Goal: Task Accomplishment & Management: Manage account settings

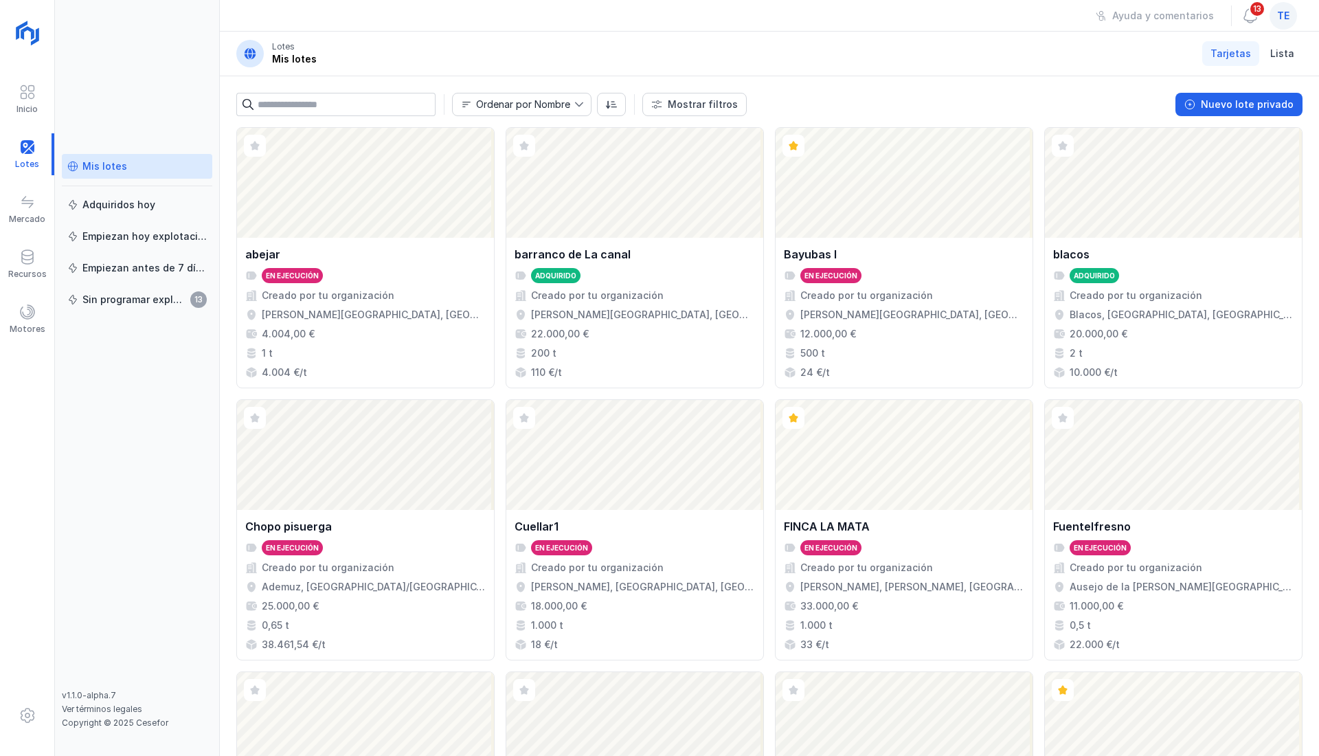
click at [29, 718] on span at bounding box center [27, 715] width 16 height 16
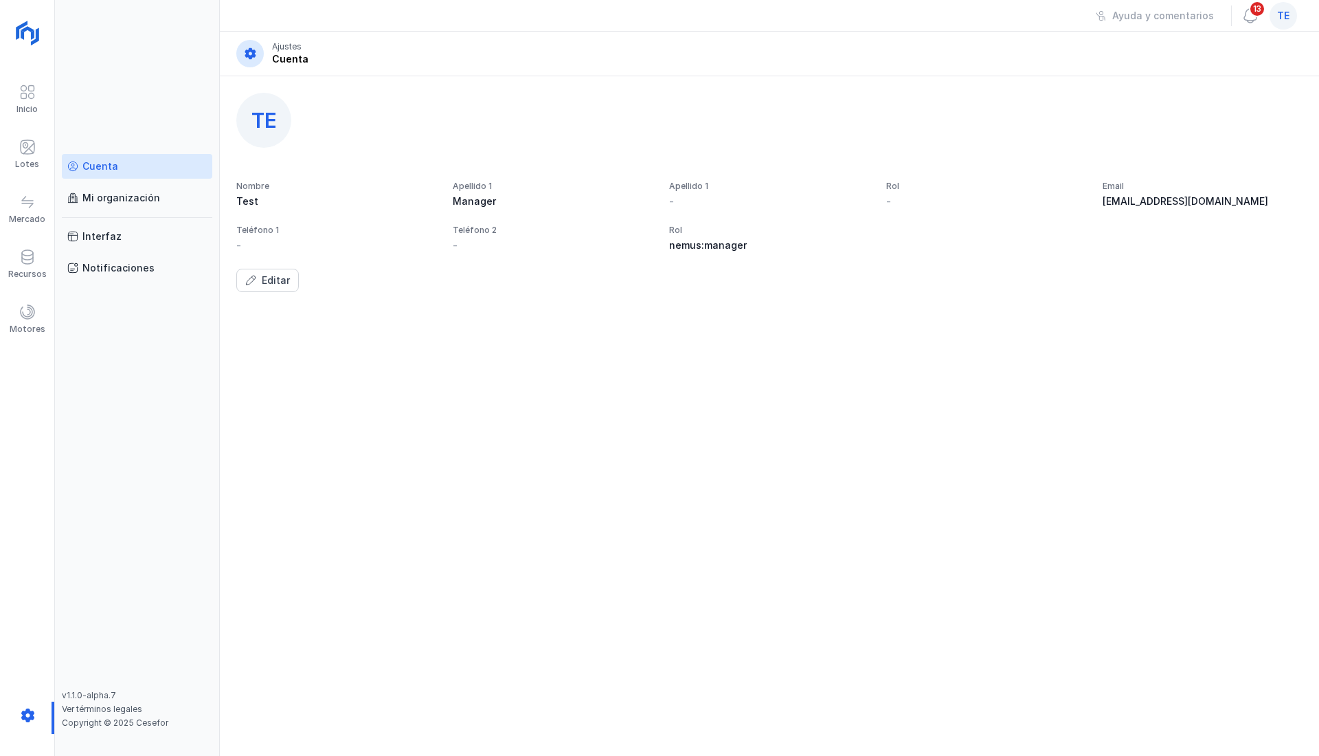
click at [46, 702] on div at bounding box center [27, 717] width 54 height 32
click at [29, 712] on div at bounding box center [27, 717] width 54 height 32
click at [115, 167] on div "Cuenta" at bounding box center [100, 166] width 36 height 14
click at [122, 198] on div "Mi organización" at bounding box center [121, 198] width 78 height 14
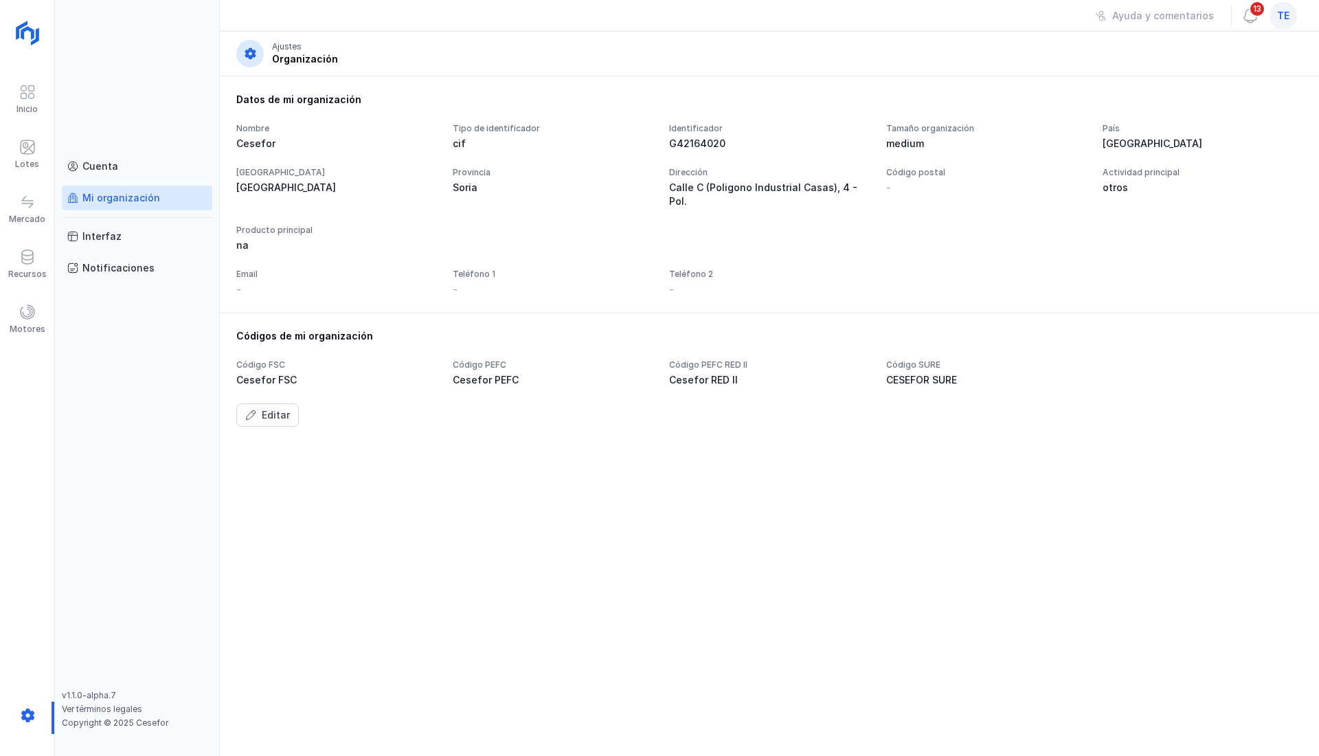
click at [12, 313] on div "Motores" at bounding box center [27, 319] width 54 height 42
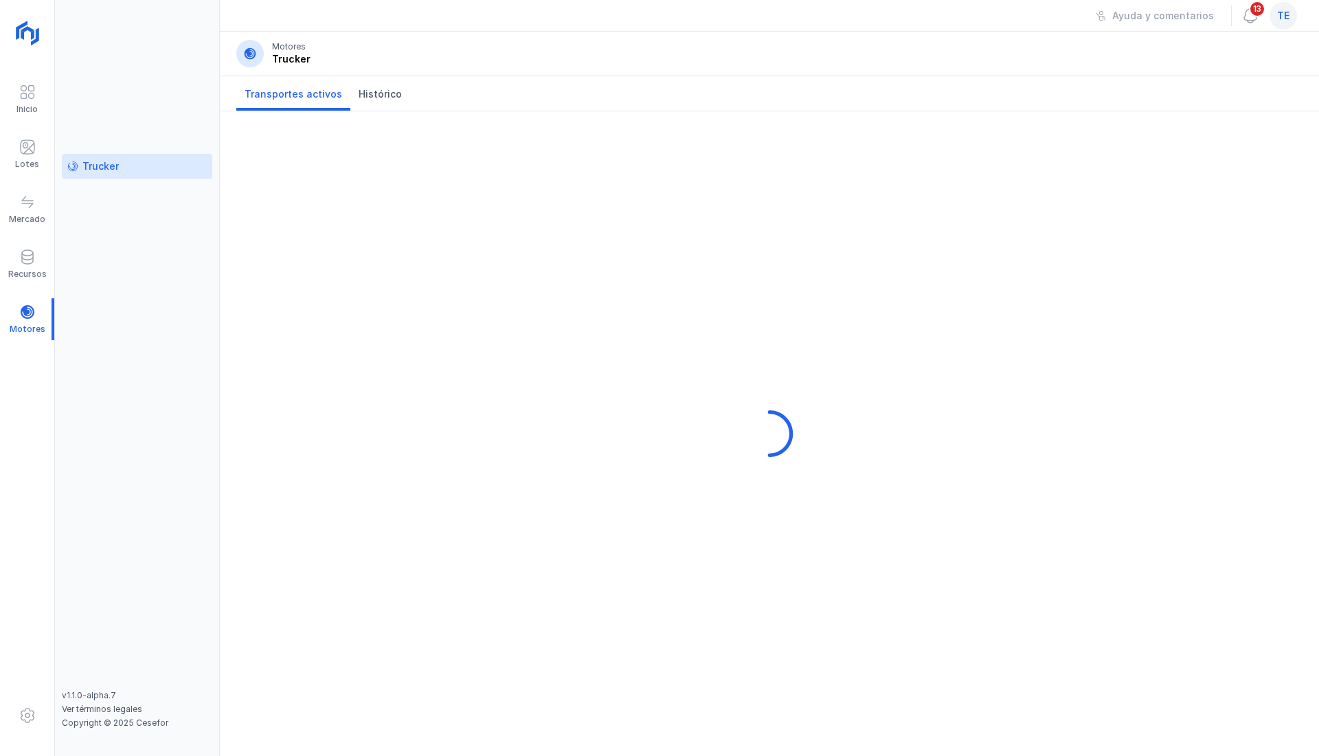
click at [37, 267] on div "Recursos" at bounding box center [27, 264] width 54 height 42
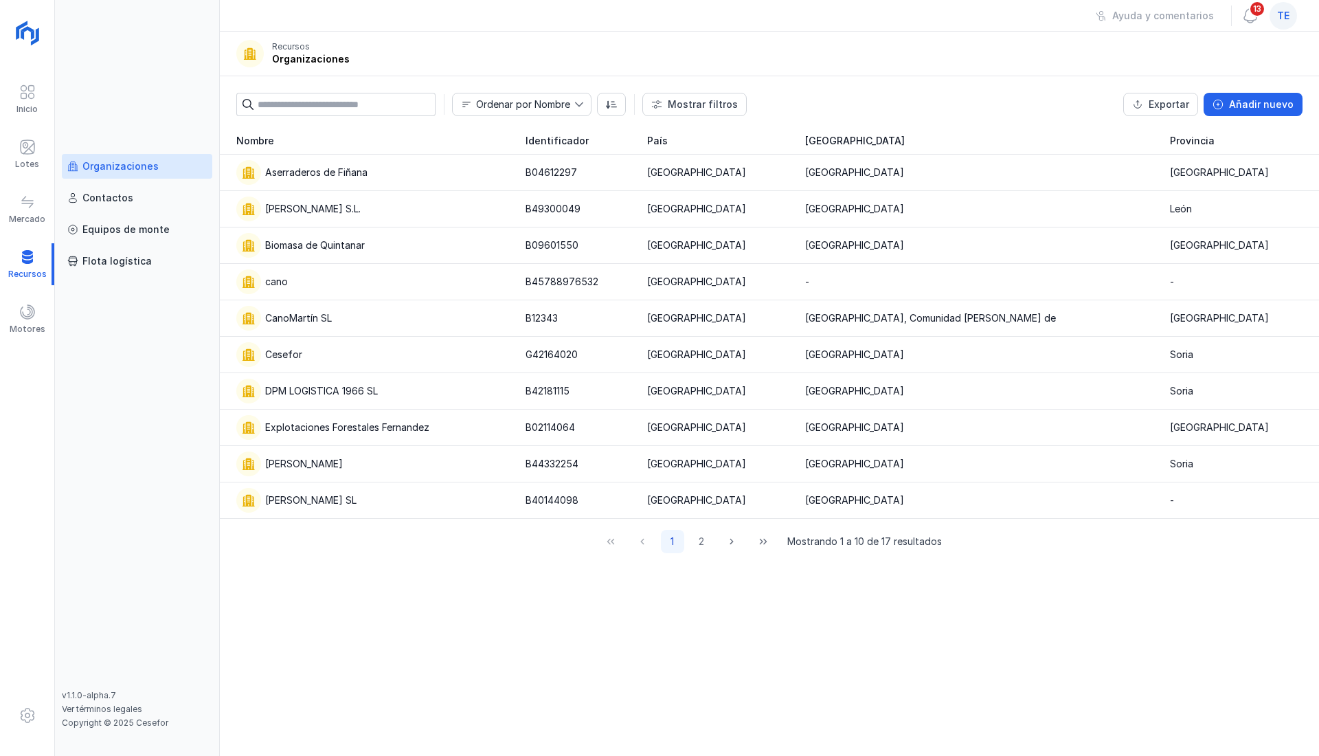
click at [23, 153] on span at bounding box center [27, 147] width 16 height 16
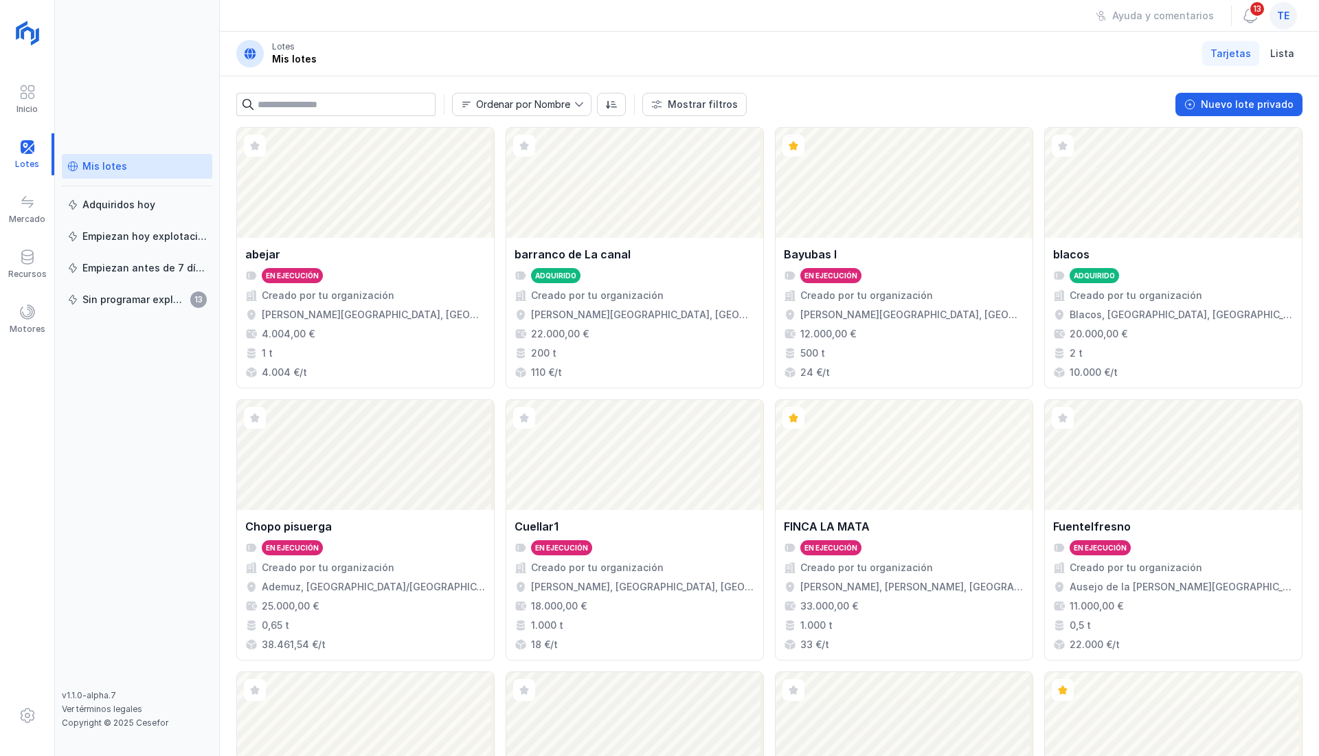
click at [15, 100] on div "Inicio" at bounding box center [27, 99] width 54 height 42
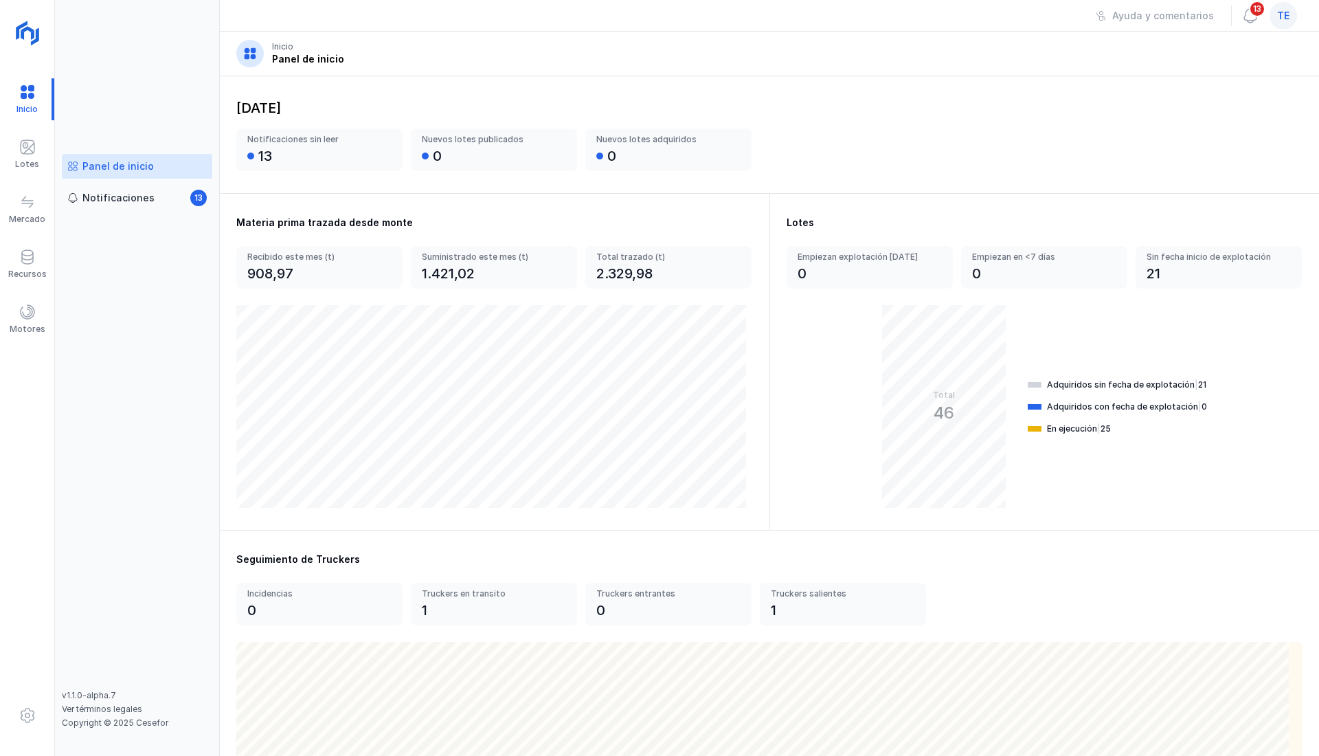
click at [1280, 15] on span "te" at bounding box center [1283, 16] width 12 height 14
click at [1164, 183] on div "Cerrar sesión" at bounding box center [1159, 178] width 65 height 14
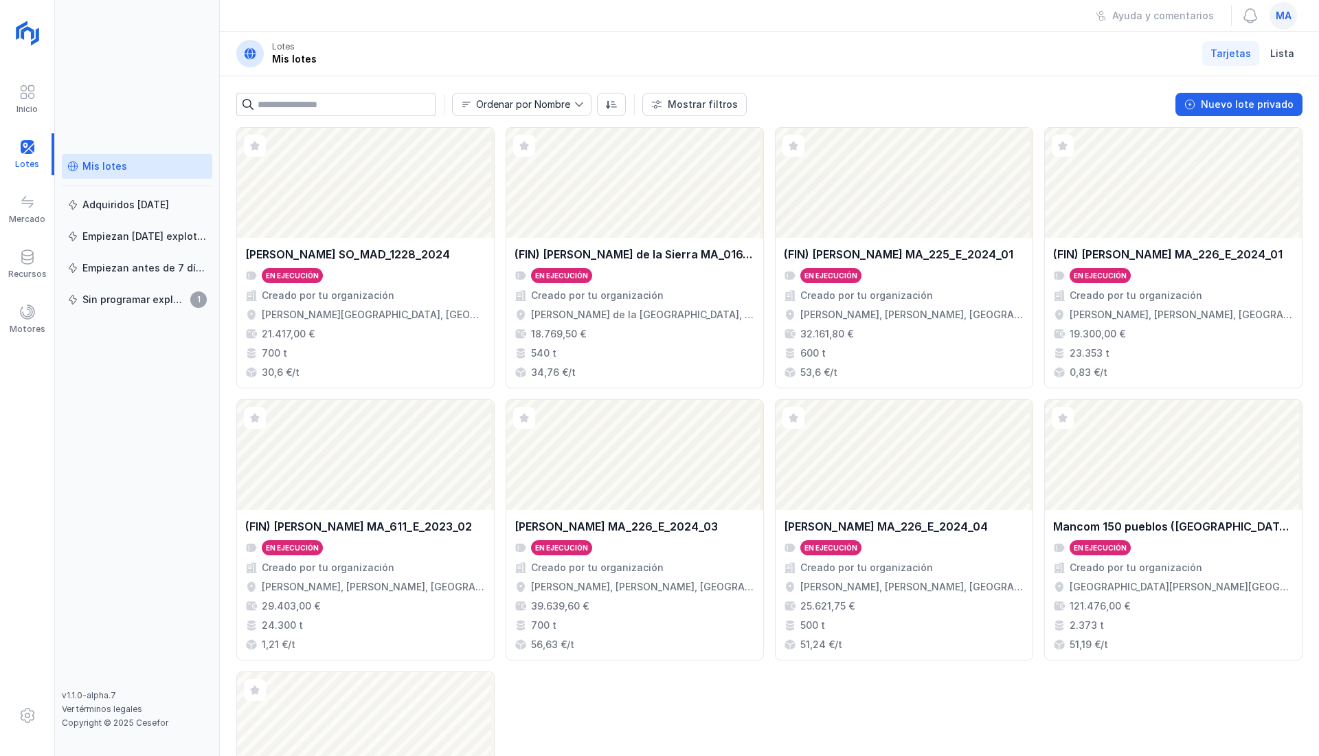
click at [30, 249] on span at bounding box center [27, 257] width 16 height 16
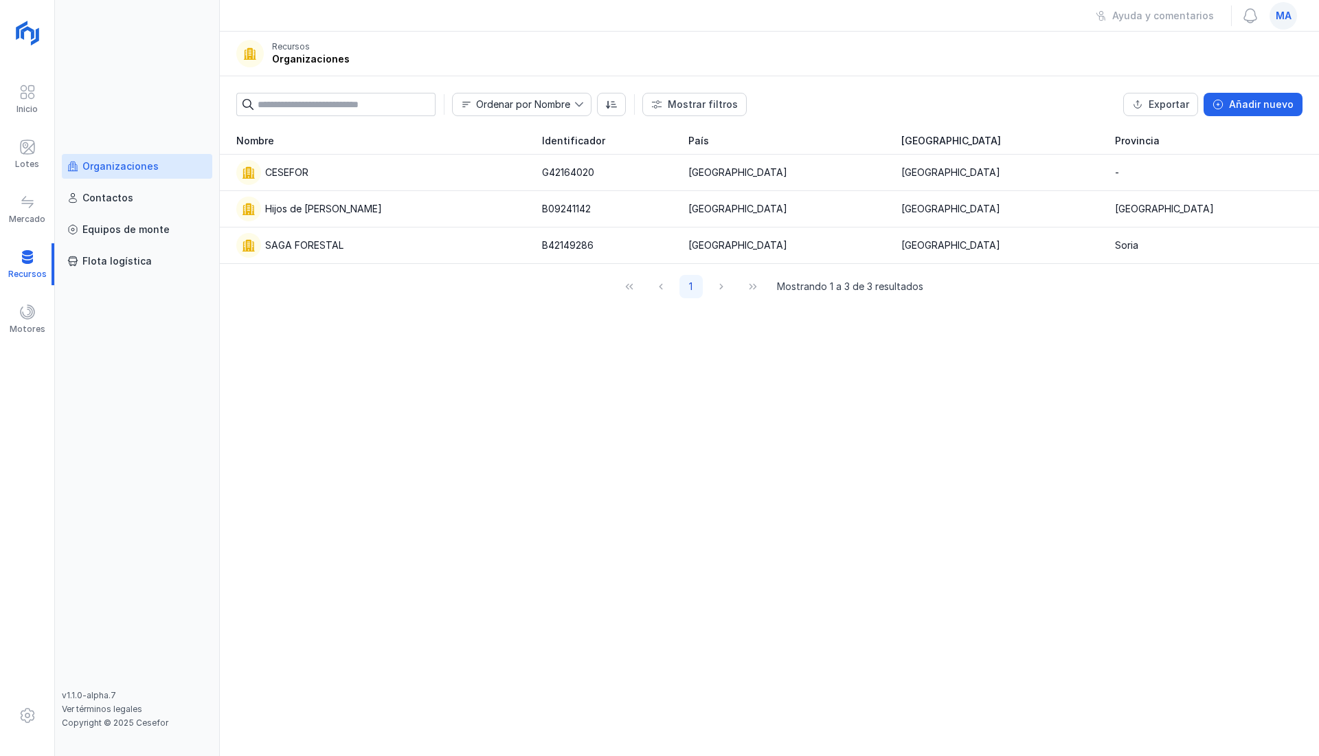
click at [339, 213] on div "Hijos de Tomas Martín S.L." at bounding box center [323, 209] width 117 height 14
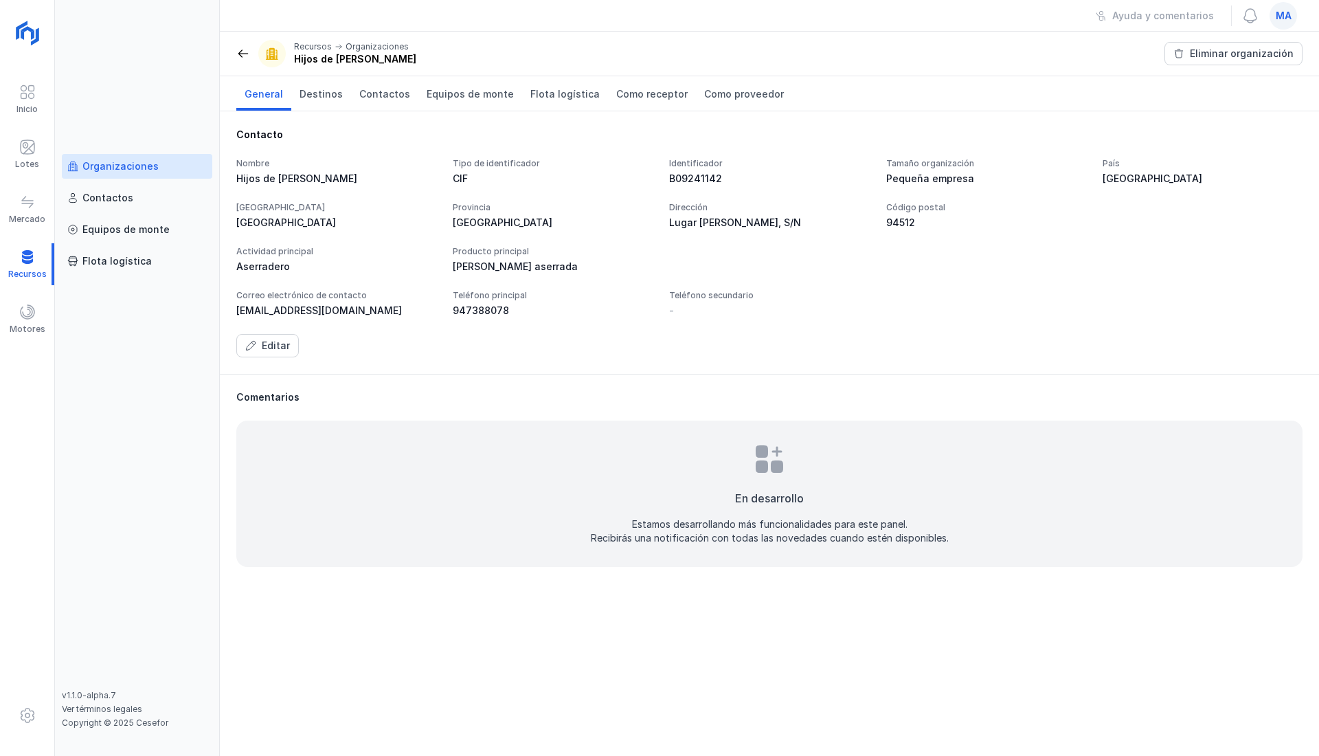
click at [364, 90] on span "Contactos" at bounding box center [384, 94] width 51 height 14
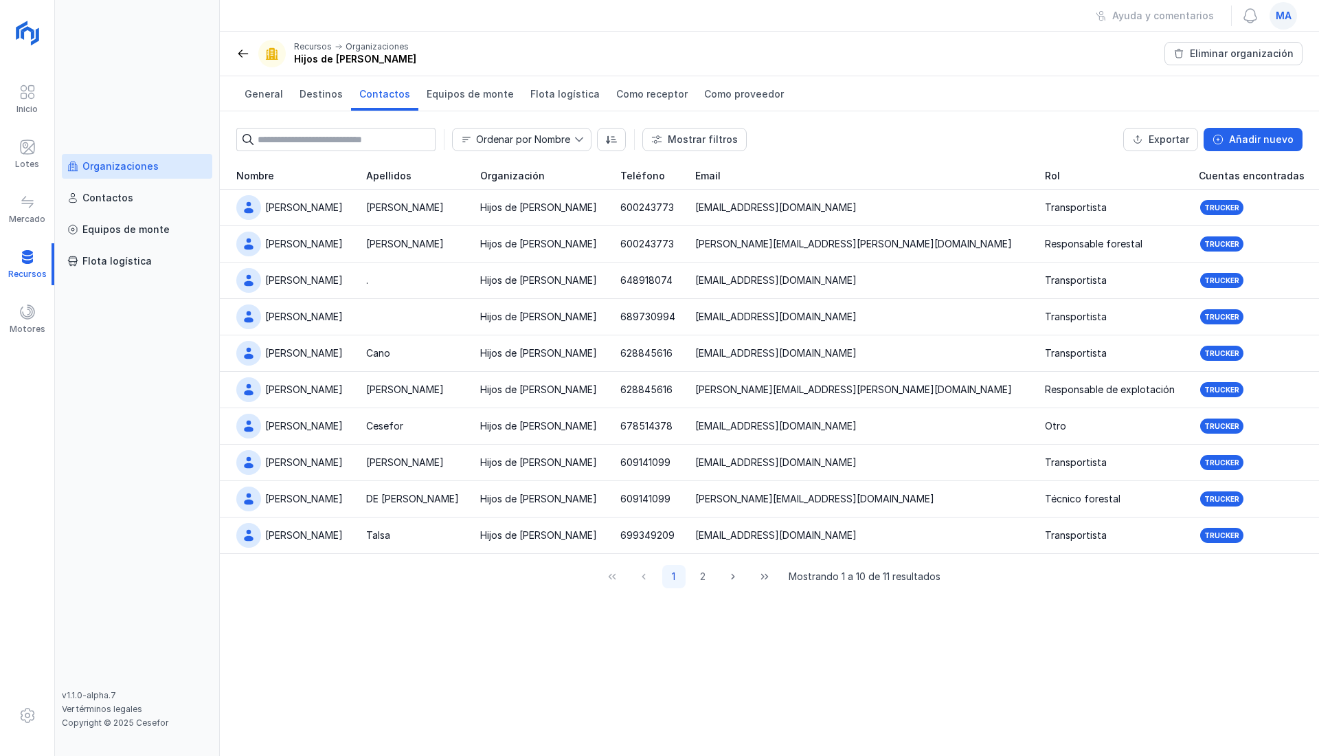
click at [272, 425] on div "Pablo Sabin" at bounding box center [304, 426] width 78 height 14
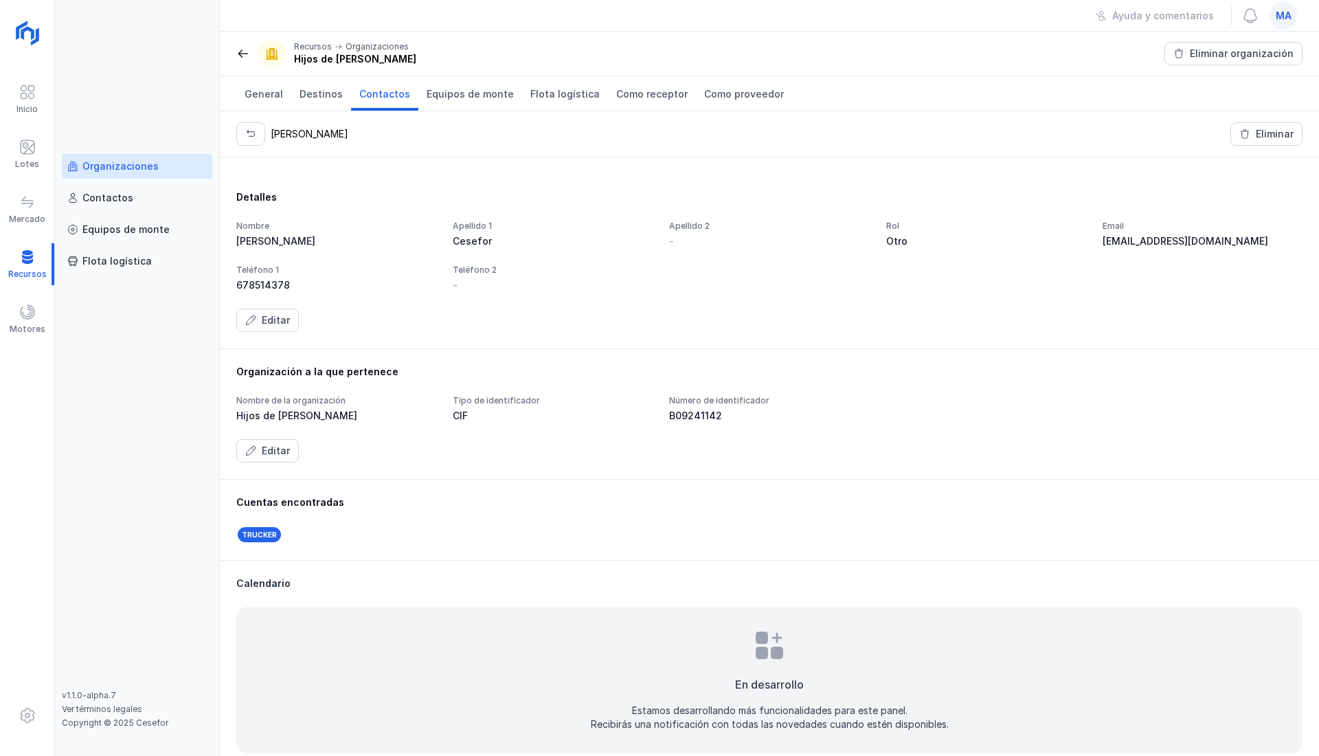
click at [1262, 128] on div "Eliminar" at bounding box center [1275, 134] width 38 height 14
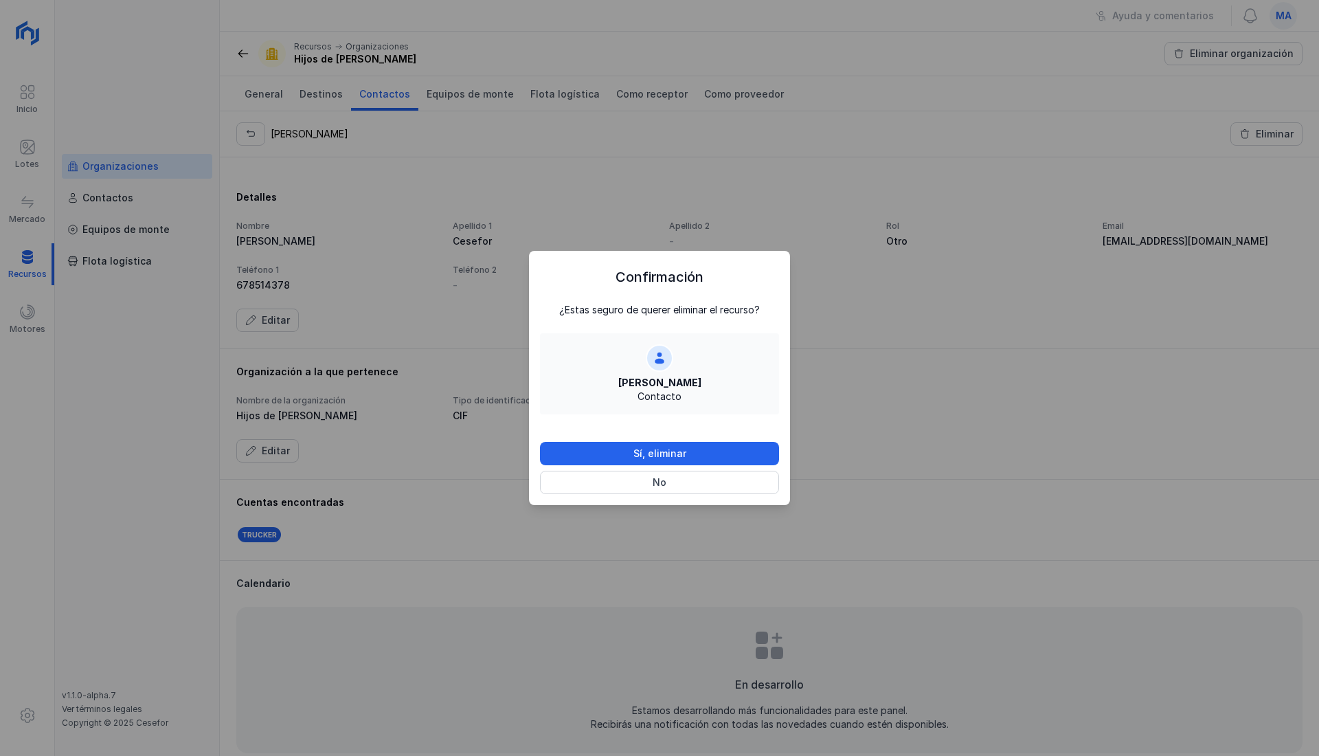
click at [753, 459] on button "Sí, eliminar" at bounding box center [659, 453] width 239 height 23
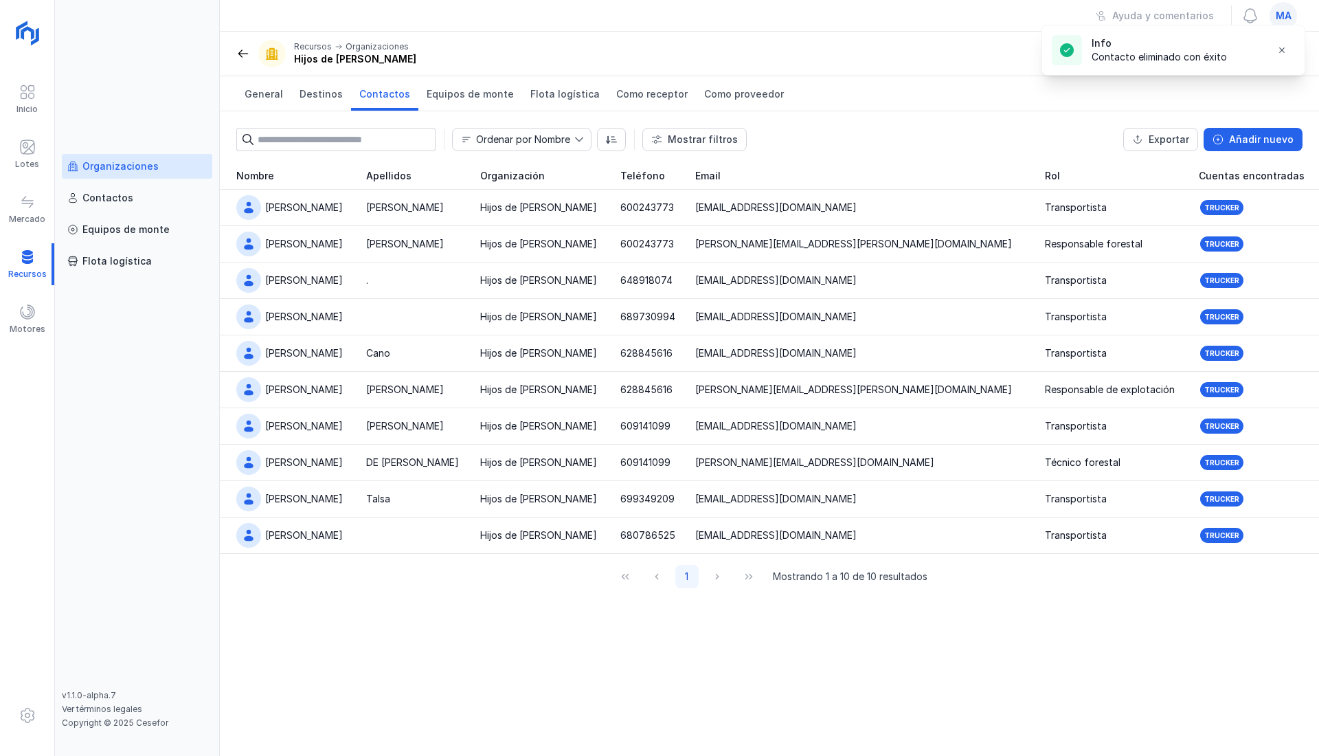
click at [903, 37] on header "Recursos Organizaciones Hijos de Tomas Martín S.L. Eliminar organización" at bounding box center [769, 54] width 1099 height 45
click at [1253, 16] on span at bounding box center [1250, 16] width 16 height 16
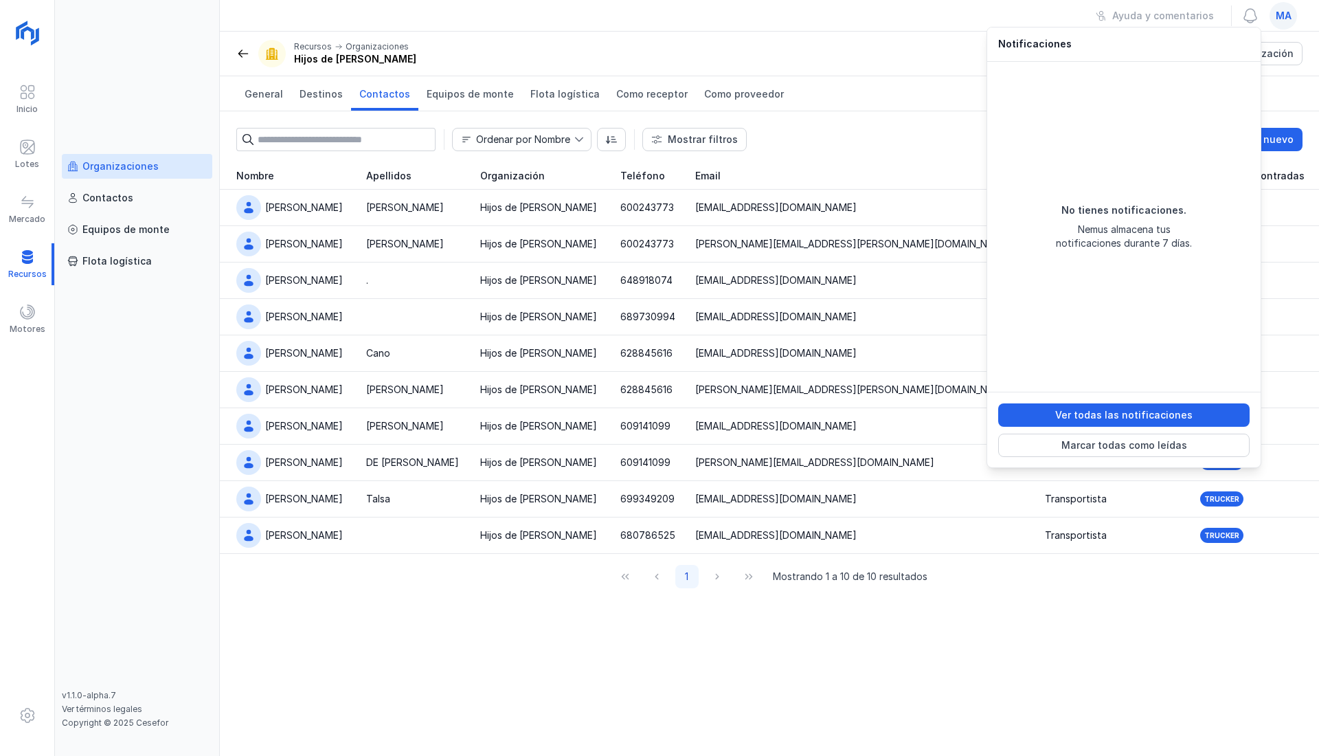
click at [1254, 17] on span at bounding box center [1250, 16] width 16 height 16
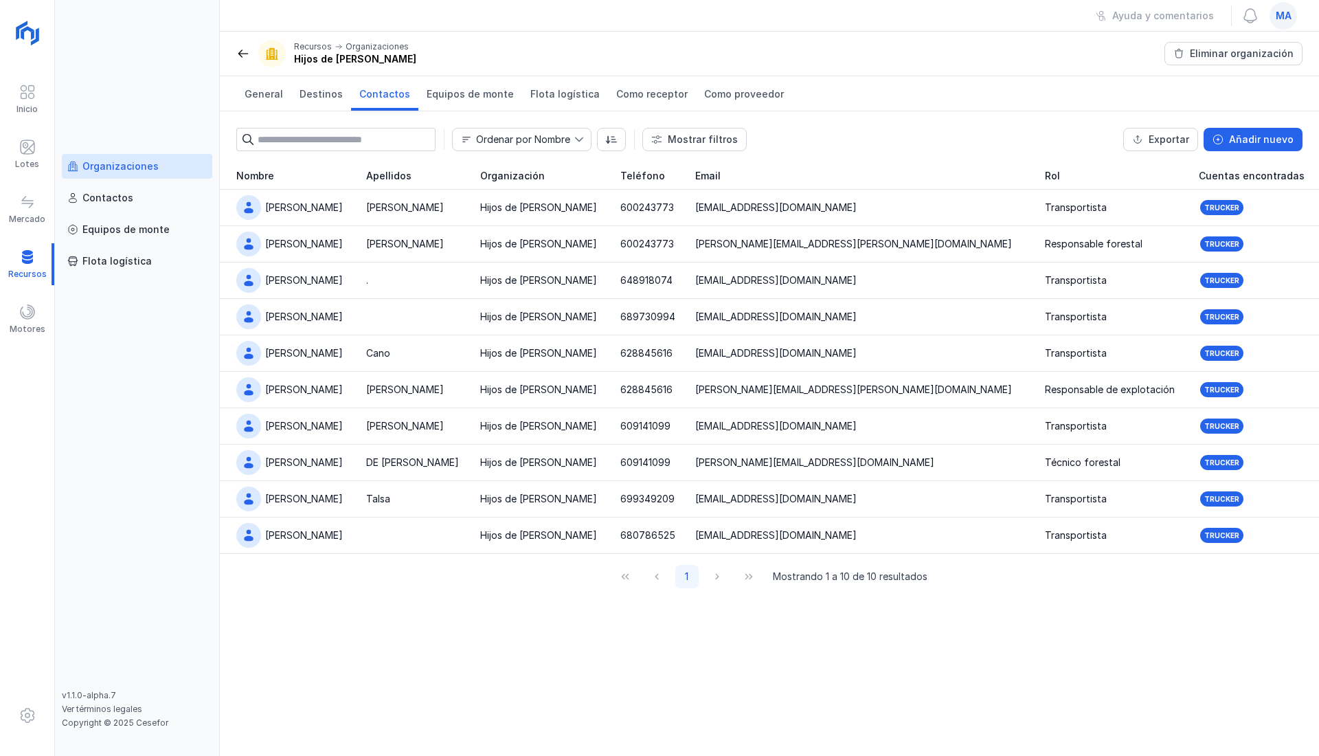
click at [1287, 11] on span "ma" at bounding box center [1284, 16] width 16 height 14
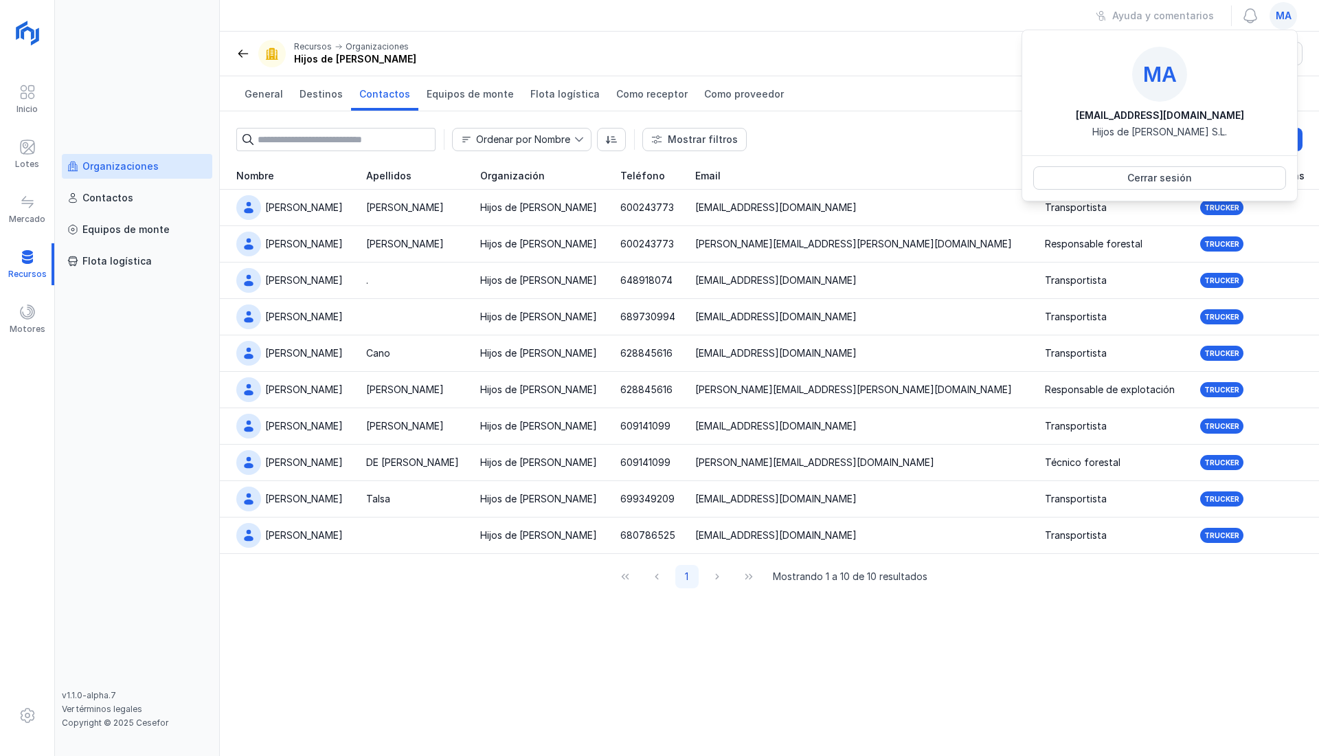
click at [1196, 165] on div "Cerrar sesión" at bounding box center [1159, 177] width 275 height 45
click at [1198, 179] on button "Cerrar sesión" at bounding box center [1159, 177] width 253 height 23
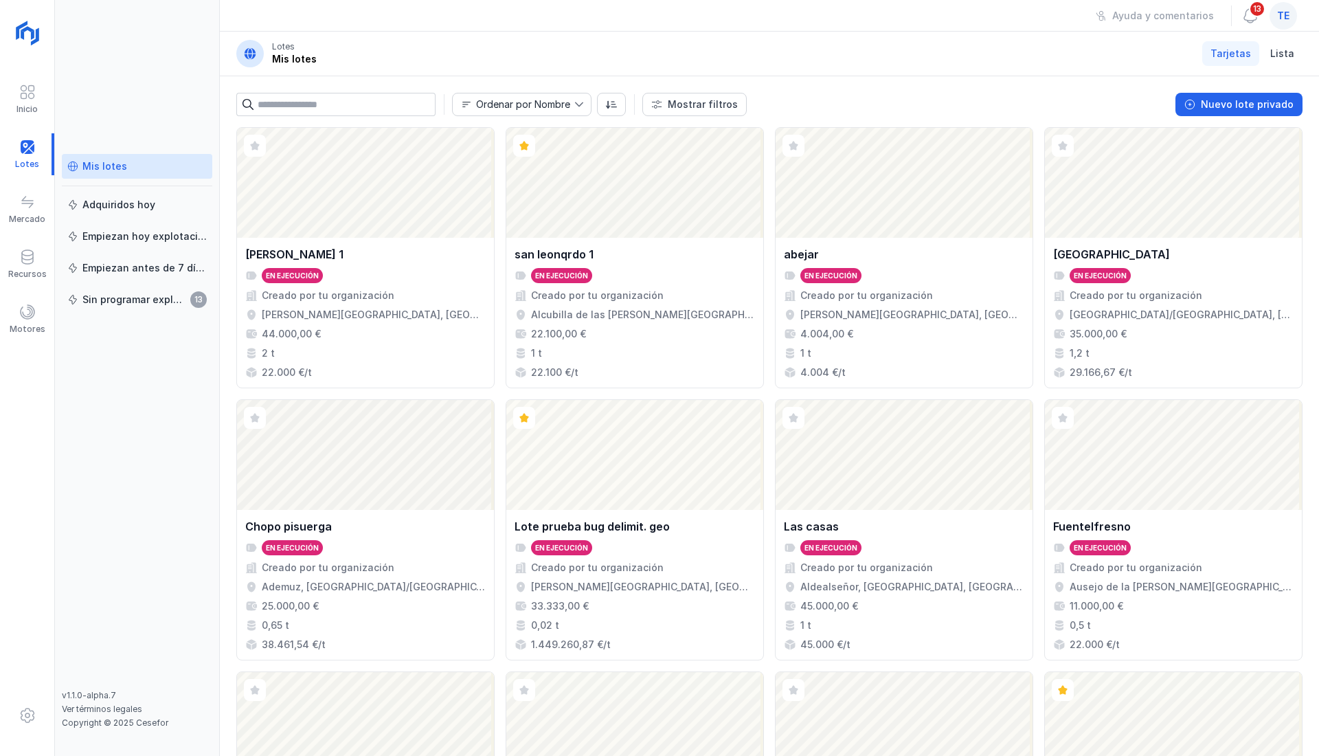
click at [29, 256] on span at bounding box center [27, 257] width 16 height 16
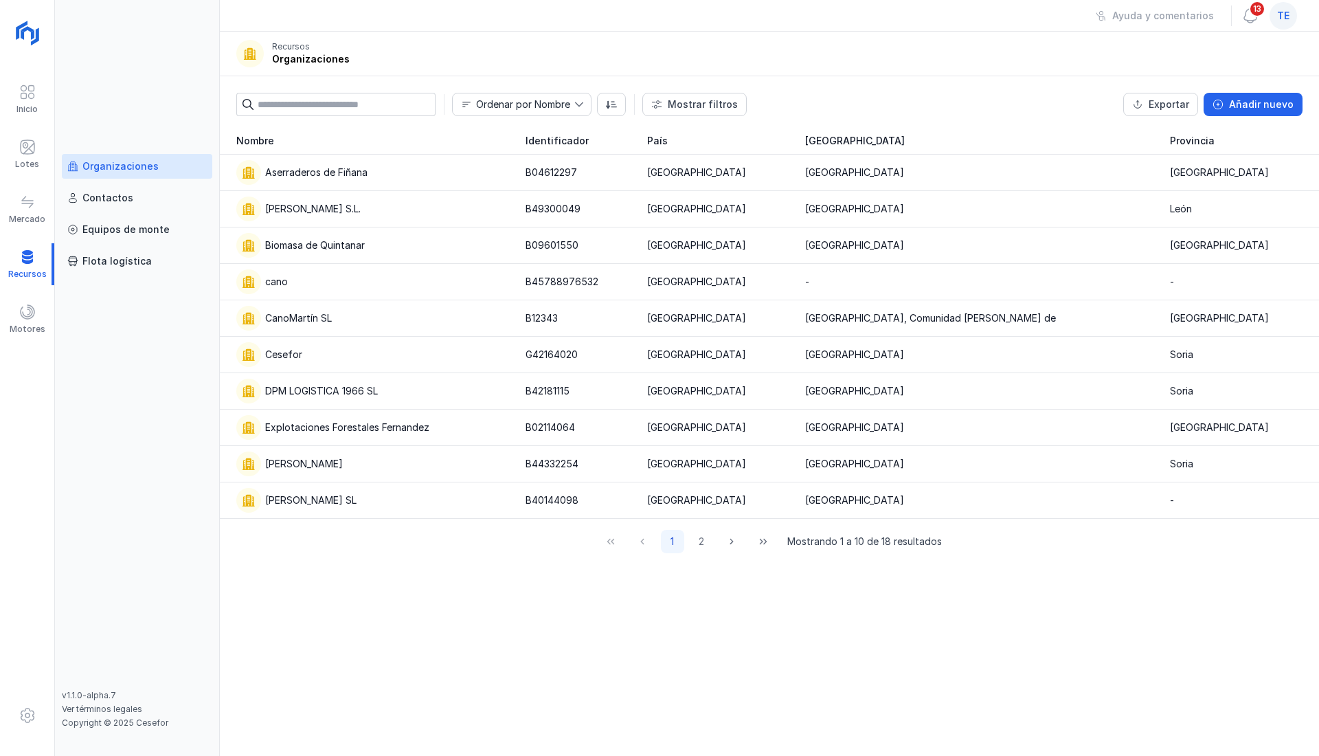
click at [321, 352] on div "Cesefor" at bounding box center [372, 354] width 273 height 25
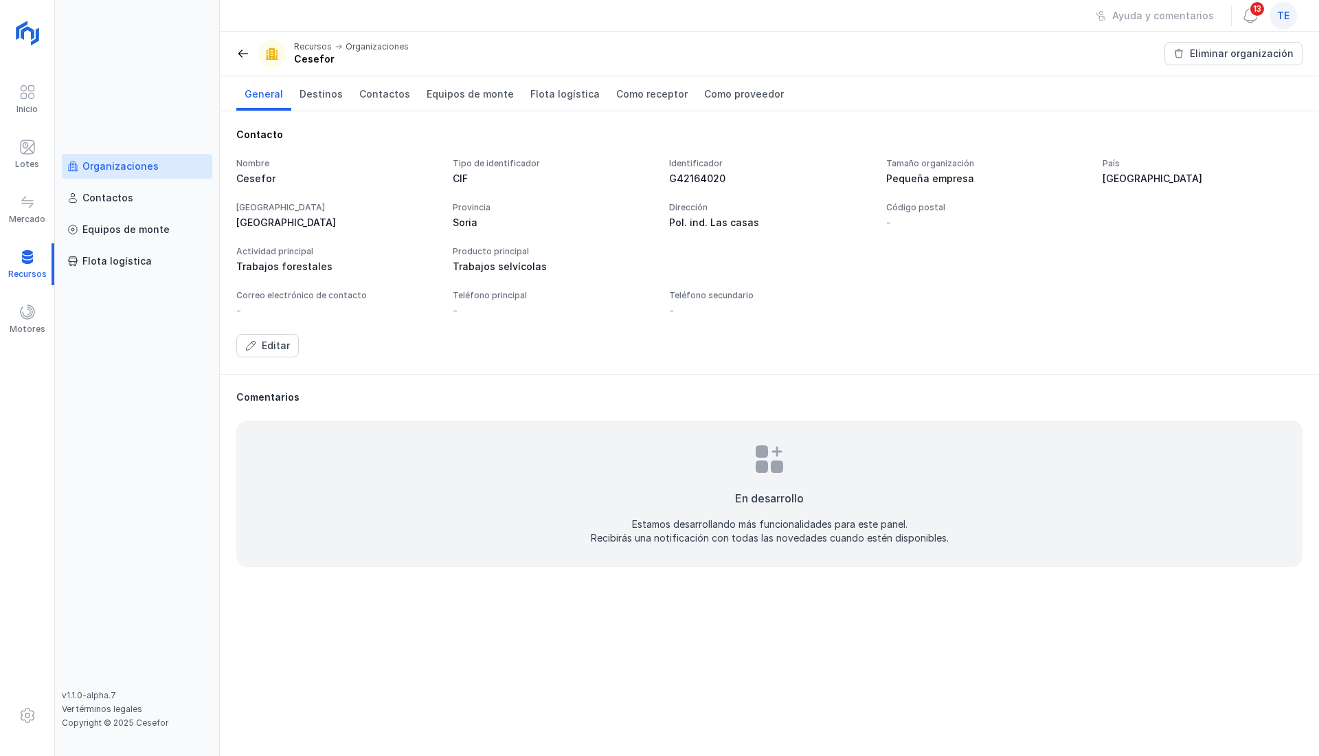
click at [383, 81] on link "Contactos" at bounding box center [384, 93] width 67 height 34
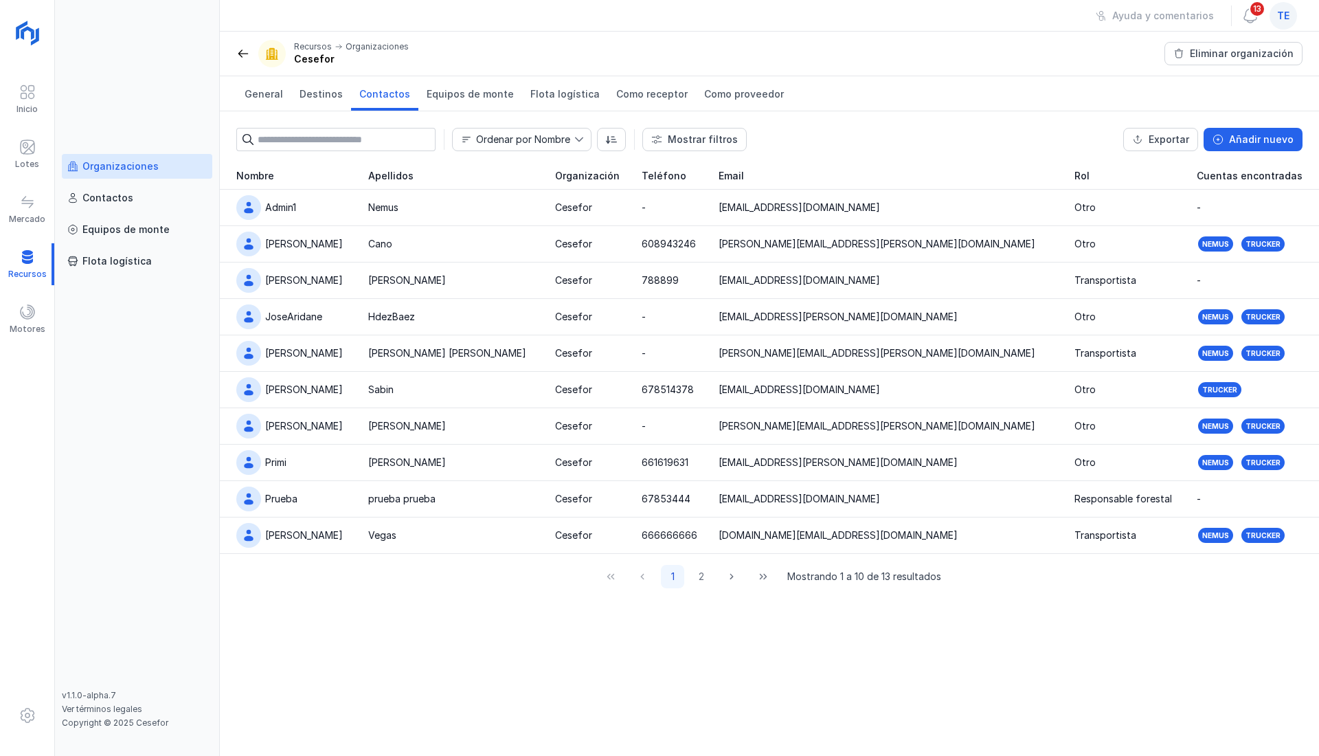
click at [133, 167] on div "Organizaciones" at bounding box center [120, 166] width 76 height 14
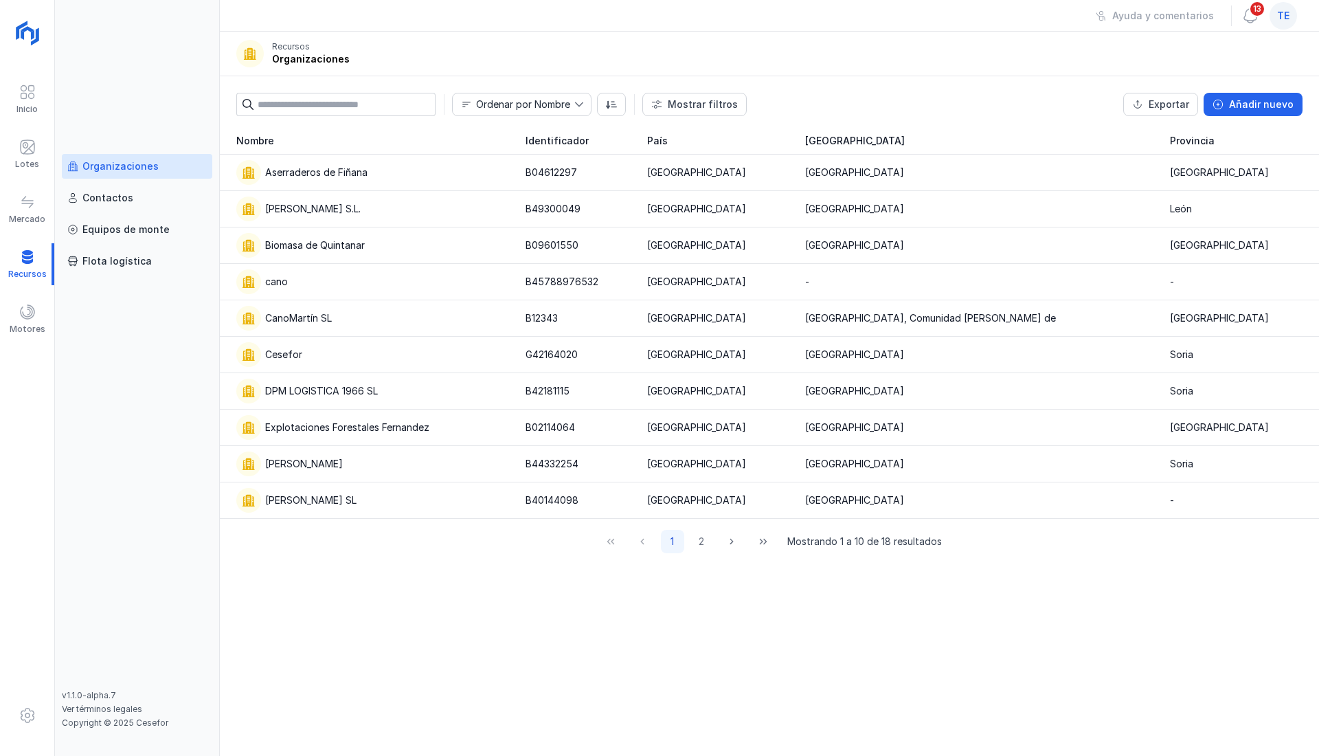
click at [141, 158] on link "Organizaciones" at bounding box center [137, 166] width 150 height 25
click at [292, 354] on div "Cesefor" at bounding box center [283, 355] width 37 height 14
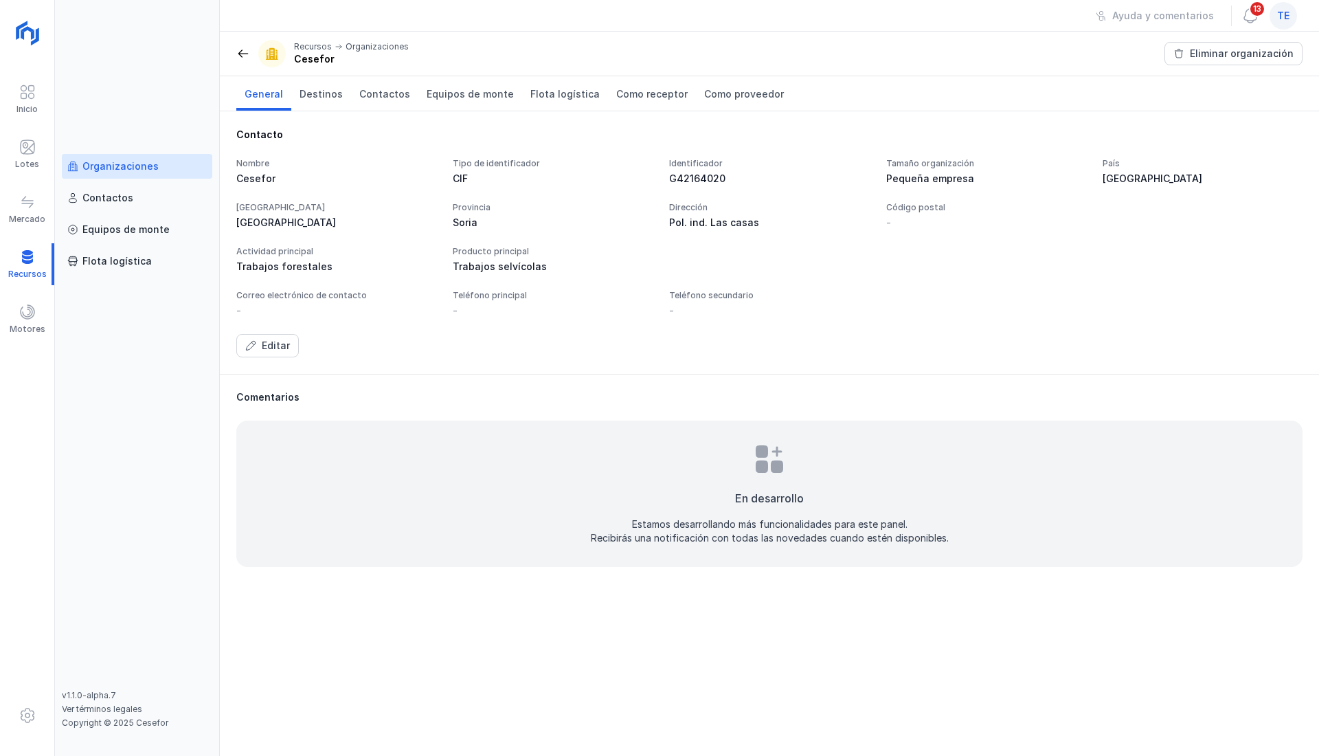
click at [372, 92] on span "Contactos" at bounding box center [384, 94] width 51 height 14
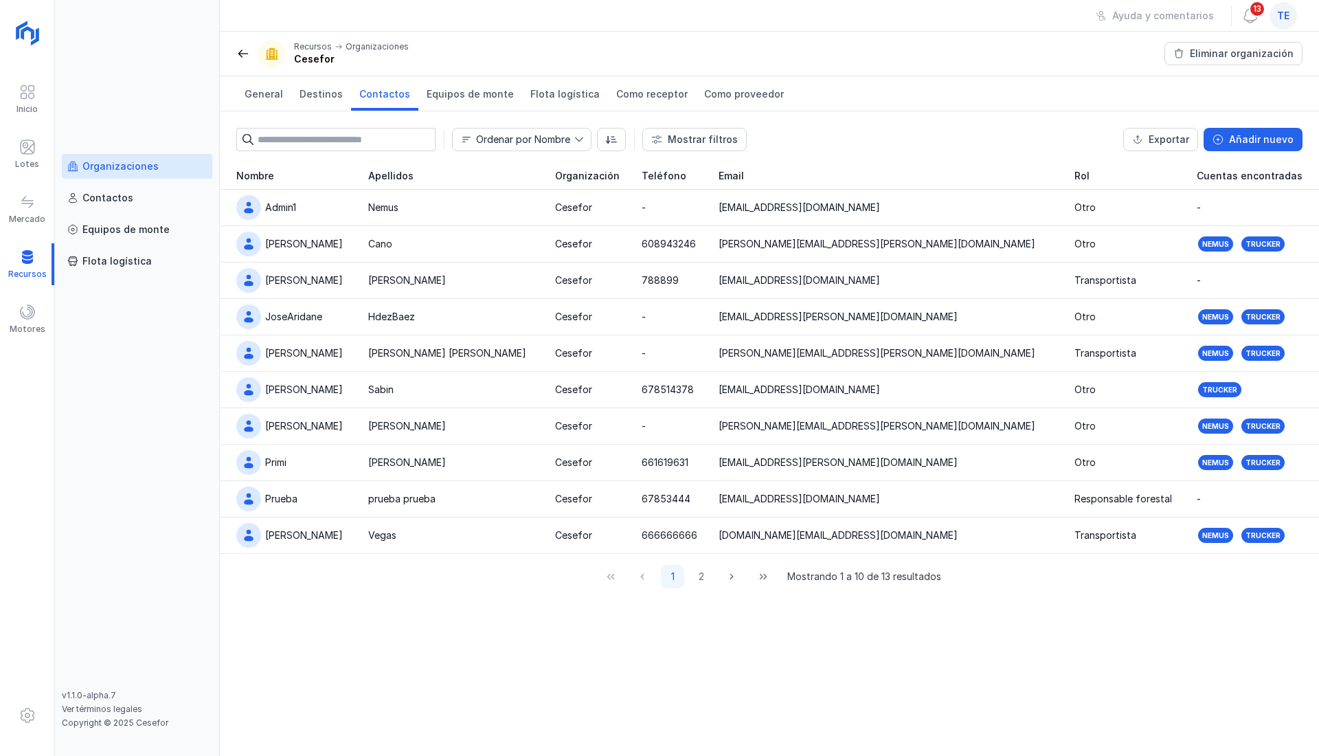
click at [820, 47] on header "Recursos Organizaciones Cesefor Eliminar organización" at bounding box center [769, 54] width 1099 height 45
click at [27, 714] on span at bounding box center [27, 715] width 16 height 16
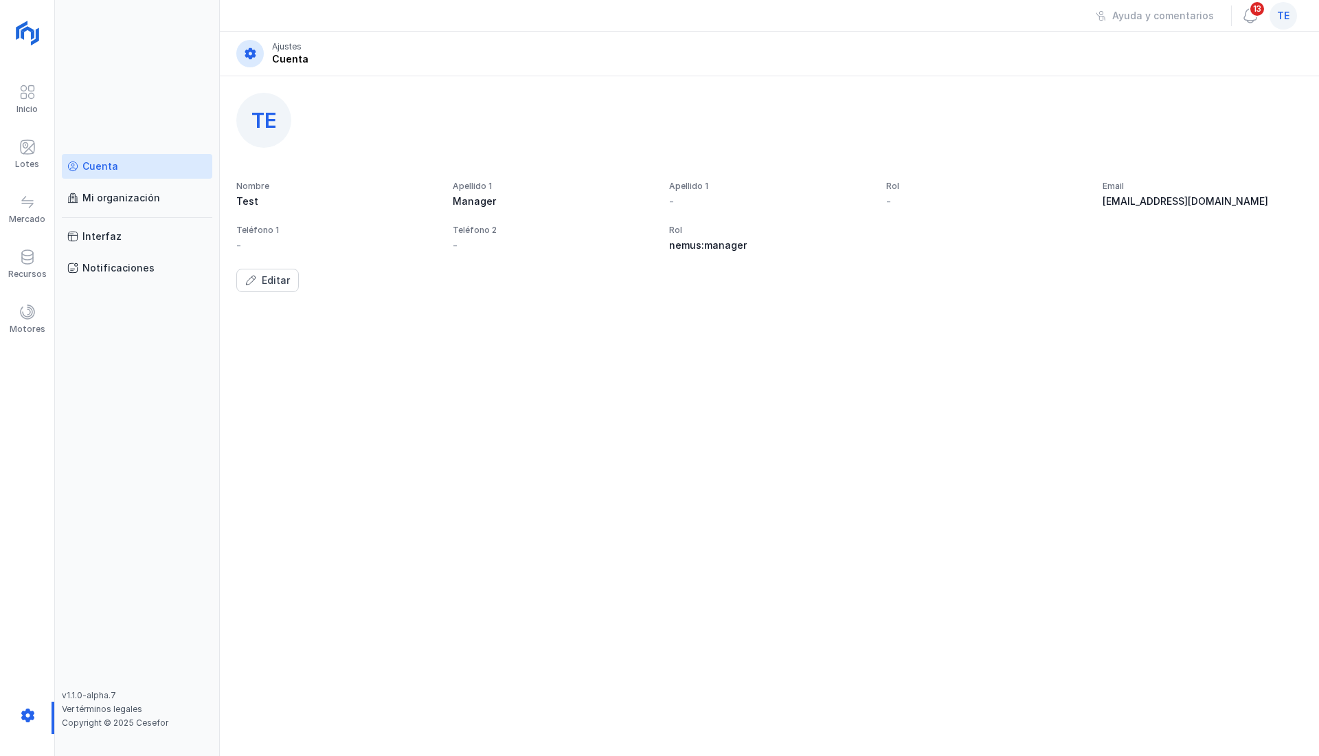
click at [27, 88] on span at bounding box center [27, 92] width 16 height 16
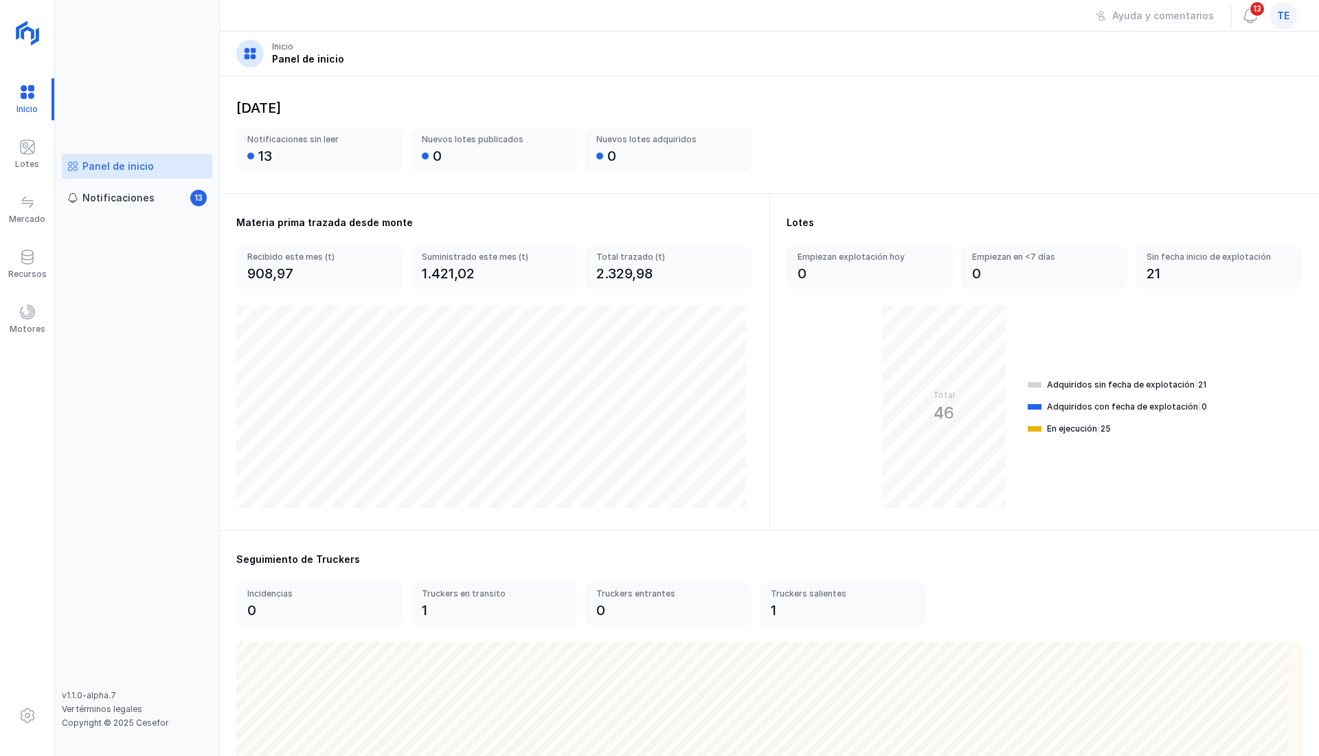
click at [16, 249] on div "Recursos" at bounding box center [27, 264] width 54 height 42
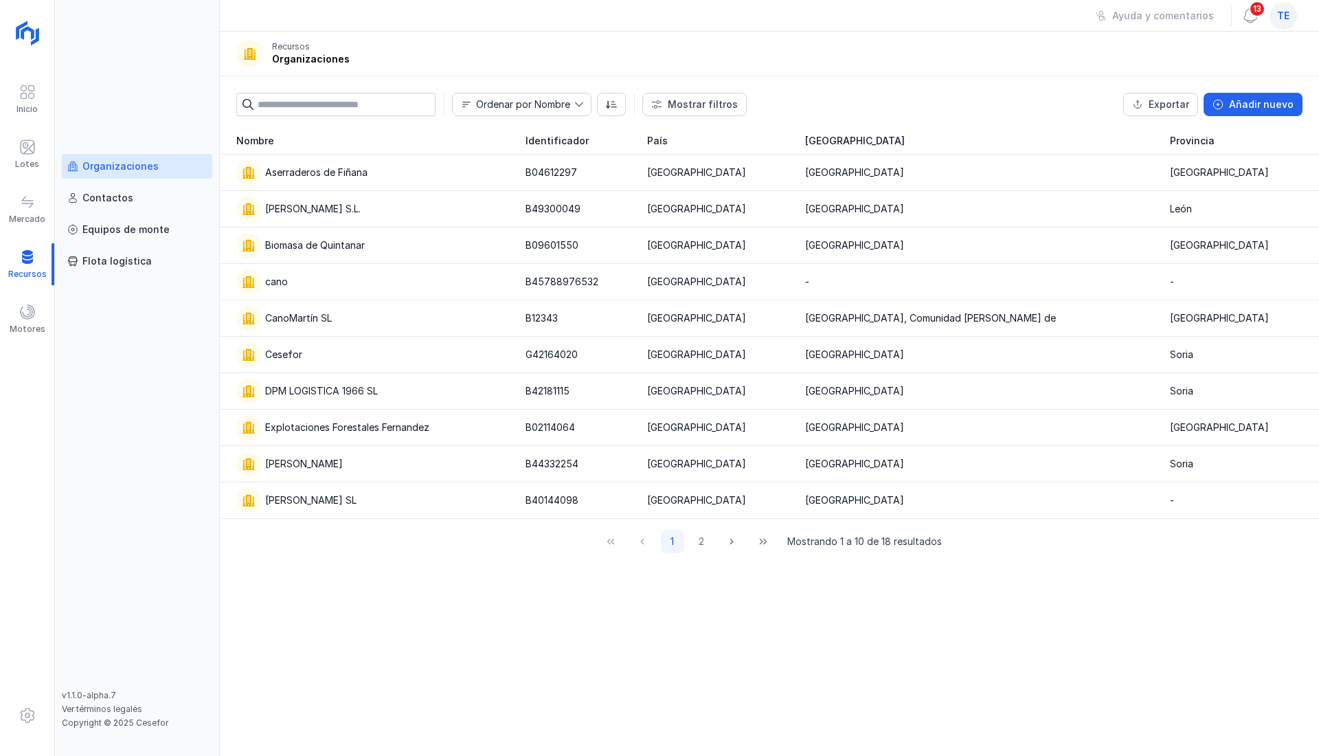
click at [146, 158] on link "Organizaciones" at bounding box center [137, 166] width 150 height 25
click at [273, 345] on div "Cesefor" at bounding box center [372, 354] width 273 height 25
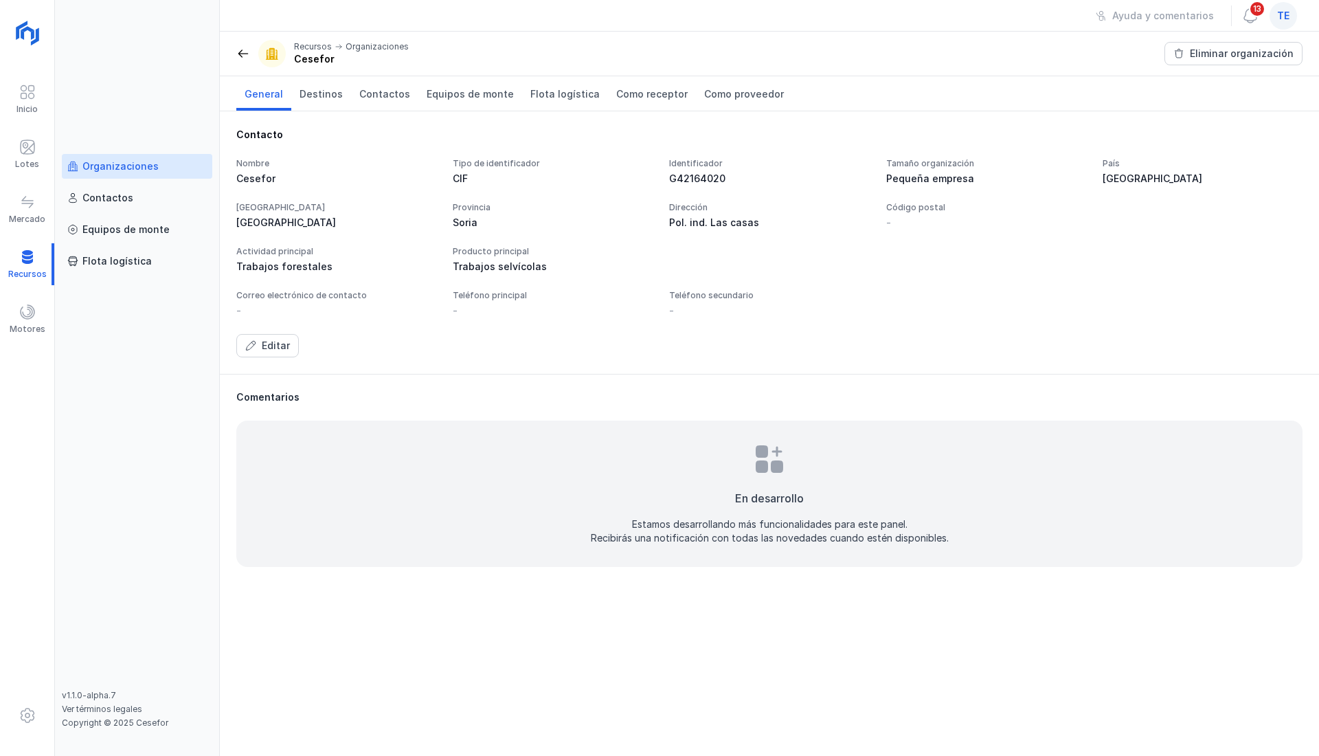
click at [374, 93] on span "Contactos" at bounding box center [384, 94] width 51 height 14
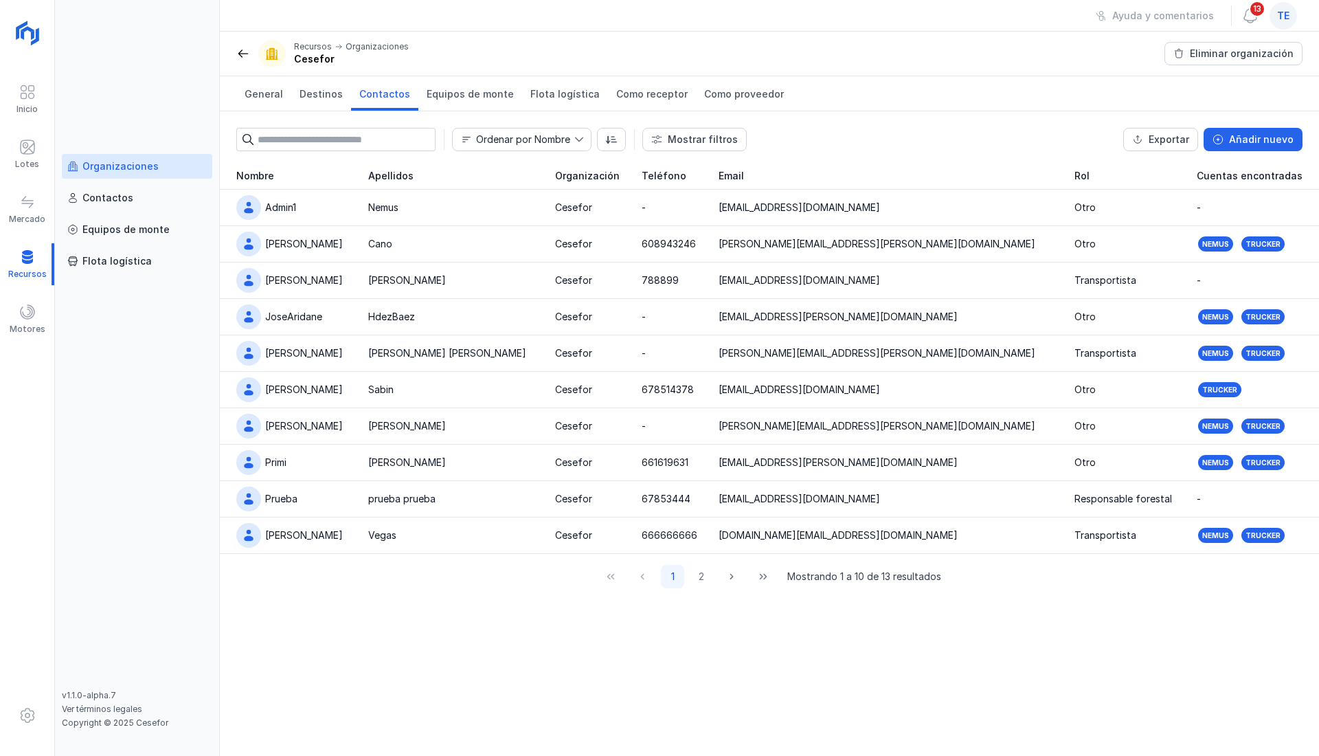
click at [1282, 16] on span "te" at bounding box center [1283, 16] width 12 height 14
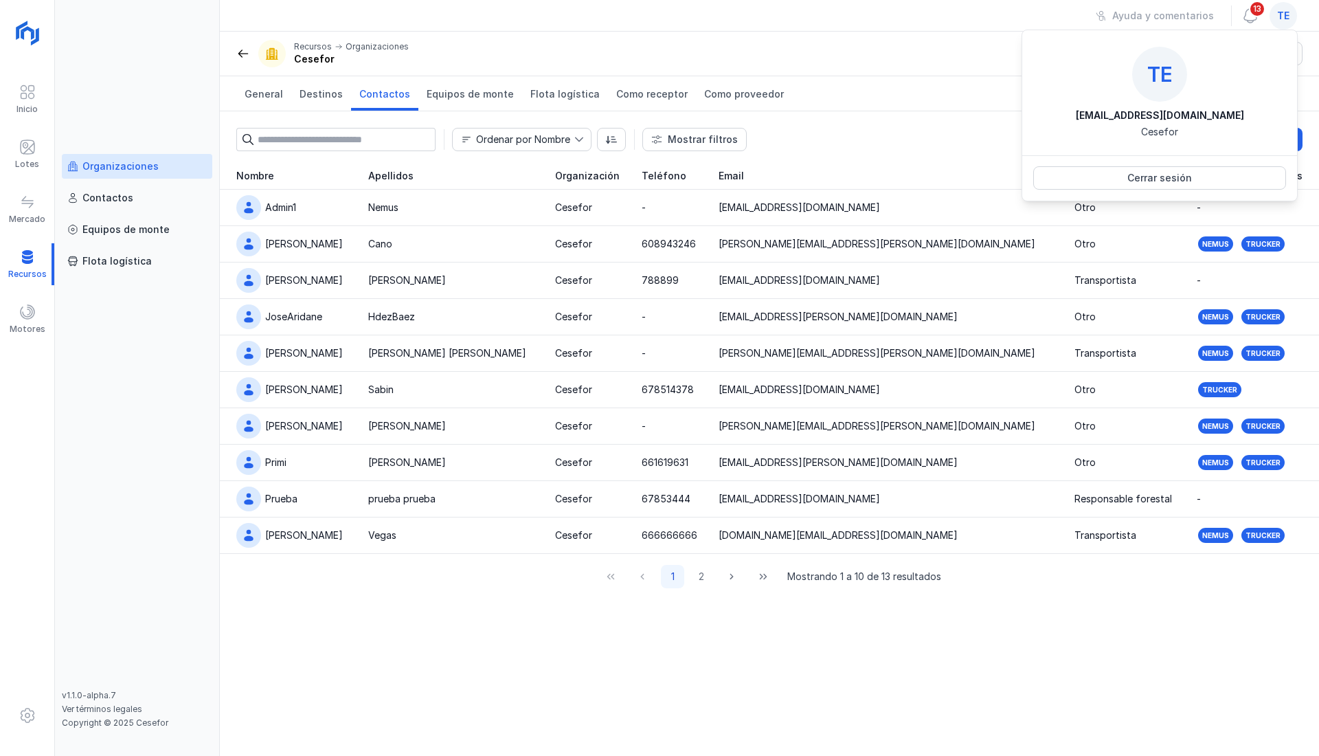
click at [1153, 177] on div "Cerrar sesión" at bounding box center [1159, 178] width 65 height 14
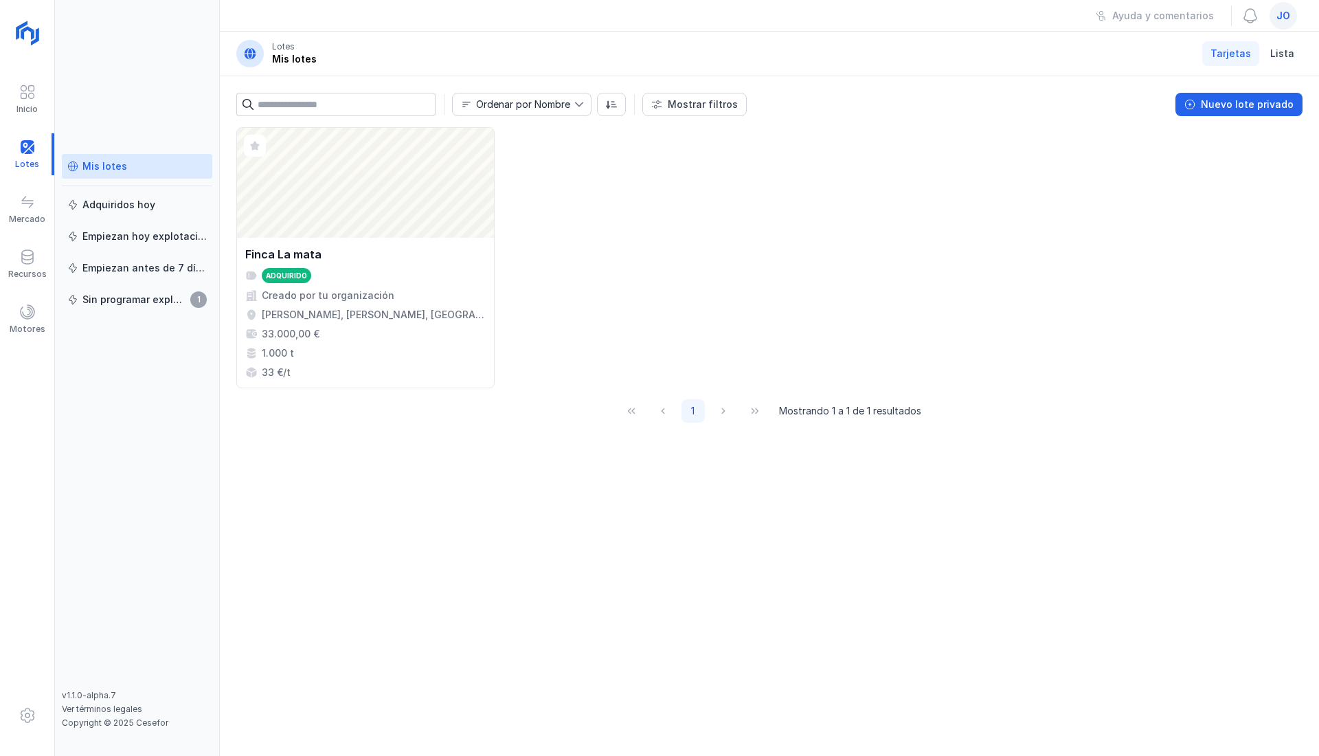
click at [1289, 15] on span "jo" at bounding box center [1283, 16] width 14 height 14
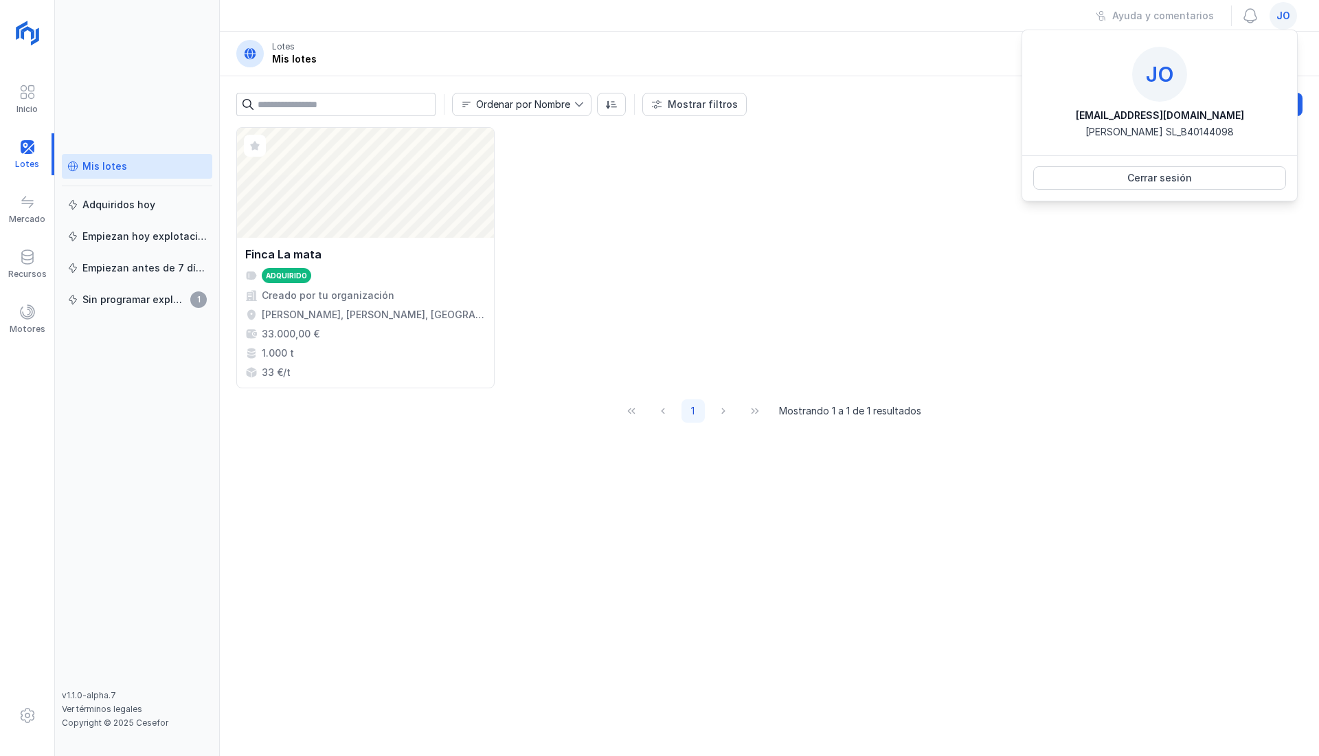
click at [1214, 183] on button "Cerrar sesión" at bounding box center [1159, 177] width 253 height 23
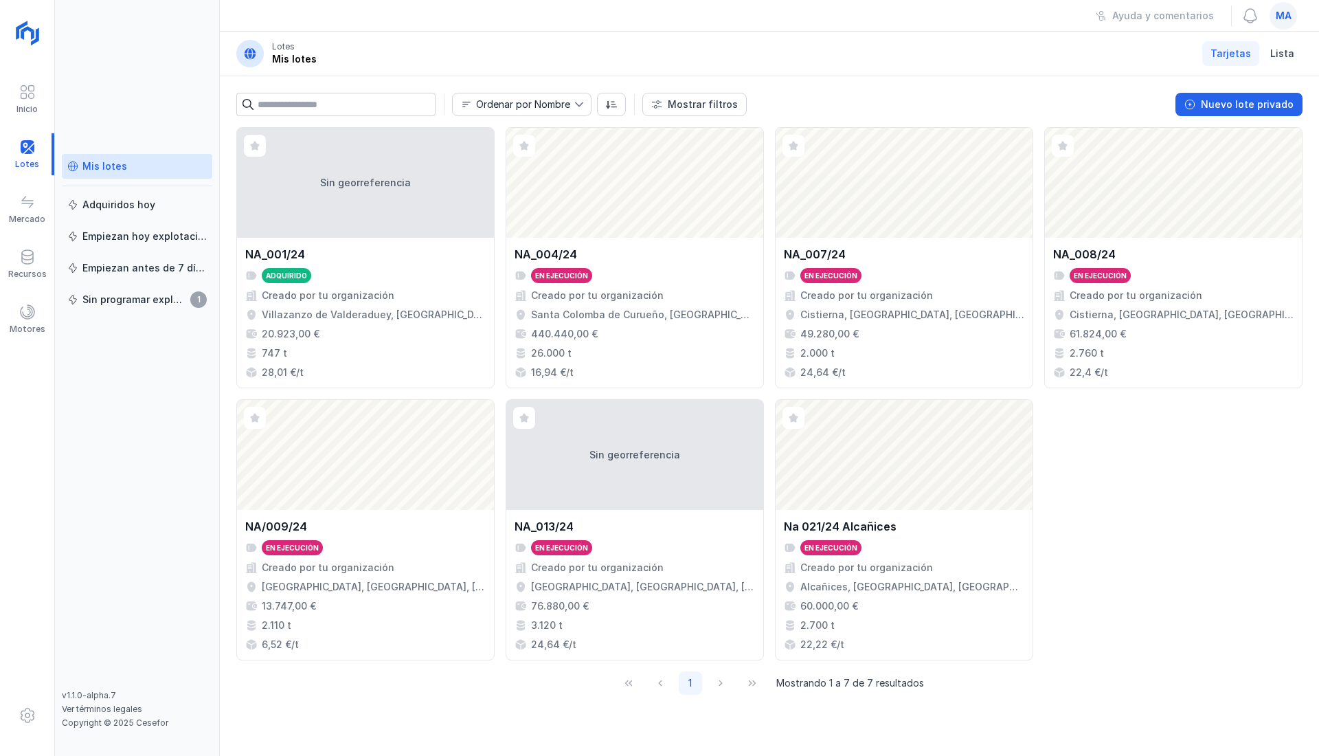
click at [34, 269] on div "Recursos" at bounding box center [27, 274] width 38 height 11
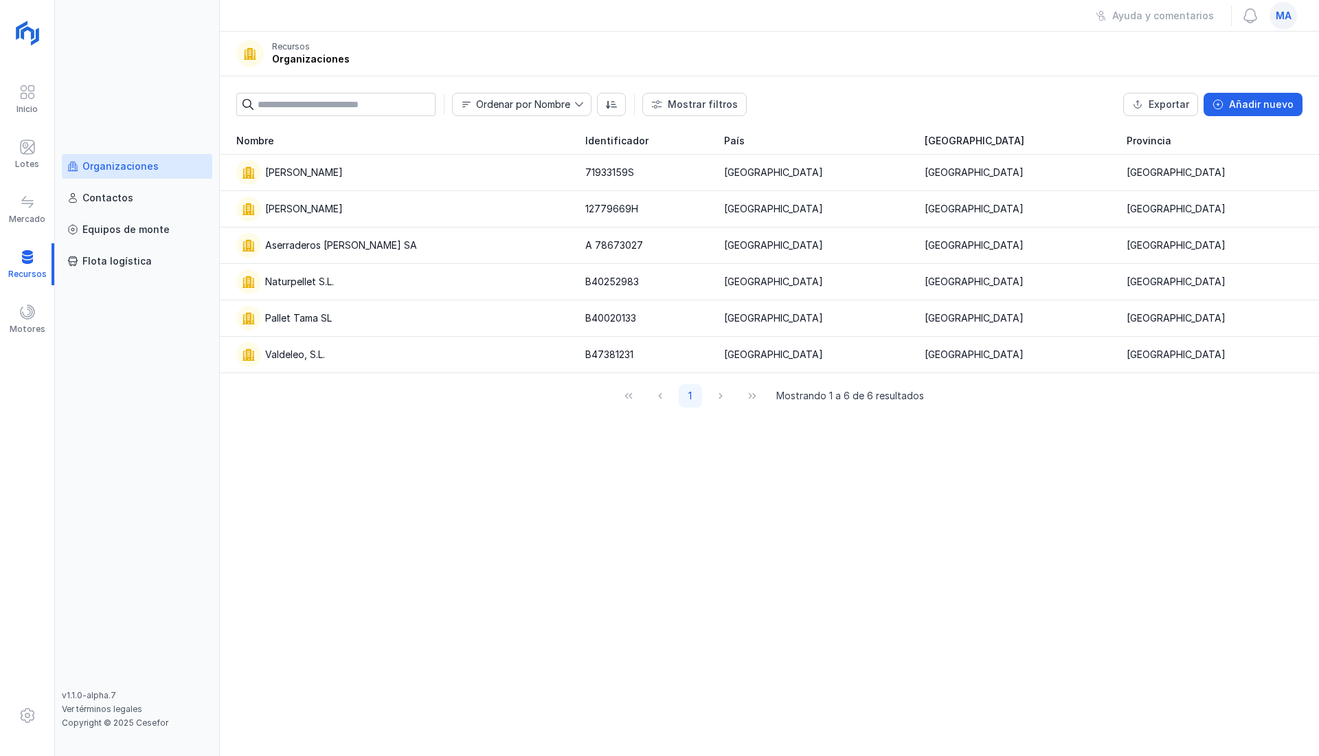
click at [306, 275] on div "Naturpellet S.L." at bounding box center [299, 282] width 69 height 14
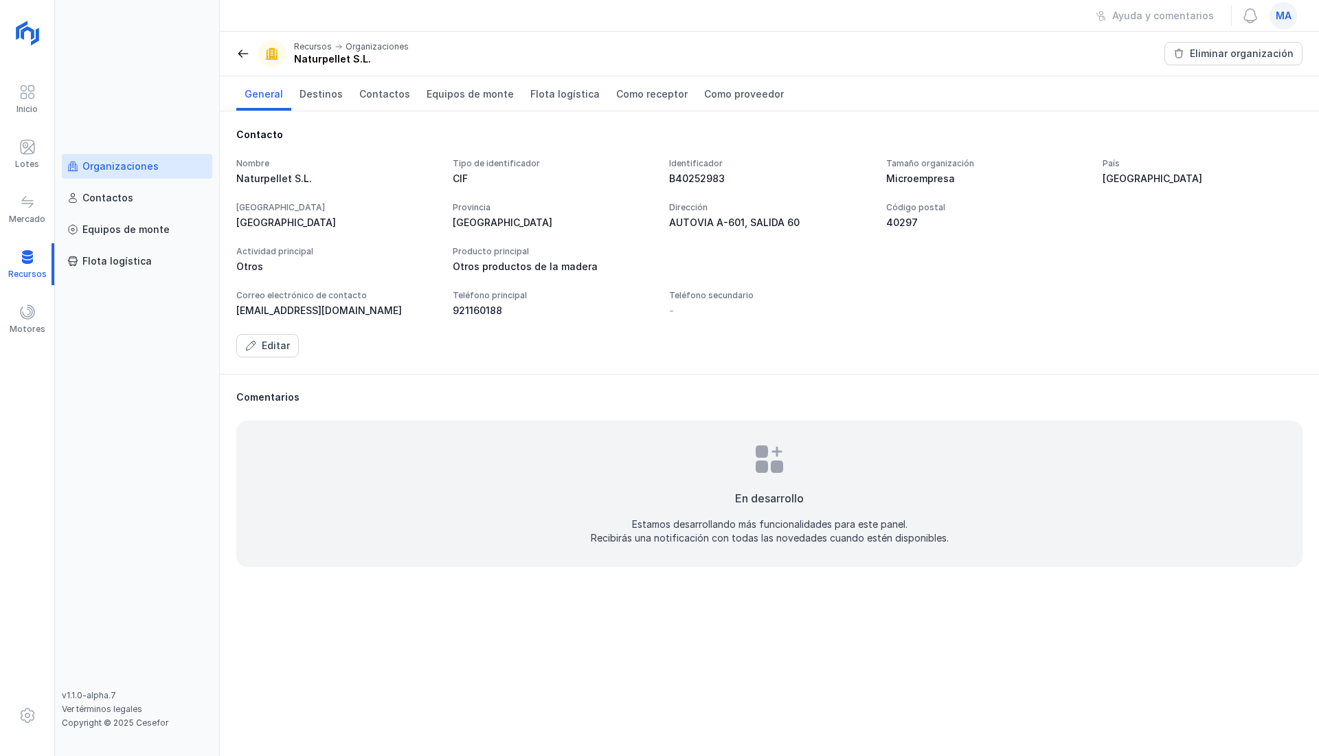
click at [386, 89] on span "Contactos" at bounding box center [384, 94] width 51 height 14
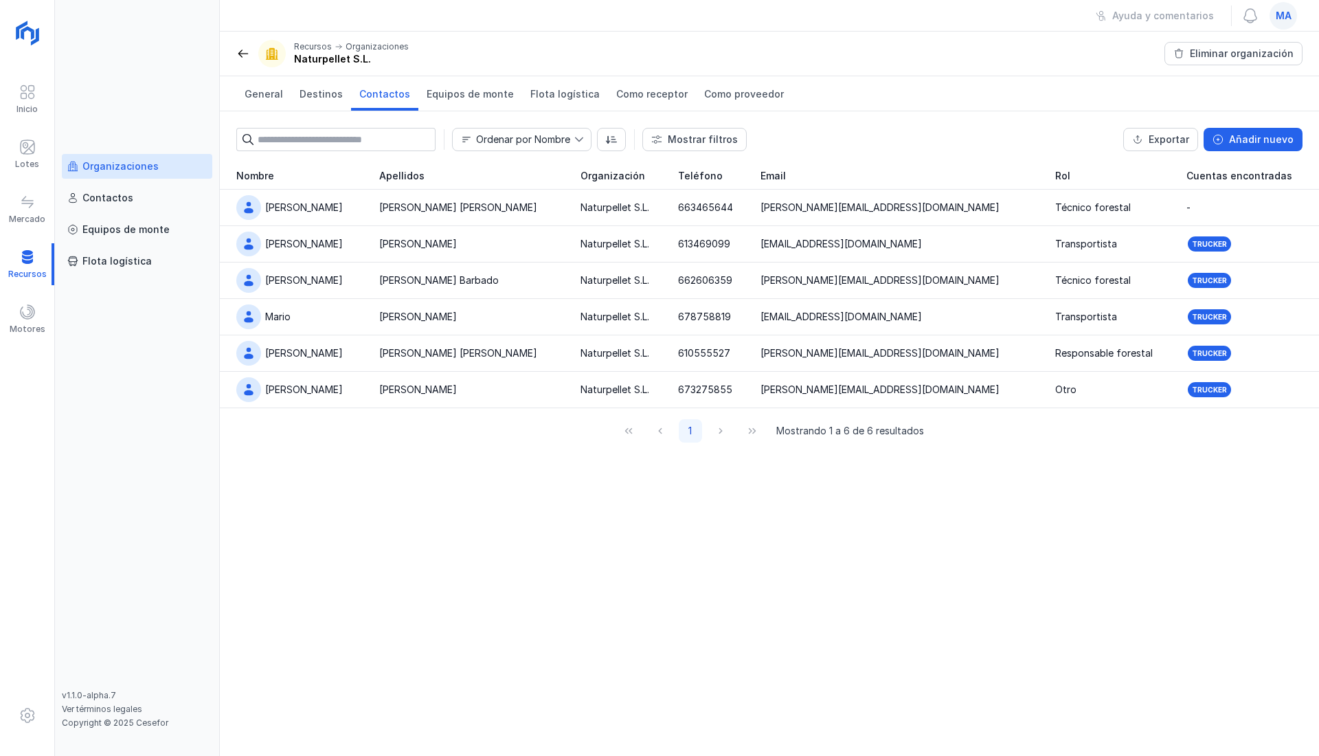
click at [312, 88] on span "Destinos" at bounding box center [320, 94] width 43 height 14
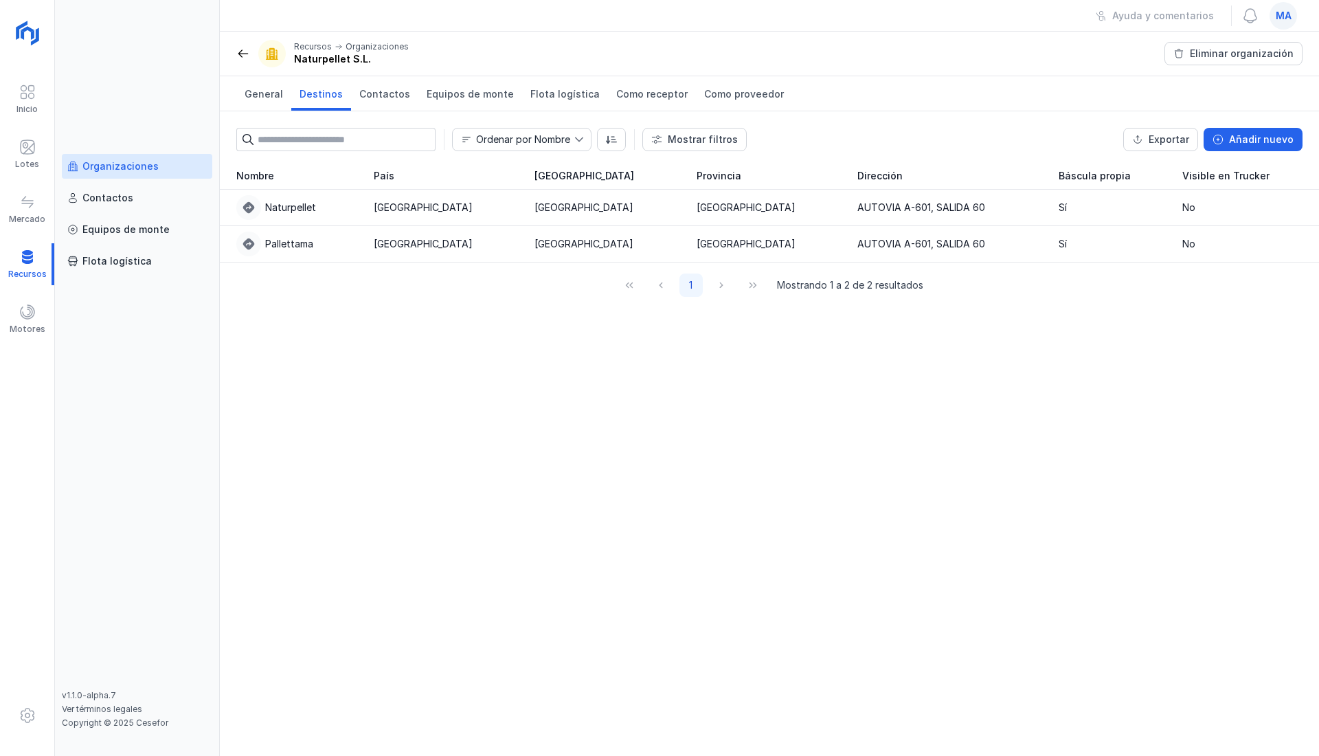
click at [1280, 16] on span "ma" at bounding box center [1284, 16] width 16 height 14
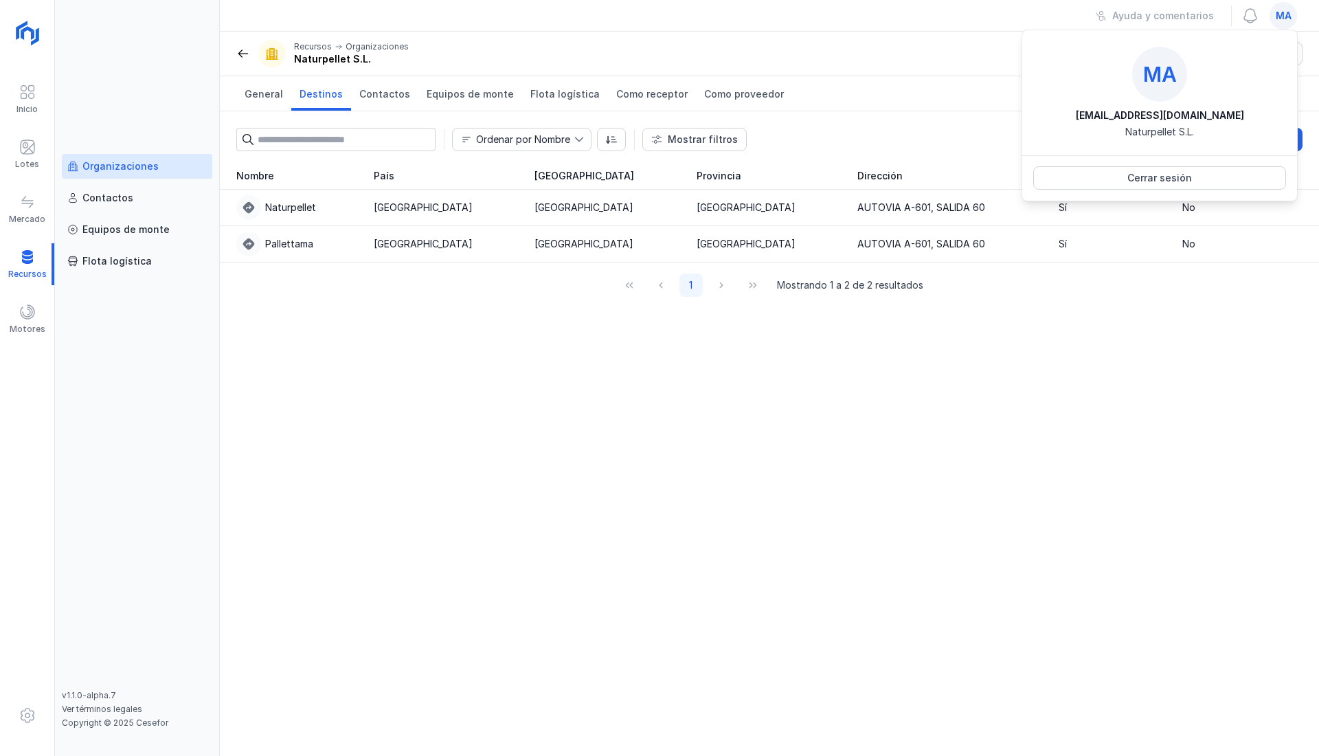
click at [1176, 177] on div "Cerrar sesión" at bounding box center [1159, 178] width 65 height 14
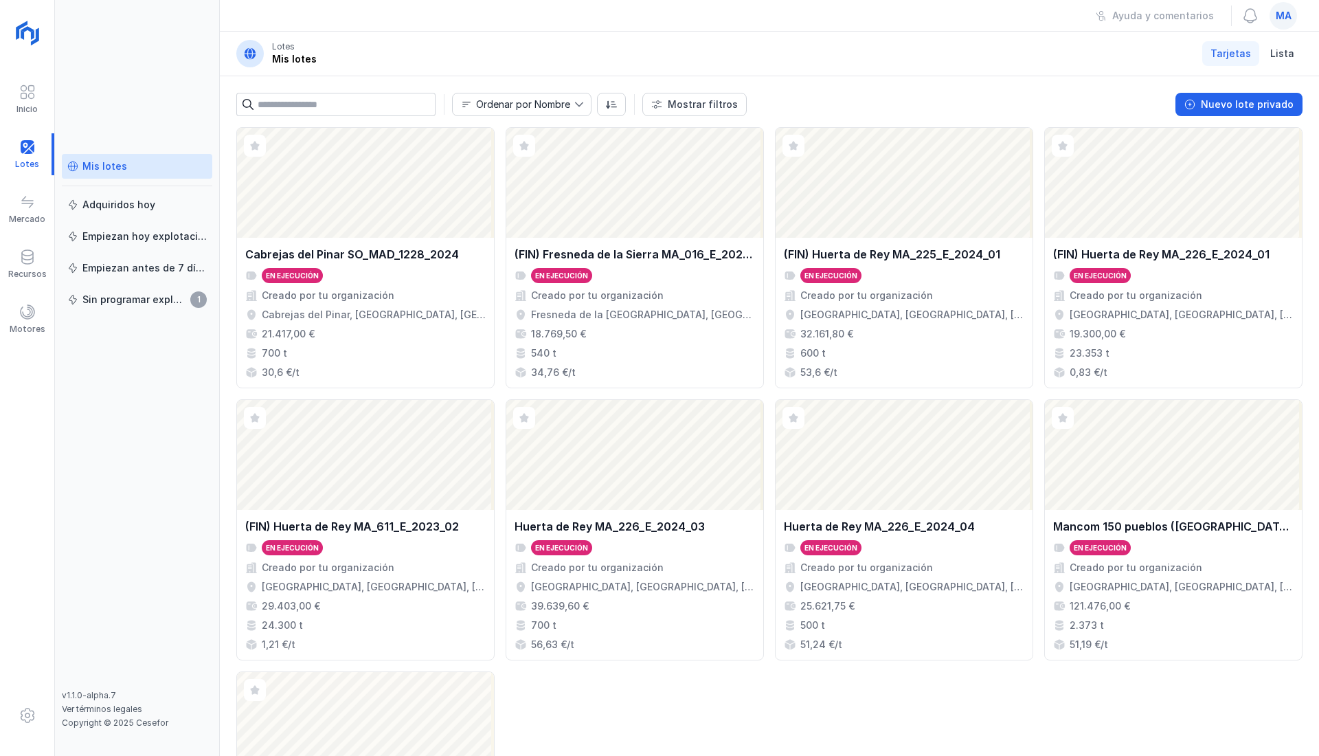
click at [30, 254] on span at bounding box center [27, 257] width 16 height 16
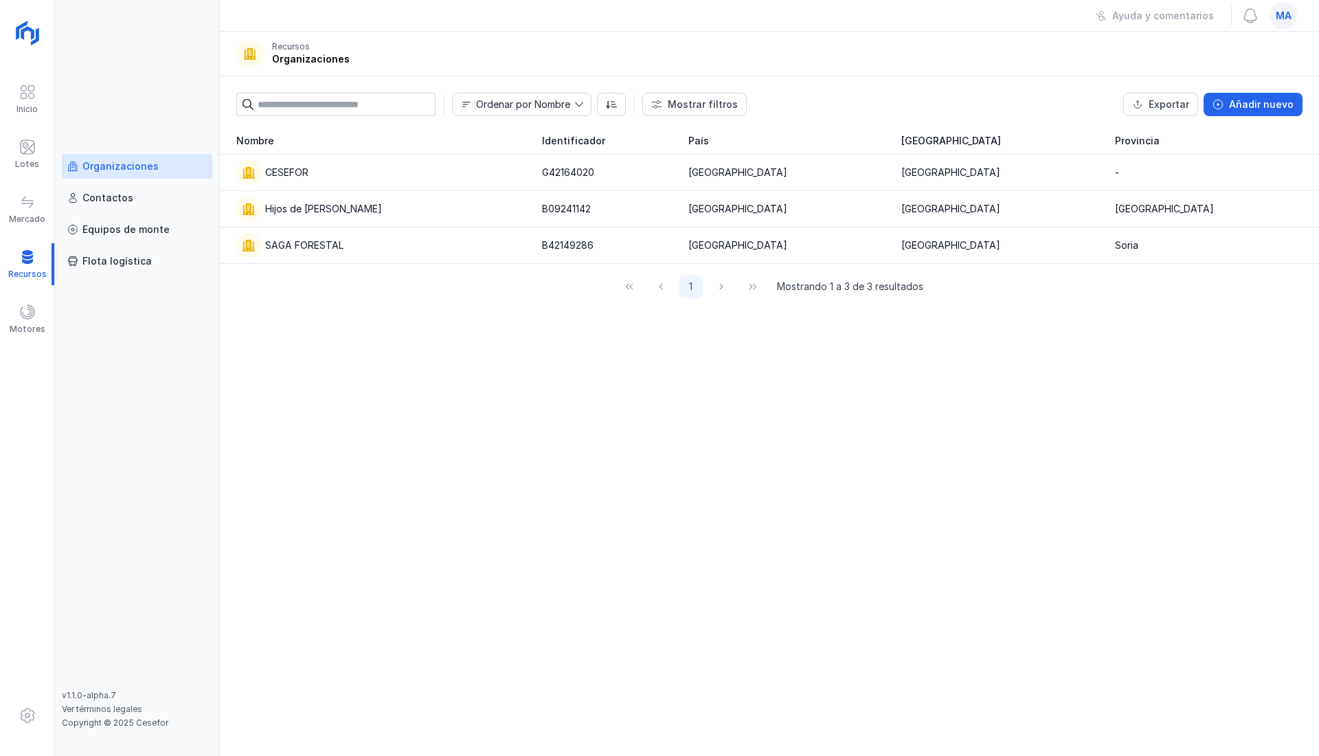
click at [107, 197] on div "Contactos" at bounding box center [107, 198] width 51 height 14
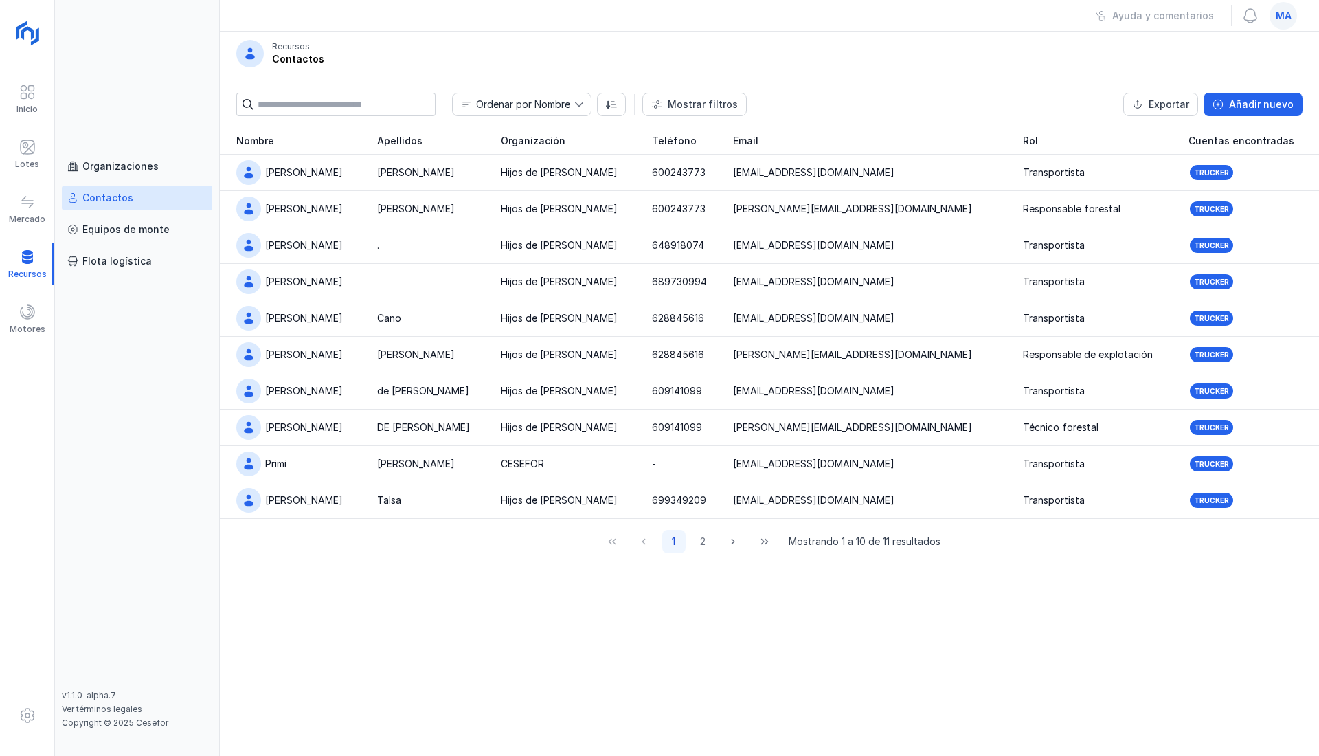
click at [23, 263] on div at bounding box center [27, 264] width 54 height 42
click at [32, 266] on div at bounding box center [27, 264] width 54 height 42
click at [23, 141] on span at bounding box center [27, 147] width 16 height 16
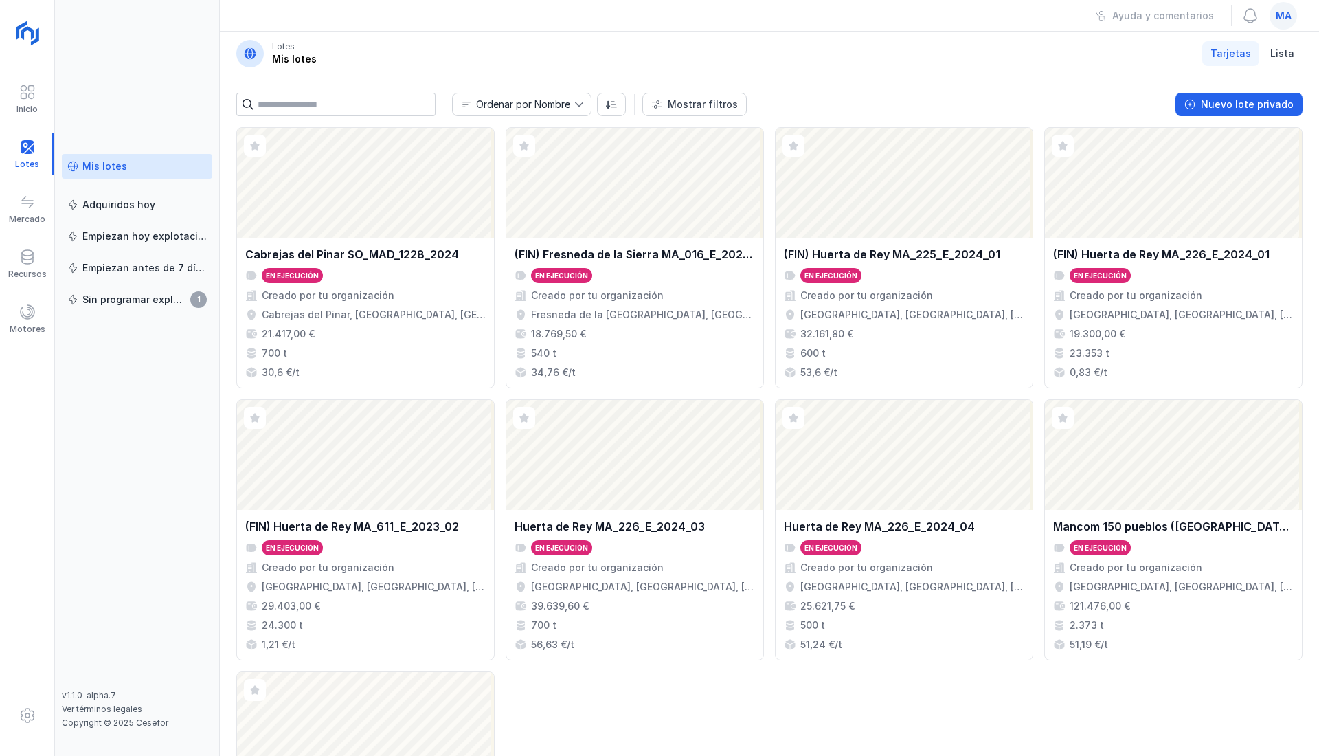
click at [425, 188] on div "Abrir lote" at bounding box center [365, 183] width 257 height 110
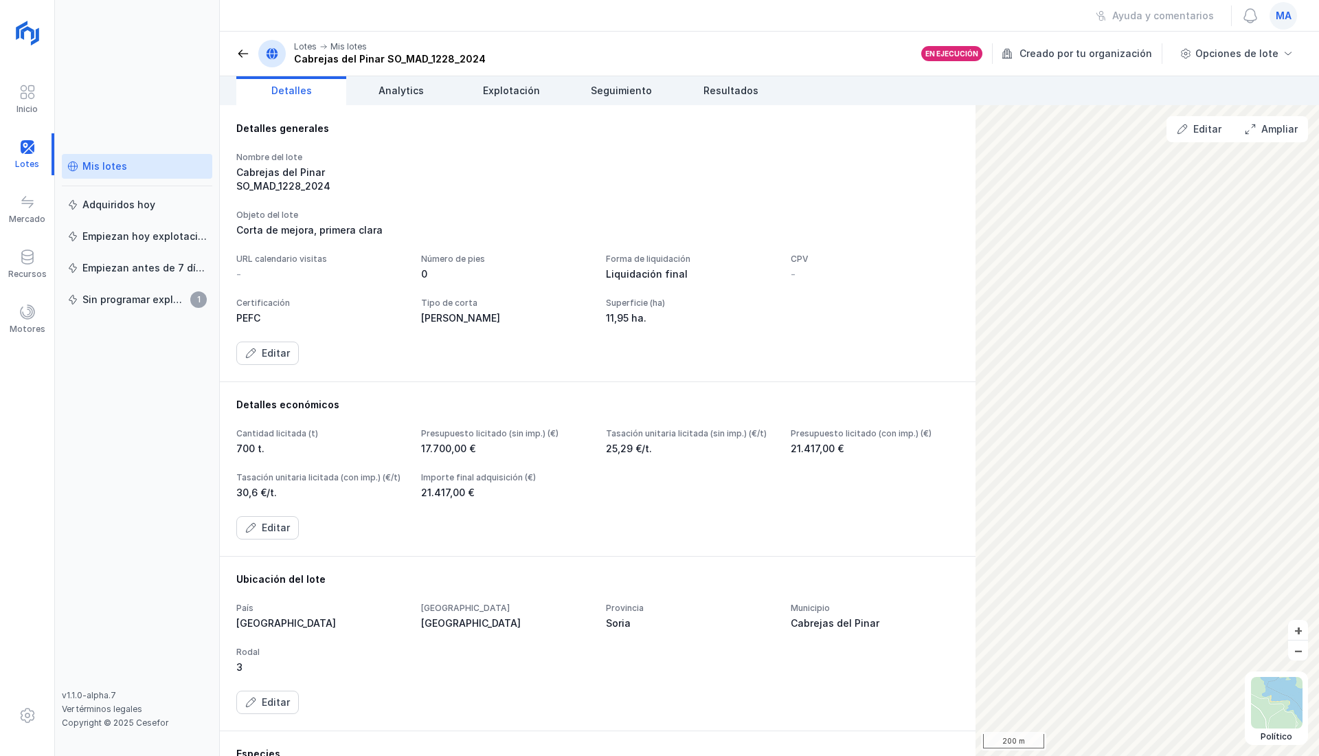
click at [293, 455] on div "700 t." at bounding box center [320, 449] width 168 height 14
drag, startPoint x: 421, startPoint y: 488, endPoint x: 550, endPoint y: 511, distance: 131.2
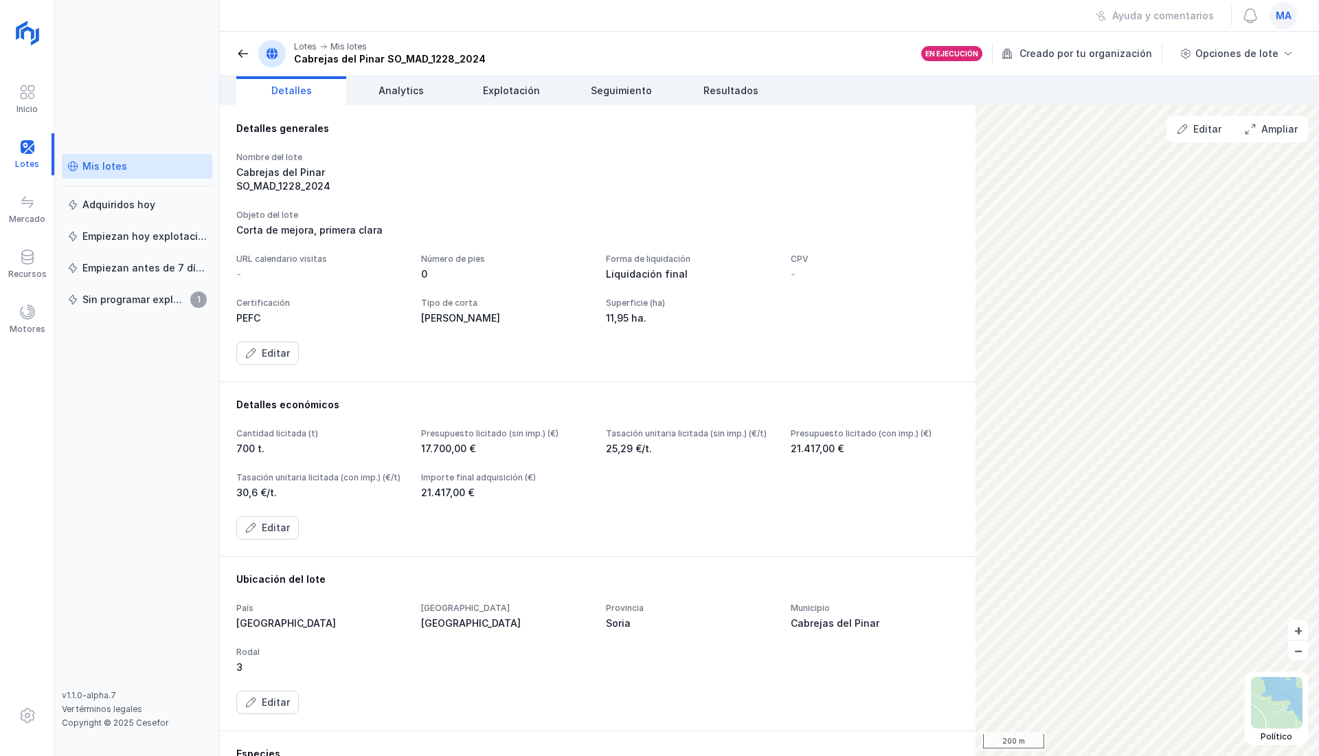
click at [550, 499] on div "Cantidad licitada (t) 700 t. Presupuesto licitado (sin imp.) (€) 17.700,00 € Ta…" at bounding box center [597, 463] width 723 height 71
drag, startPoint x: 550, startPoint y: 511, endPoint x: 440, endPoint y: 463, distance: 120.0
click at [405, 483] on div "Tasación unitaria licitada (con imp.) (€/t)" at bounding box center [320, 477] width 168 height 11
click at [297, 95] on span "Detalles" at bounding box center [291, 91] width 41 height 14
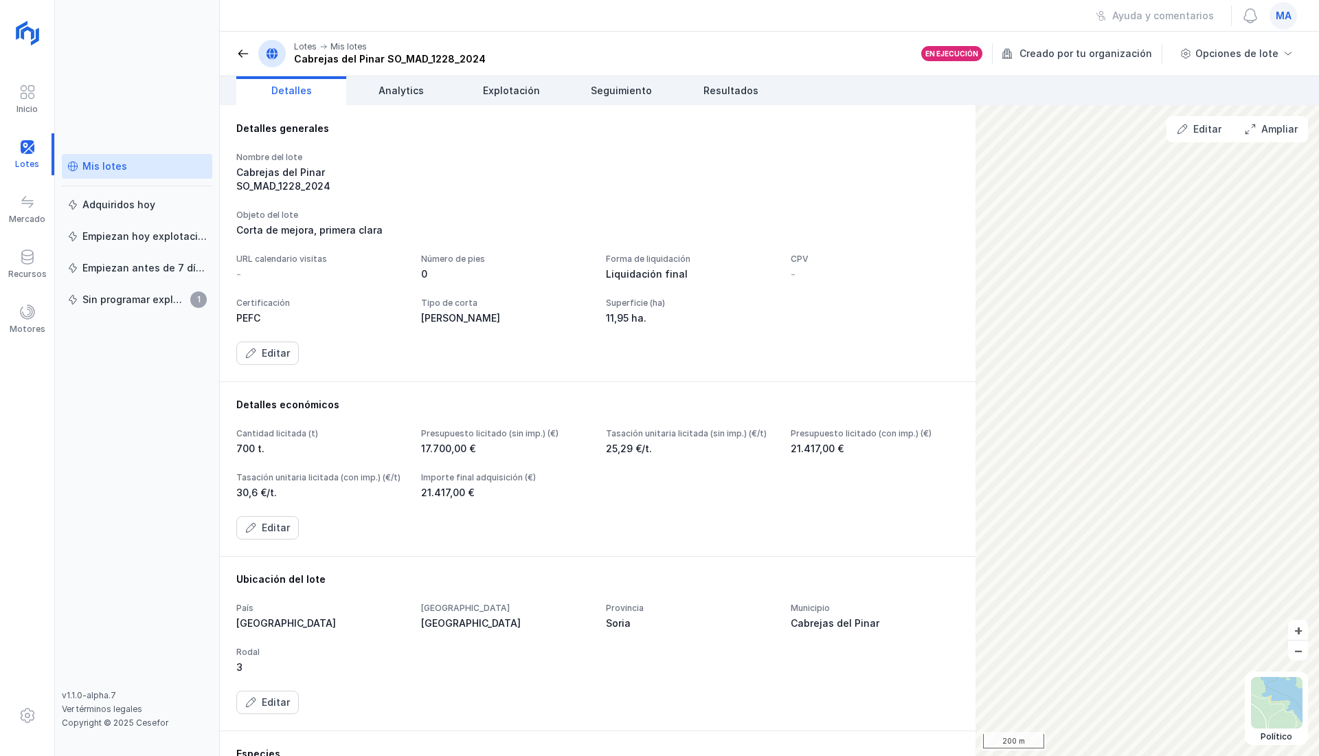
drag, startPoint x: 497, startPoint y: 507, endPoint x: 578, endPoint y: 505, distance: 81.1
click at [405, 483] on div "Tasación unitaria licitada (con imp.) (€/t)" at bounding box center [320, 477] width 168 height 11
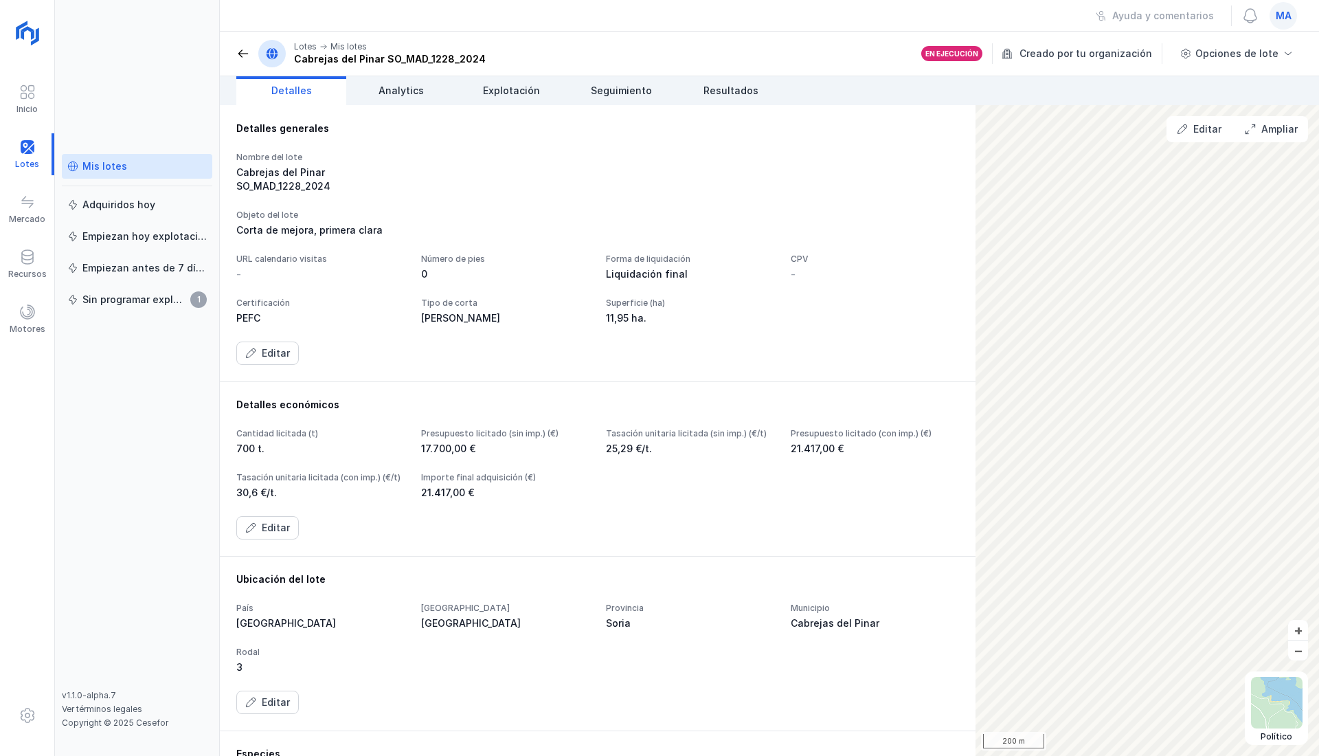
click at [589, 499] on div "21.417,00 €" at bounding box center [505, 493] width 168 height 14
drag, startPoint x: 756, startPoint y: 489, endPoint x: 636, endPoint y: 514, distance: 122.7
click at [637, 499] on div "Cantidad licitada (t) 700 t. Presupuesto licitado (sin imp.) (€) 17.700,00 € Ta…" at bounding box center [597, 463] width 723 height 71
click at [712, 475] on div "Cantidad licitada (t) 700 t. Presupuesto licitado (sin imp.) (€) 17.700,00 € Ta…" at bounding box center [597, 463] width 723 height 71
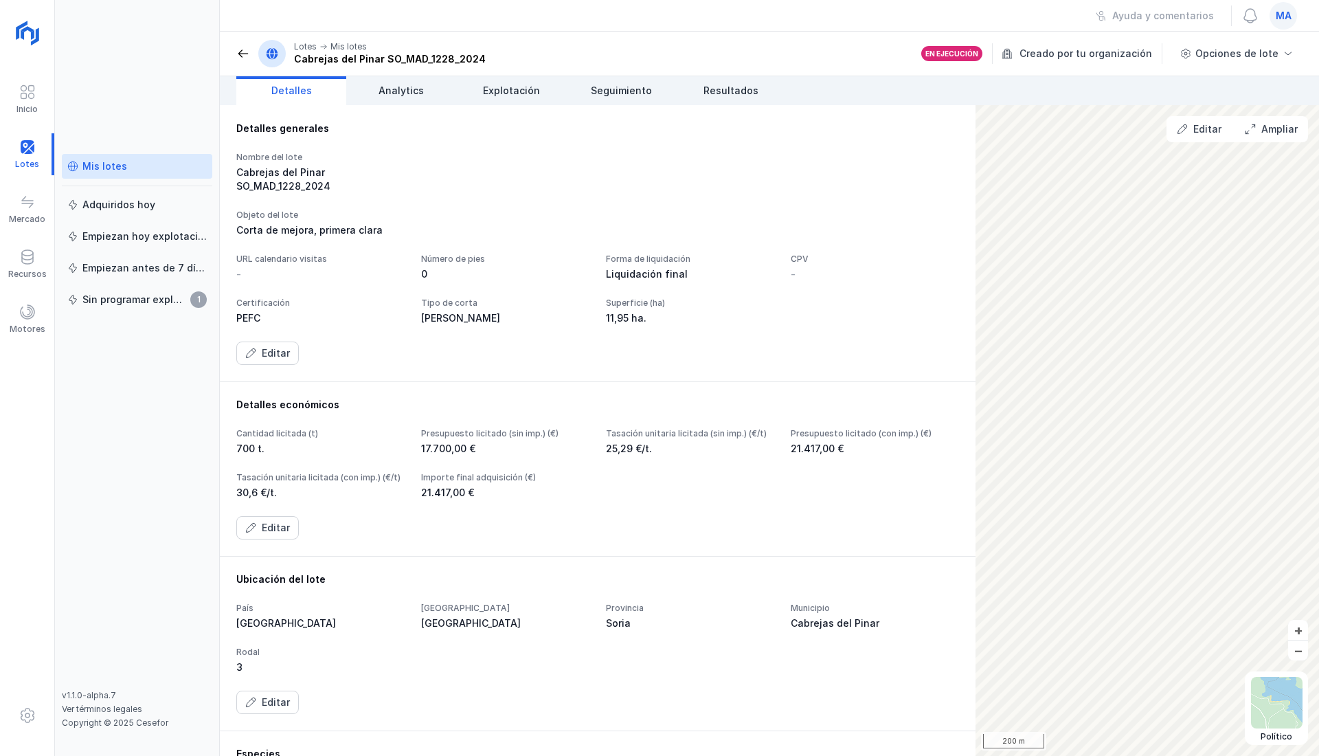
click at [29, 208] on span at bounding box center [27, 202] width 16 height 16
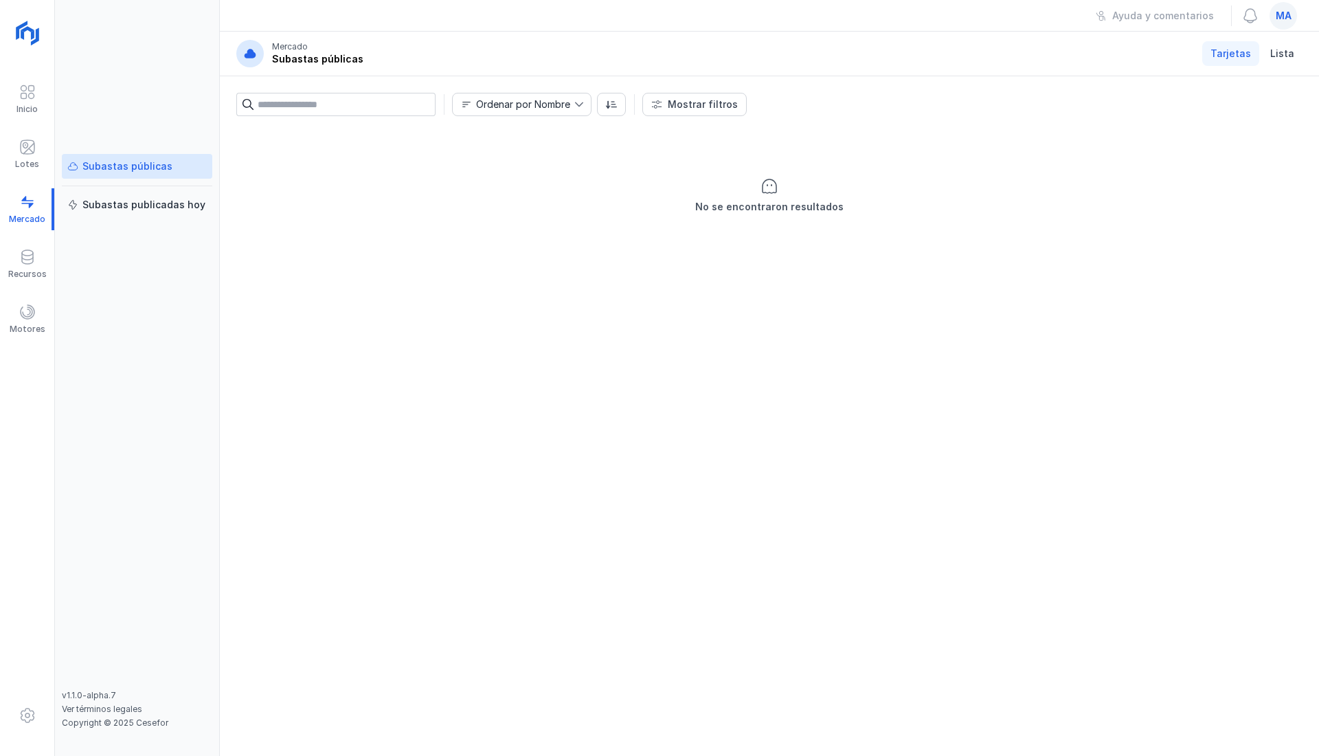
click at [159, 212] on link "Subastas publicadas hoy" at bounding box center [137, 204] width 150 height 25
click at [161, 165] on div "Subastas públicas" at bounding box center [127, 166] width 90 height 14
click at [40, 152] on div "Lotes" at bounding box center [27, 154] width 54 height 42
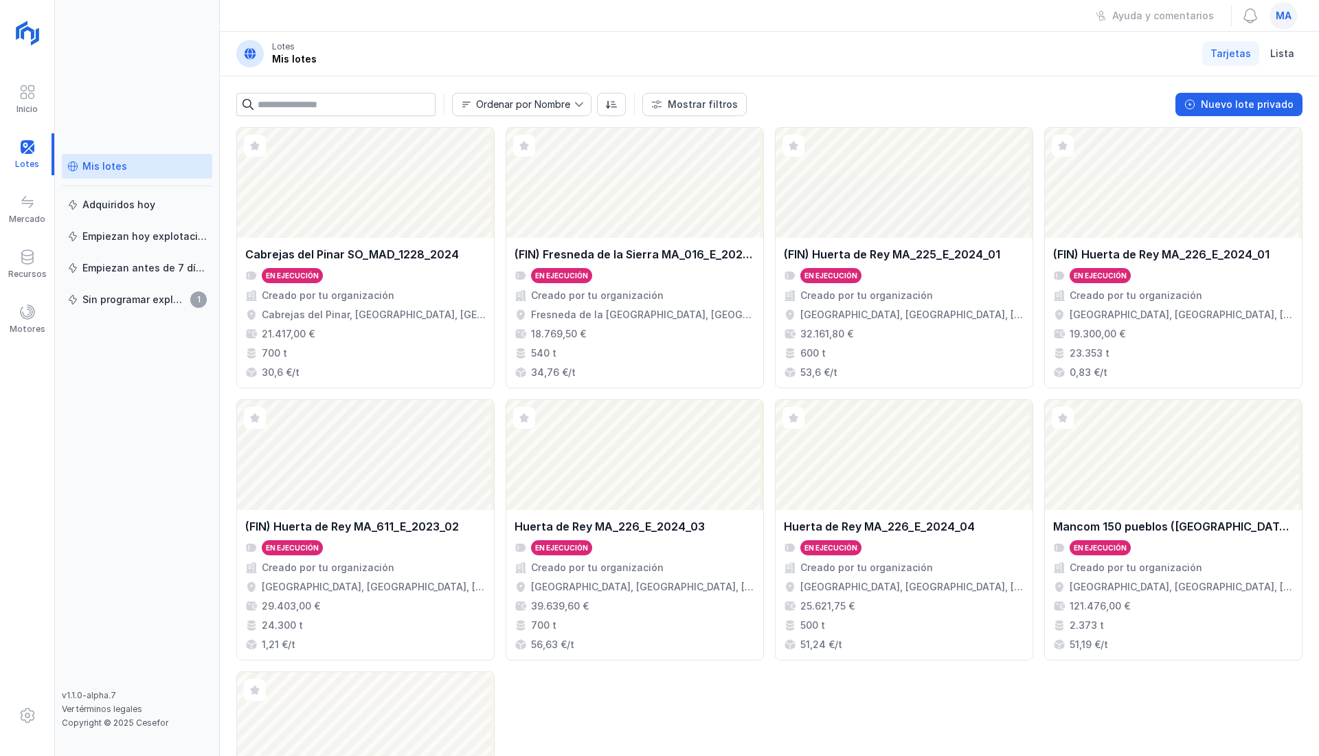
click at [381, 213] on div "Abrir lote" at bounding box center [365, 183] width 257 height 110
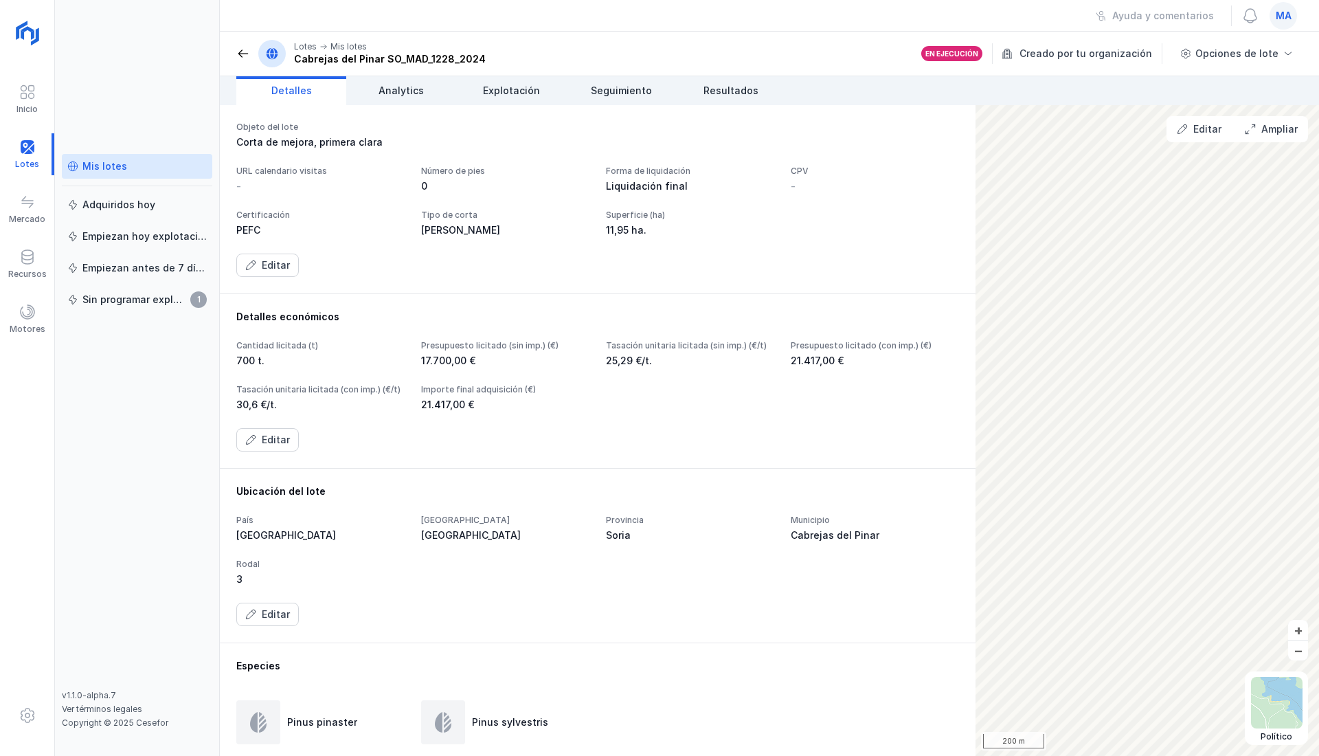
scroll to position [91, 0]
click at [286, 443] on div "Editar" at bounding box center [276, 436] width 28 height 14
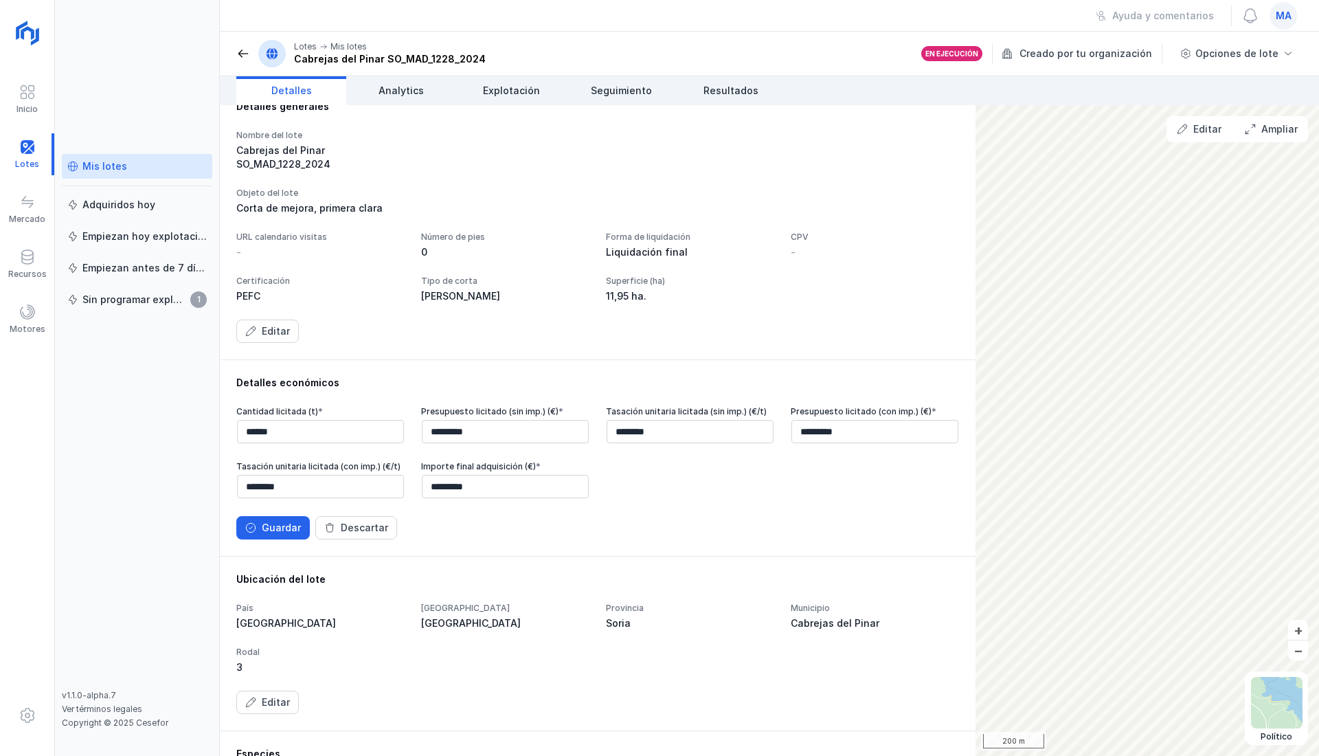
scroll to position [0, 0]
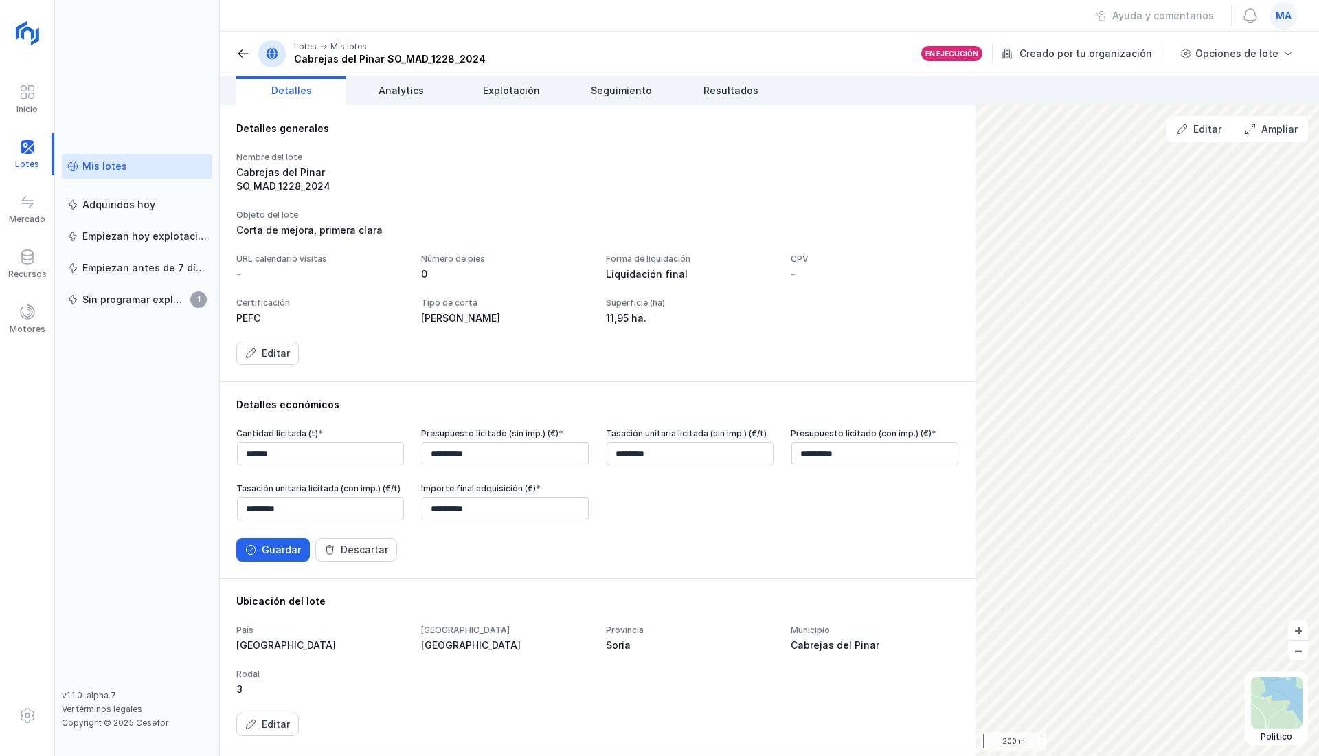
click at [370, 556] on div "Descartar" at bounding box center [364, 550] width 47 height 14
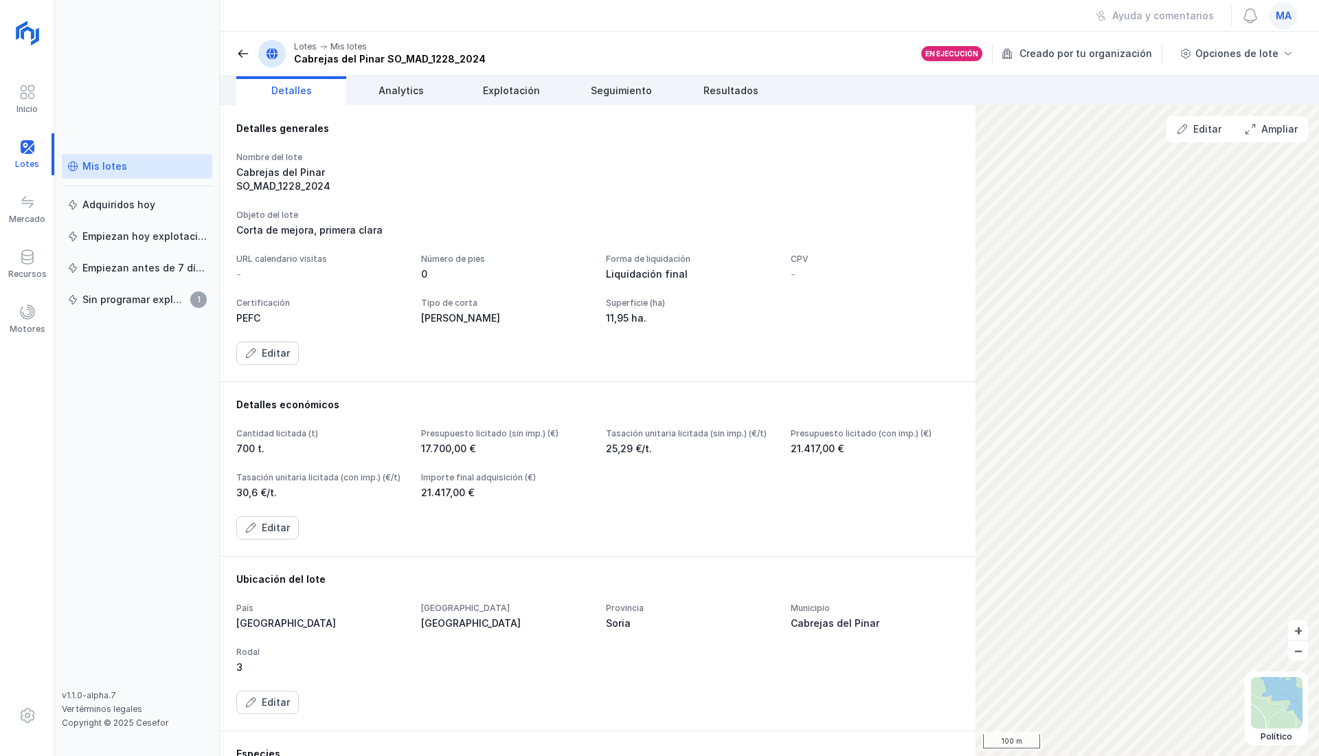
click at [22, 134] on div at bounding box center [27, 154] width 54 height 42
click at [23, 77] on div "Inicio" at bounding box center [27, 98] width 54 height 55
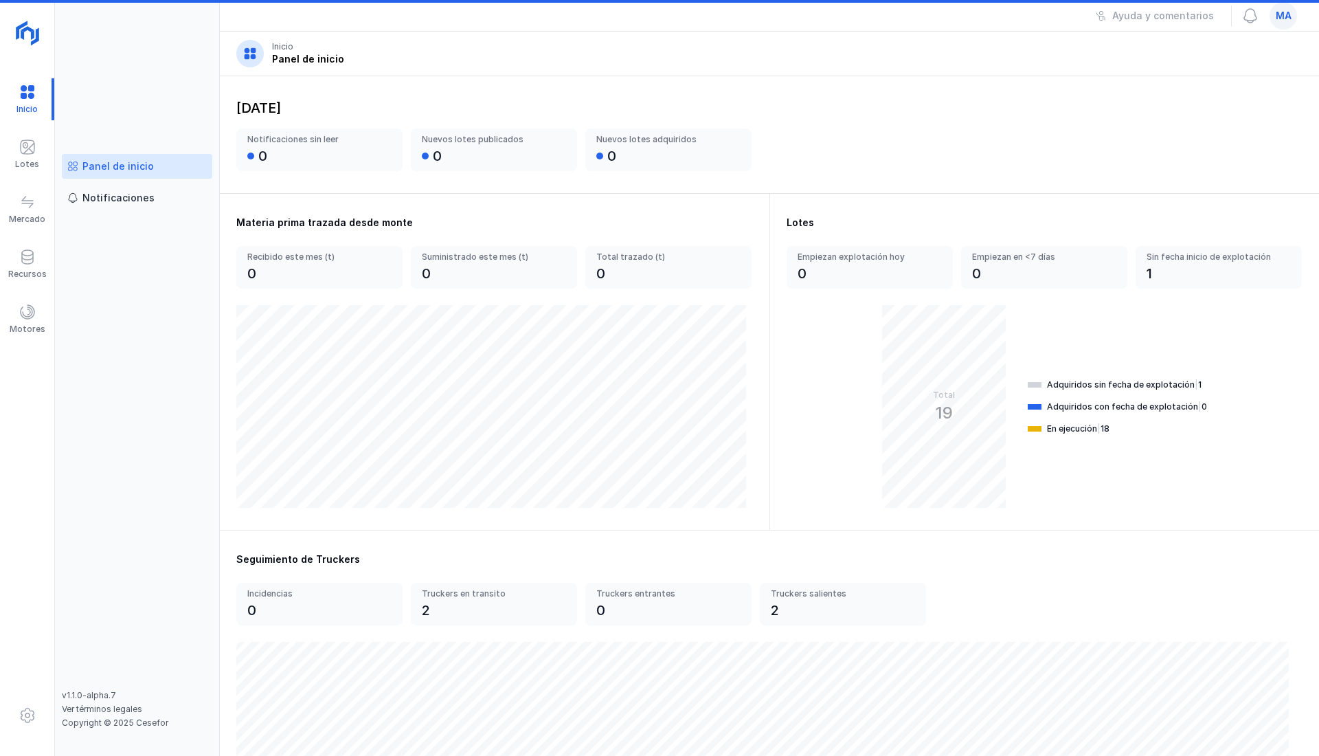
click at [25, 146] on span at bounding box center [27, 147] width 16 height 16
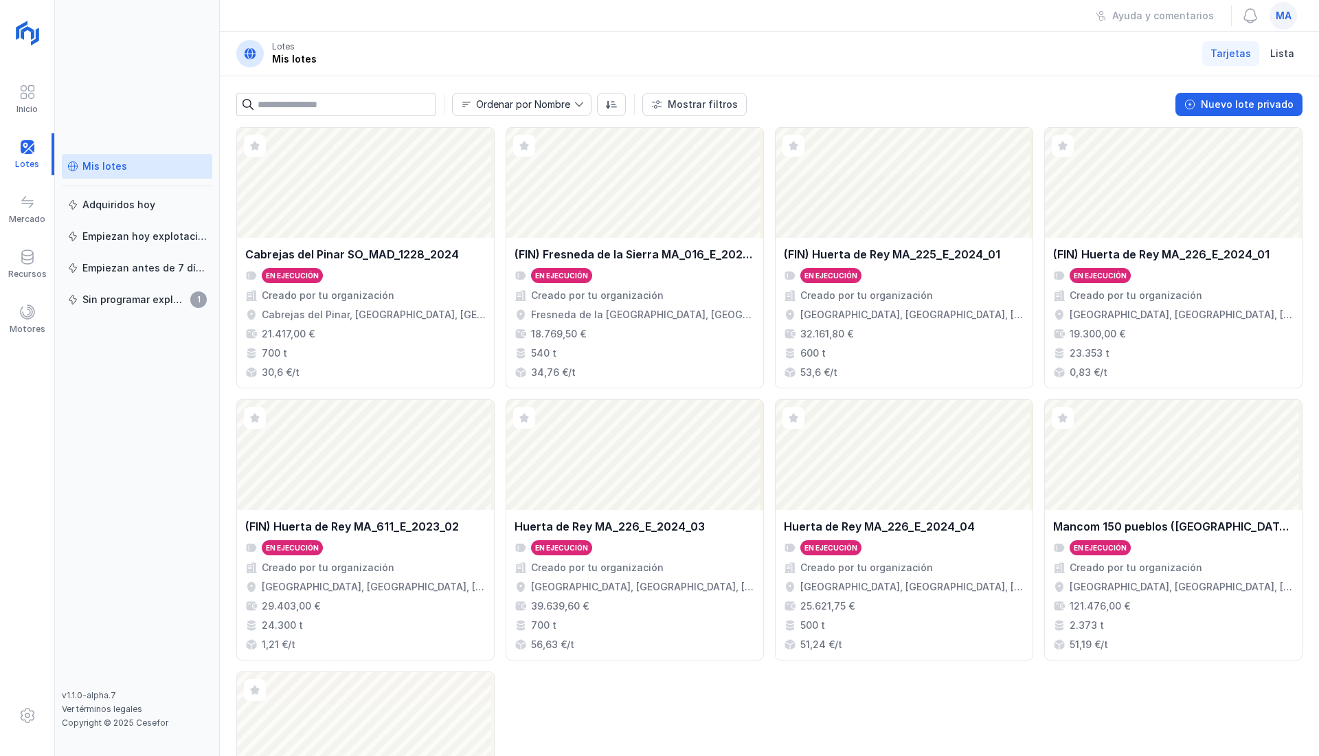
click at [1242, 104] on div "Nuevo lote privado" at bounding box center [1247, 105] width 93 height 14
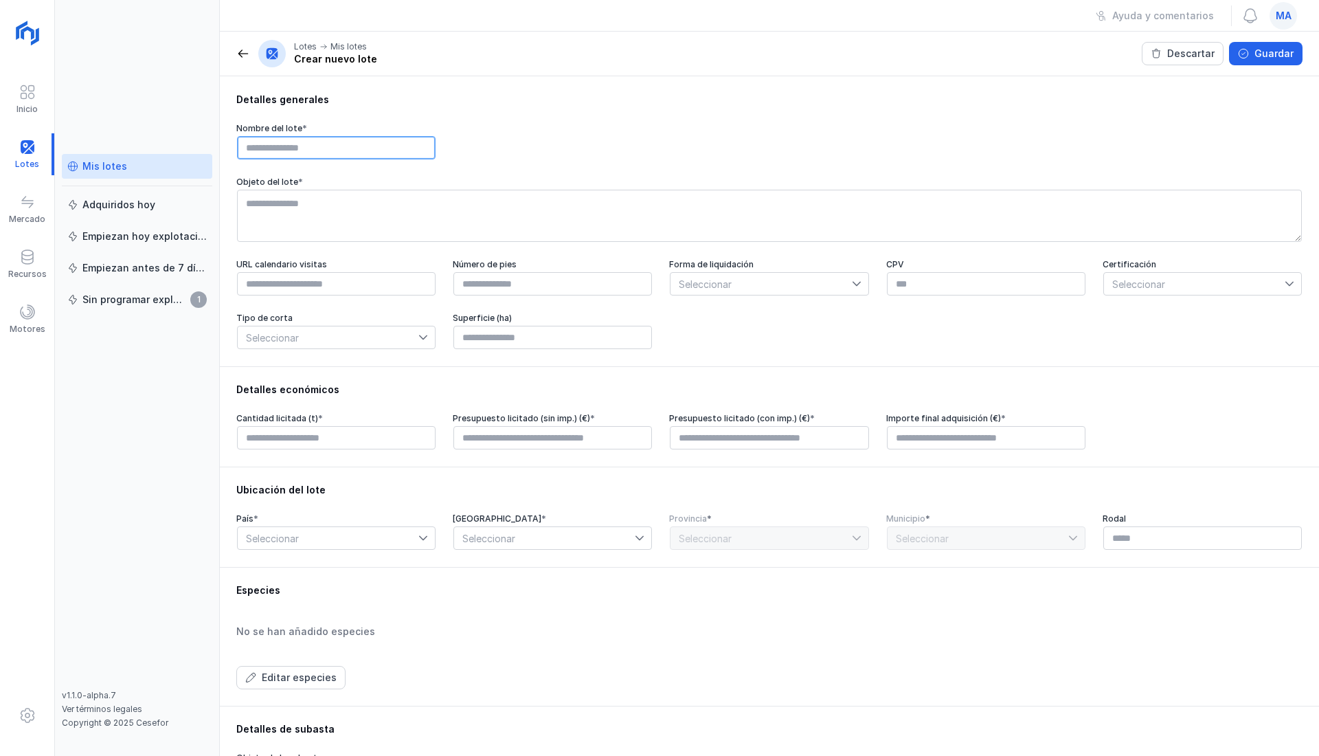
click at [290, 149] on input "text" at bounding box center [336, 147] width 199 height 23
click at [239, 52] on span at bounding box center [243, 54] width 14 height 14
click at [236, 58] on header "Lotes Mis lotes Crear nuevo lote Descartar Guardar" at bounding box center [769, 54] width 1099 height 45
click at [245, 50] on span at bounding box center [243, 54] width 14 height 14
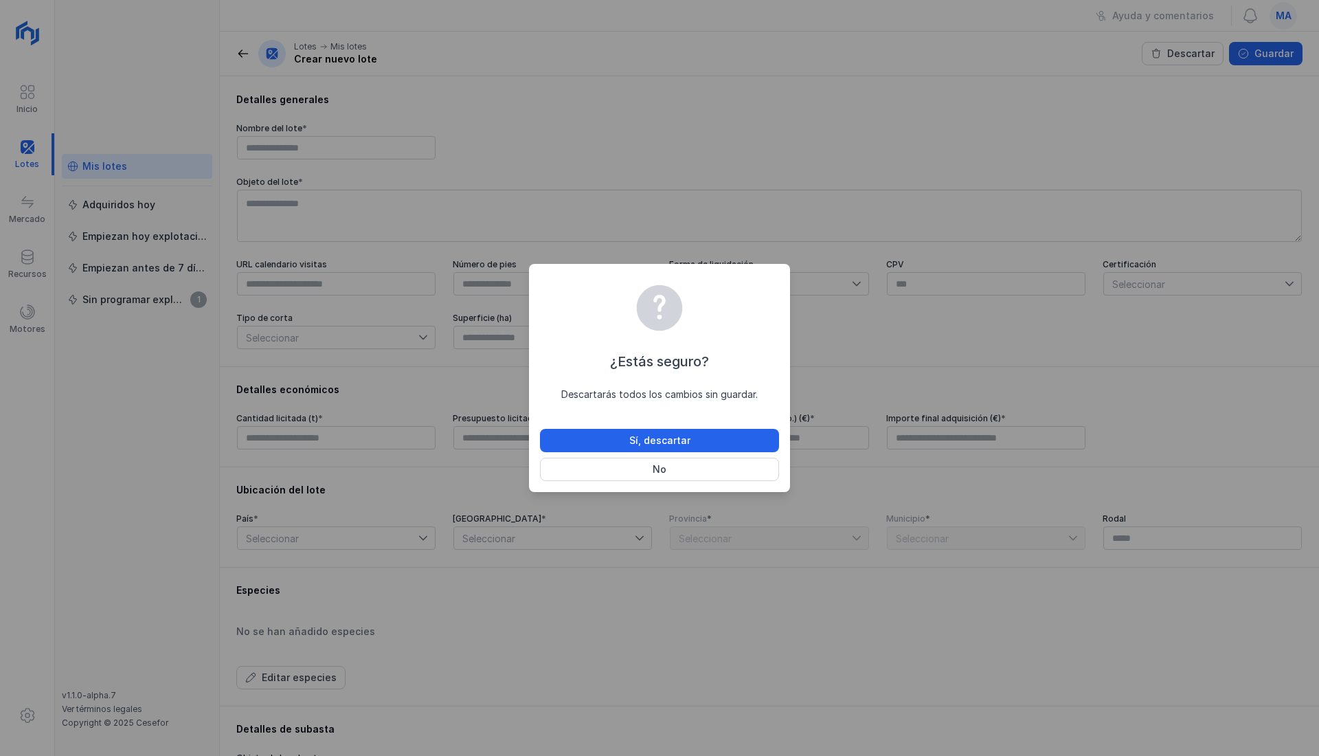
click at [717, 443] on button "Sí, descartar" at bounding box center [659, 440] width 239 height 23
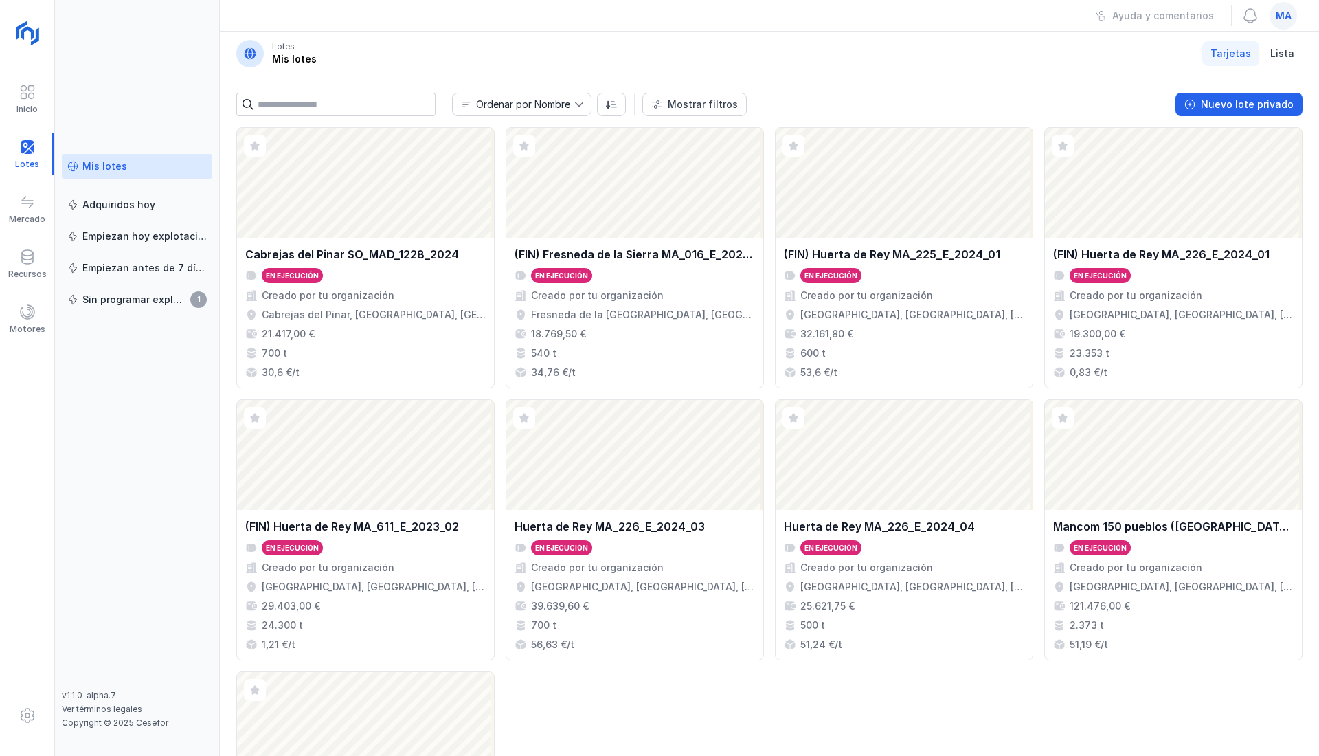
click at [1261, 103] on div "Nuevo lote privado" at bounding box center [1247, 105] width 93 height 14
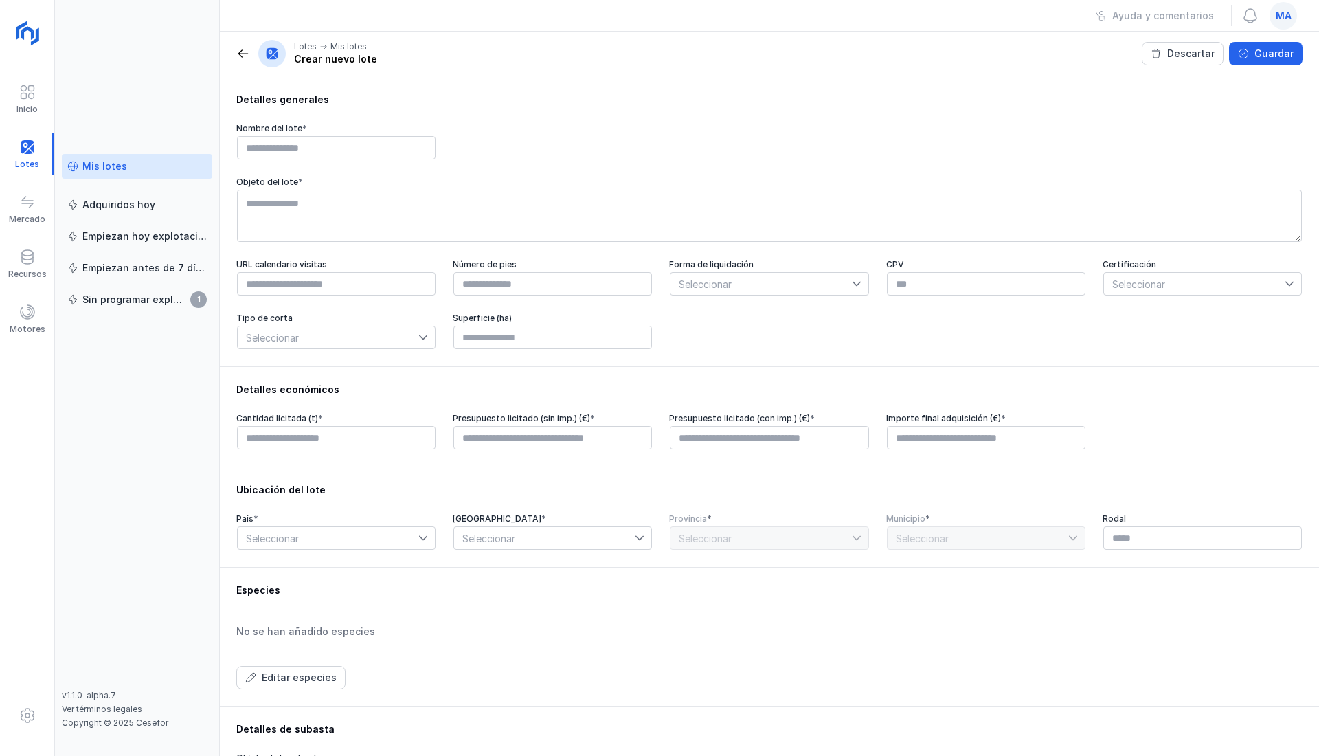
click at [28, 199] on span at bounding box center [27, 202] width 16 height 16
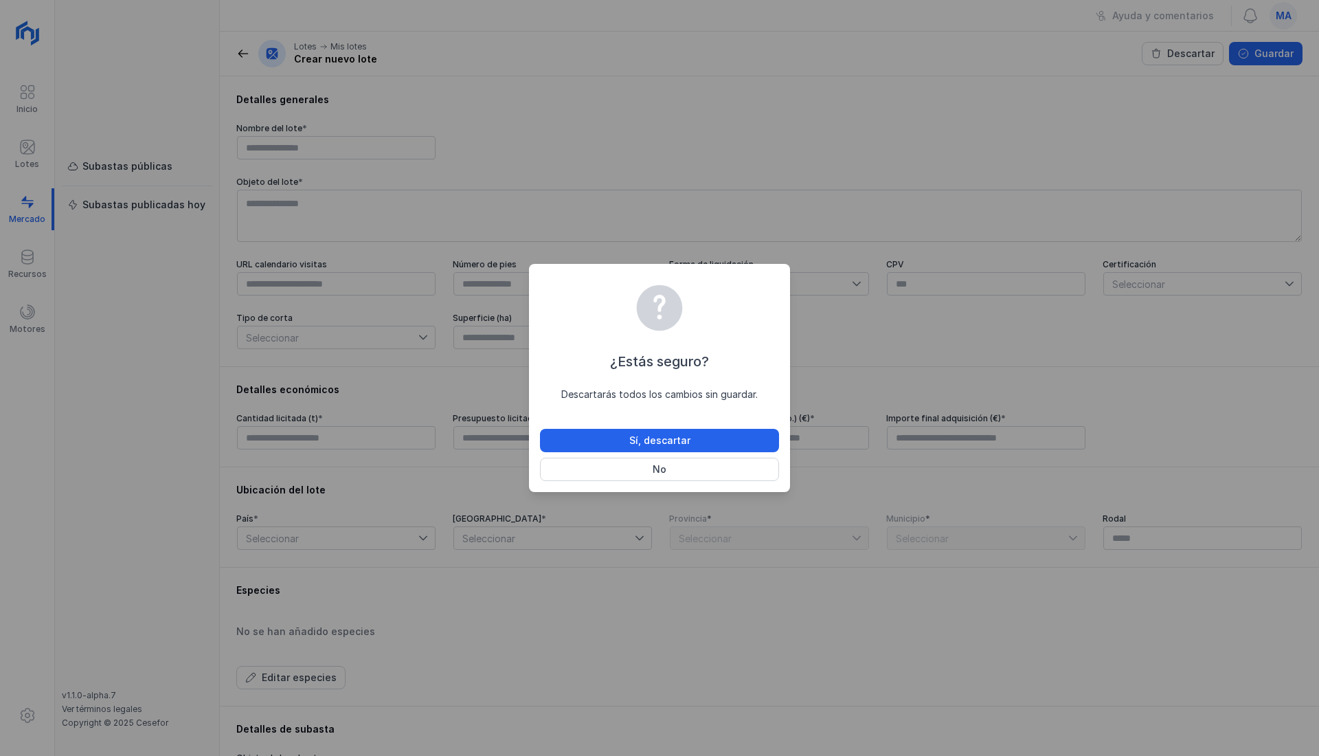
click at [670, 437] on div "Sí, descartar" at bounding box center [659, 440] width 61 height 14
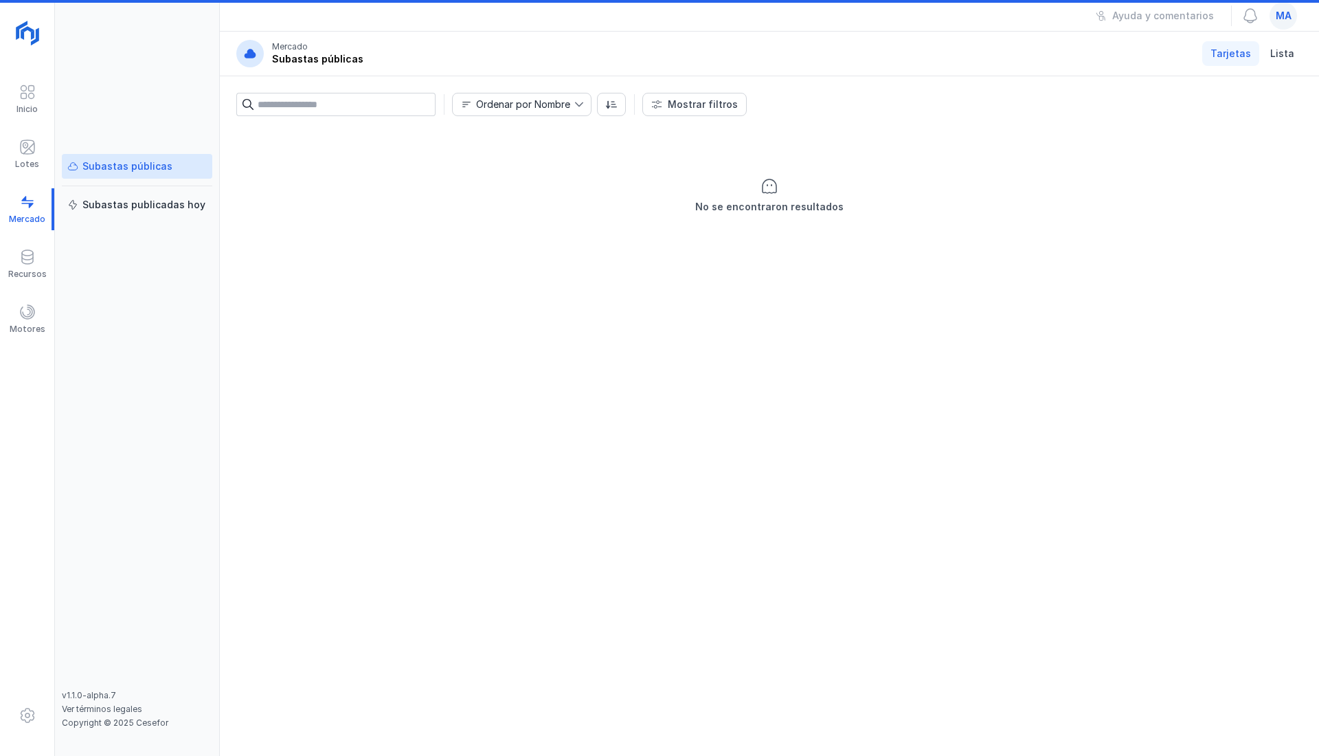
click at [23, 209] on div at bounding box center [27, 209] width 54 height 42
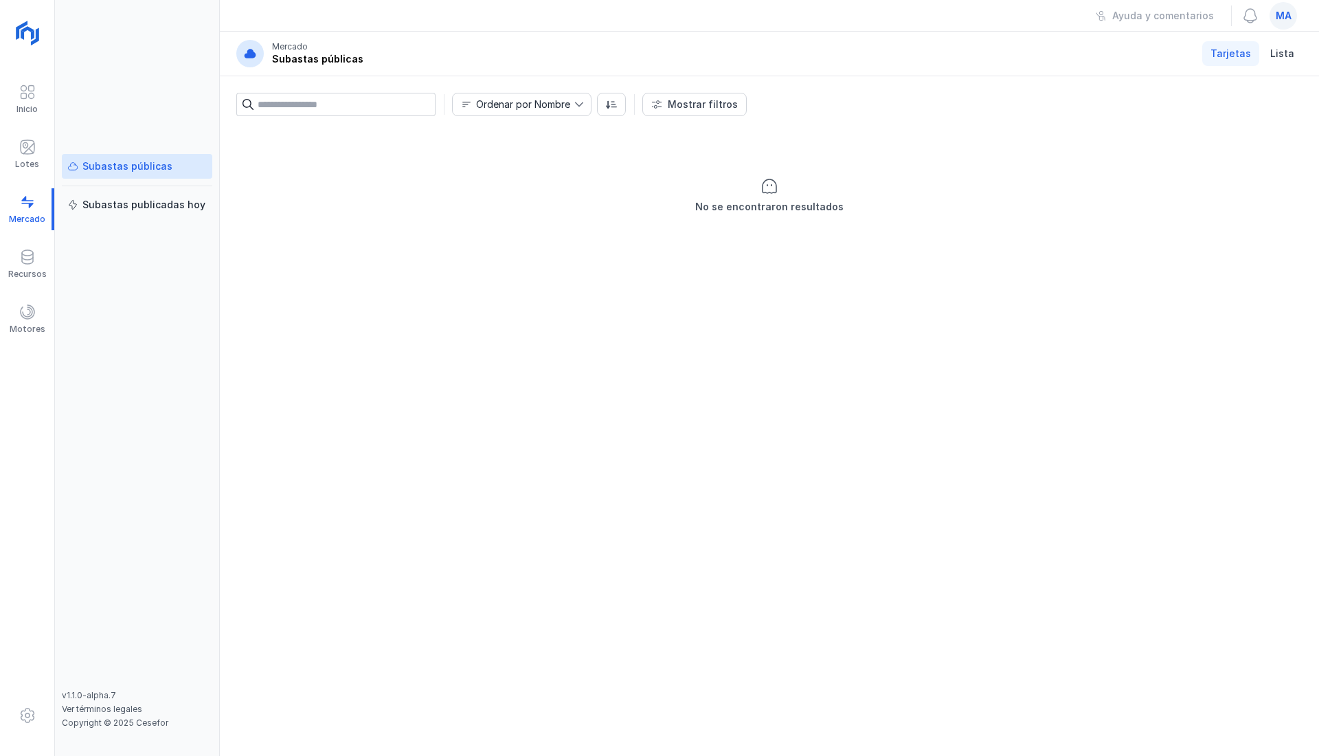
click at [20, 159] on div "Lotes" at bounding box center [27, 164] width 24 height 11
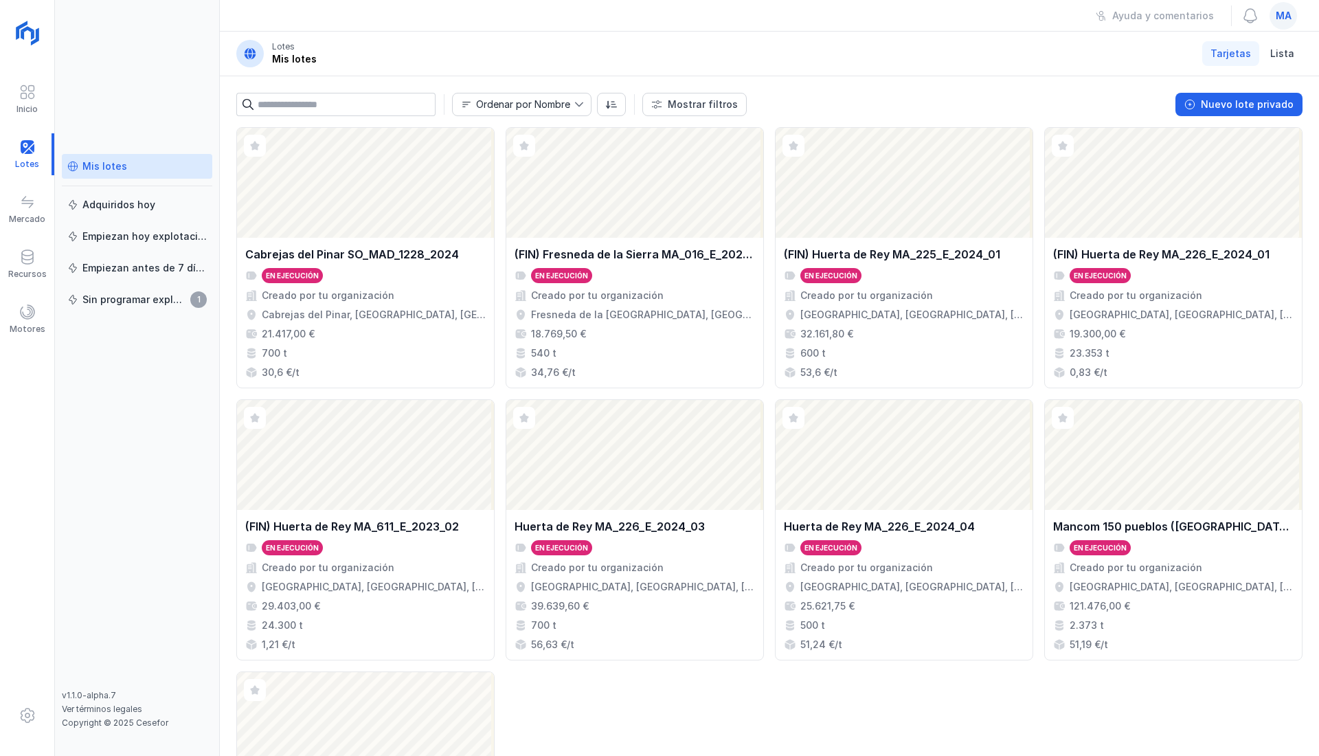
click at [698, 110] on div "Mostrar filtros" at bounding box center [703, 105] width 70 height 14
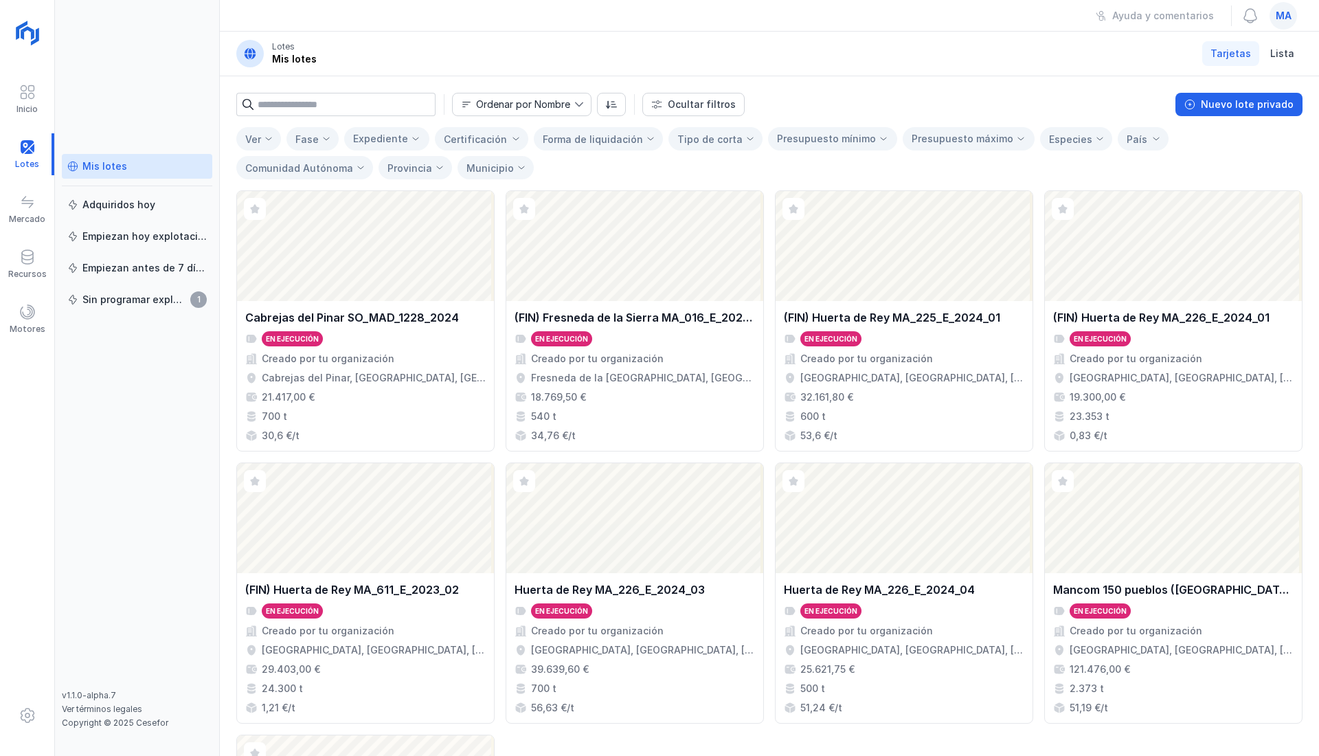
click at [315, 141] on div "Fase" at bounding box center [306, 139] width 23 height 12
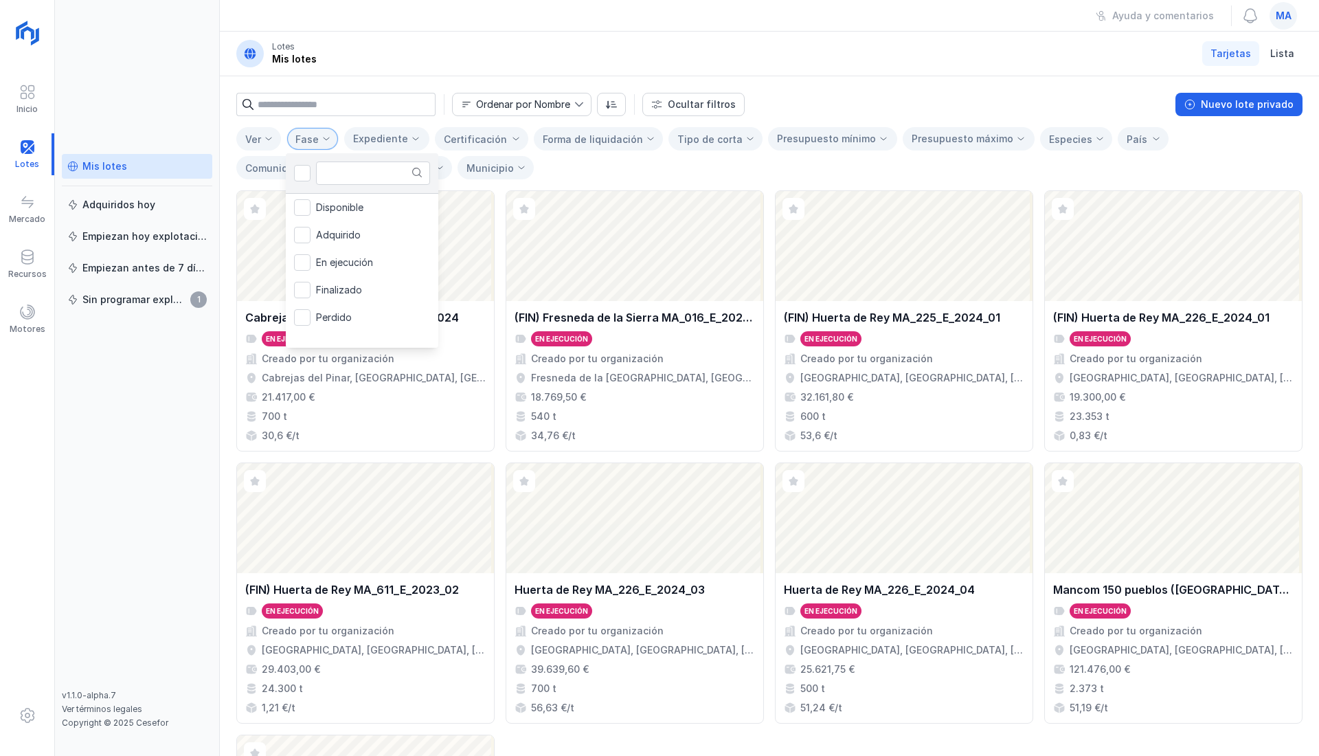
scroll to position [7, 66]
click at [953, 88] on div "Ordenar por Nombre Ocultar filtros Nuevo lote privado Ver Fase Expediente Certi…" at bounding box center [769, 133] width 1099 height 114
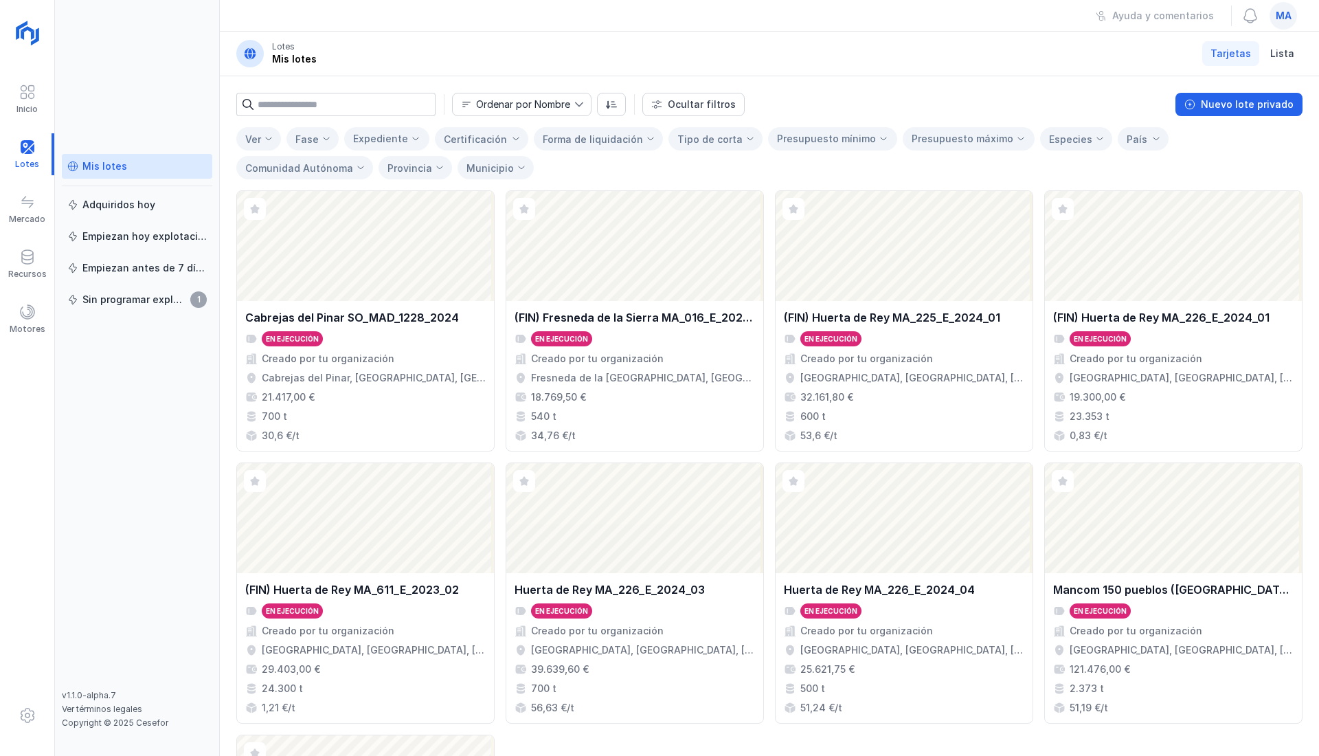
click at [411, 245] on div "Abrir lote" at bounding box center [365, 246] width 257 height 110
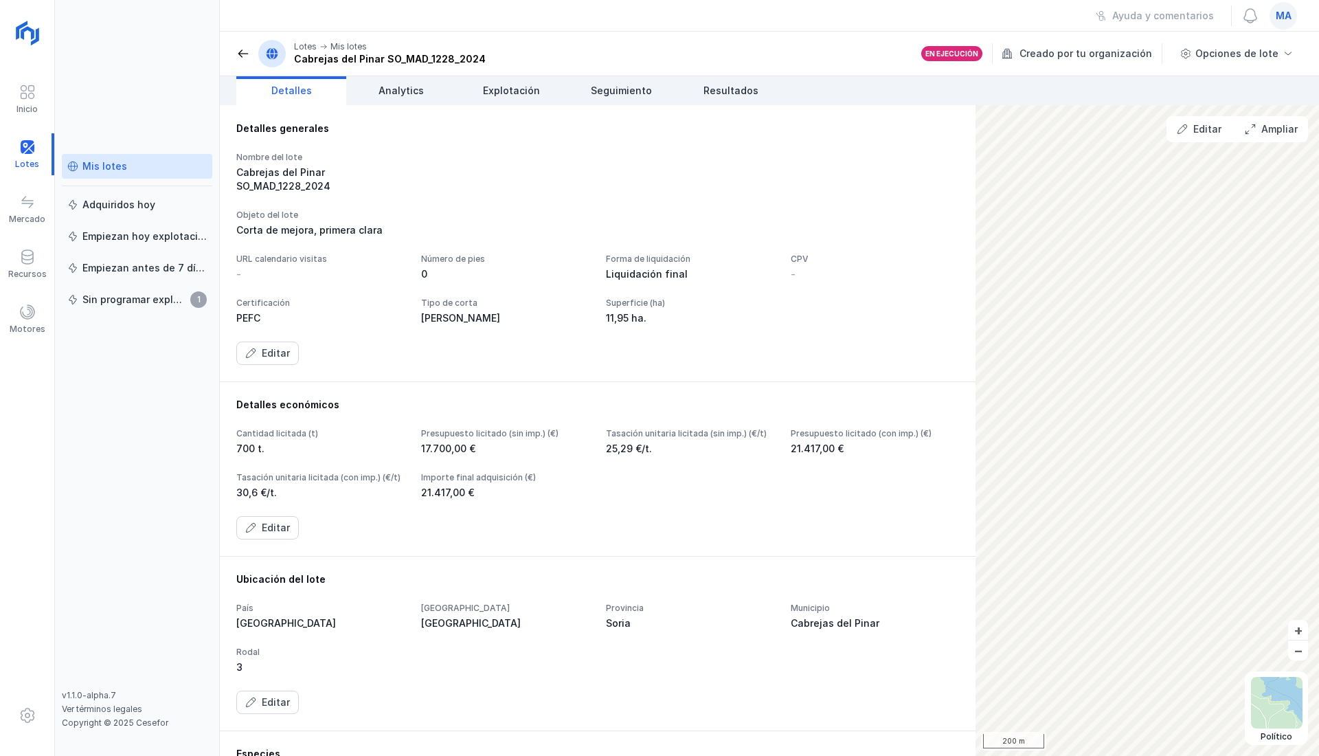
click at [243, 49] on span at bounding box center [243, 54] width 14 height 14
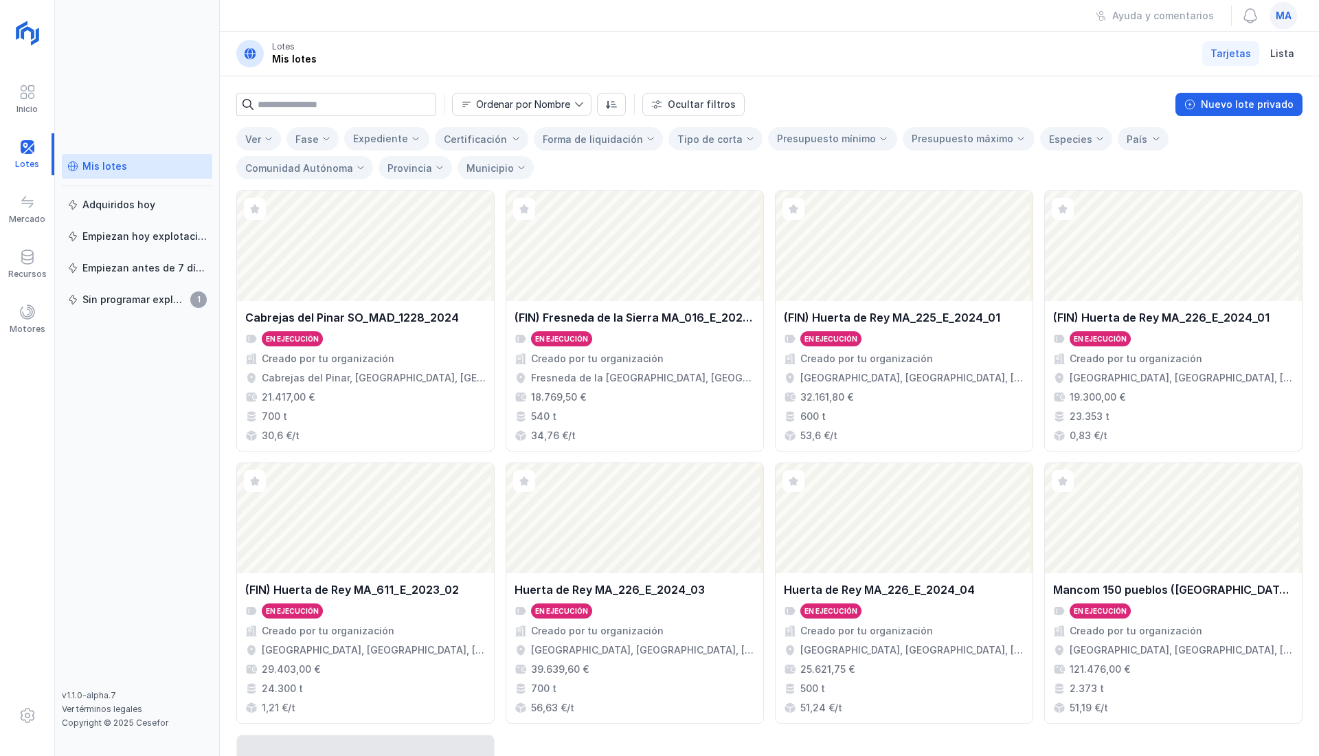
click at [324, 144] on div "Fase" at bounding box center [312, 138] width 52 height 23
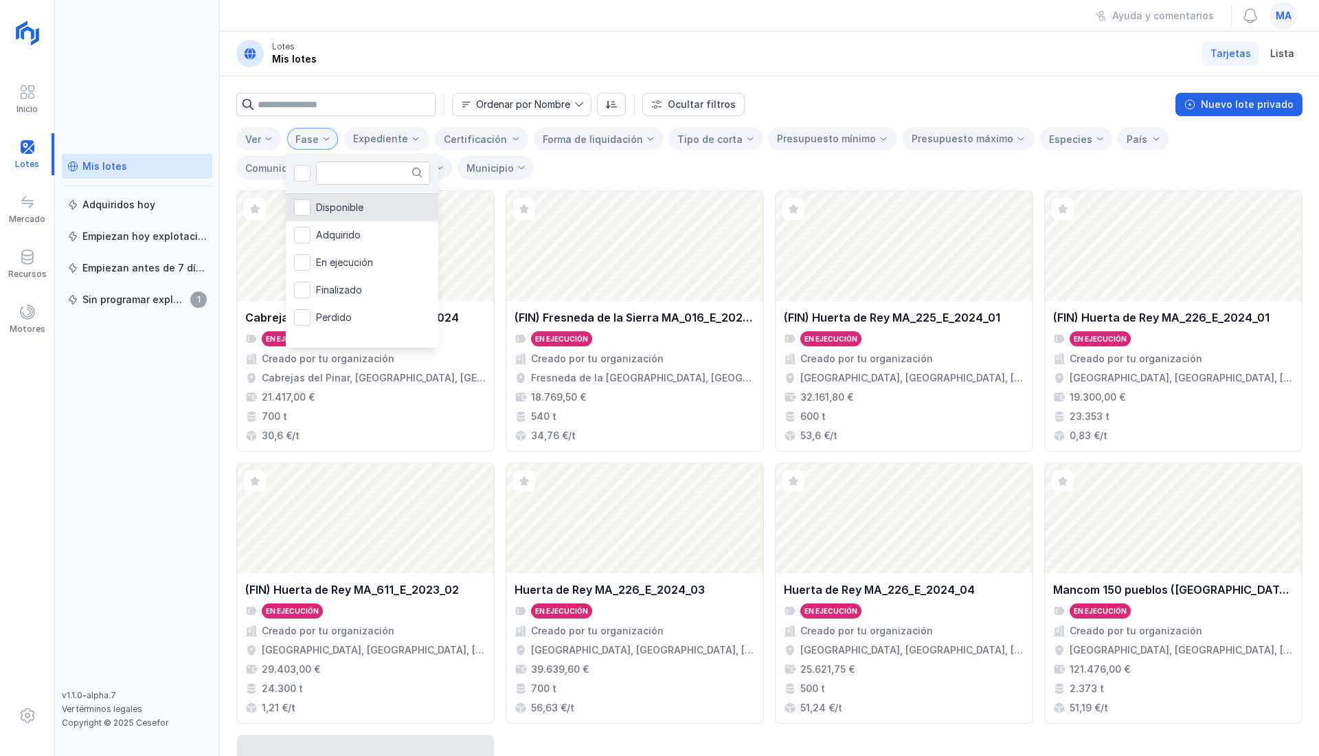
click at [948, 84] on div "Ordenar por Nombre Ocultar filtros Nuevo lote privado Ver Fase Expediente Certi…" at bounding box center [769, 133] width 1099 height 114
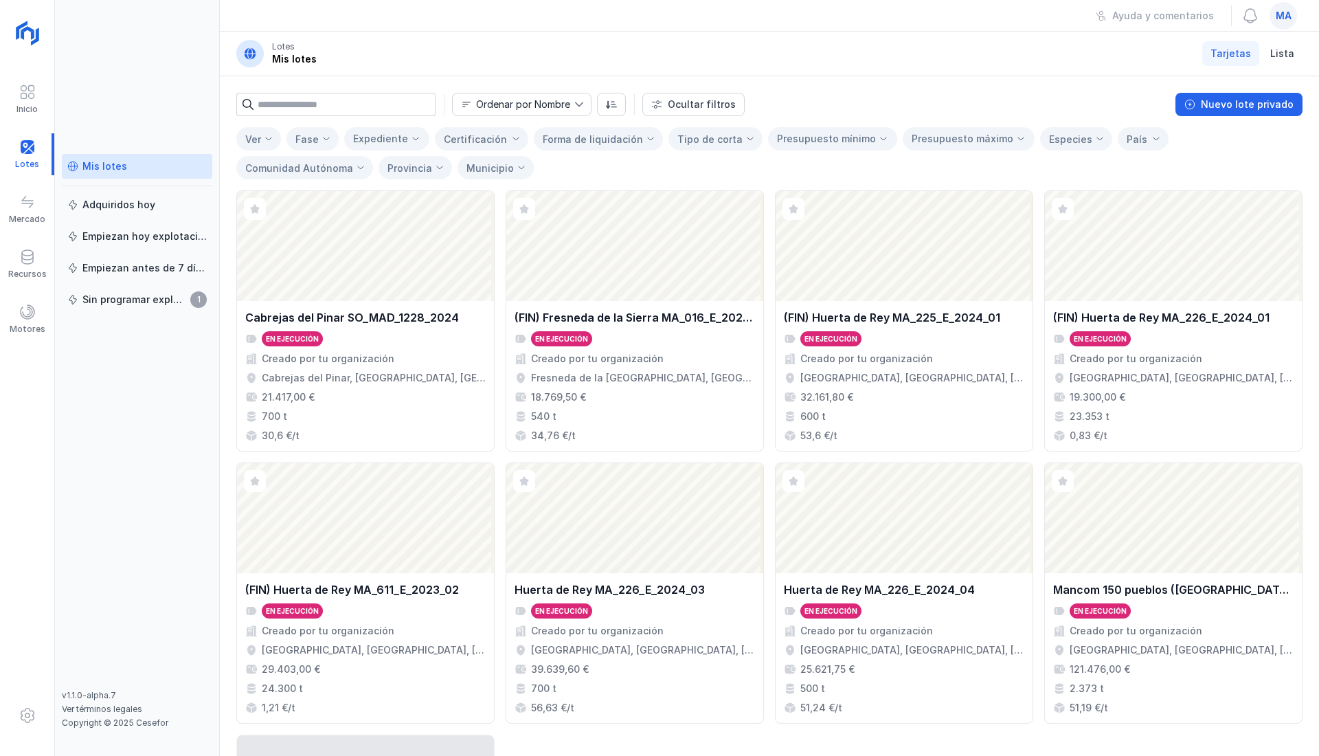
click at [32, 198] on span at bounding box center [27, 202] width 16 height 16
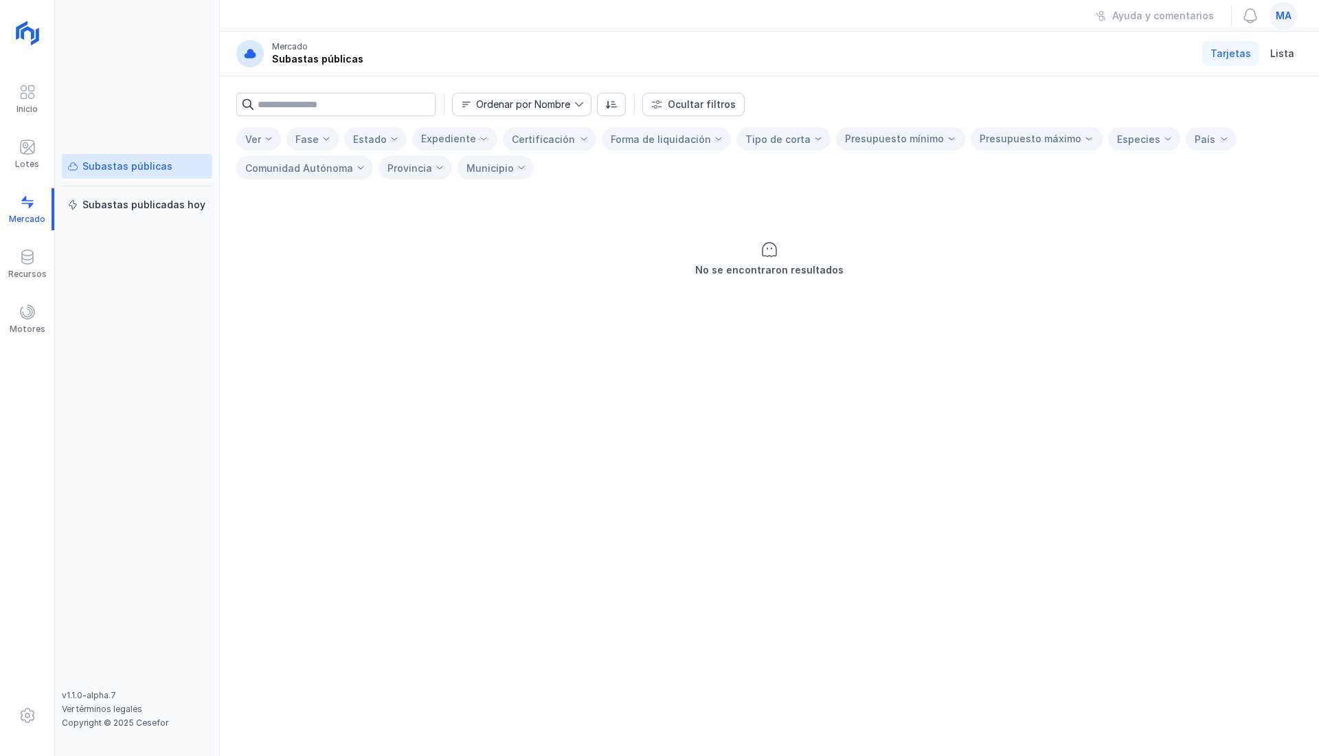
click at [31, 157] on div at bounding box center [27, 149] width 16 height 20
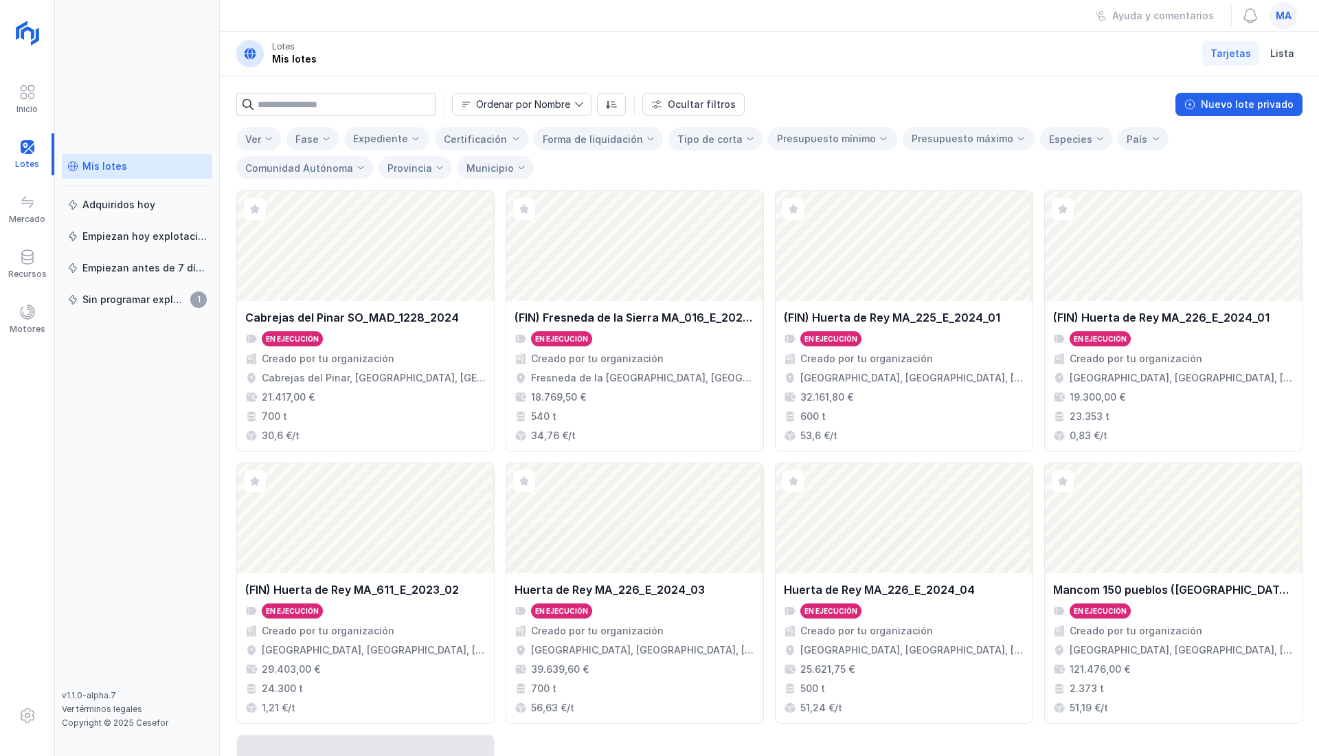
click at [16, 261] on div "Recursos" at bounding box center [27, 264] width 54 height 42
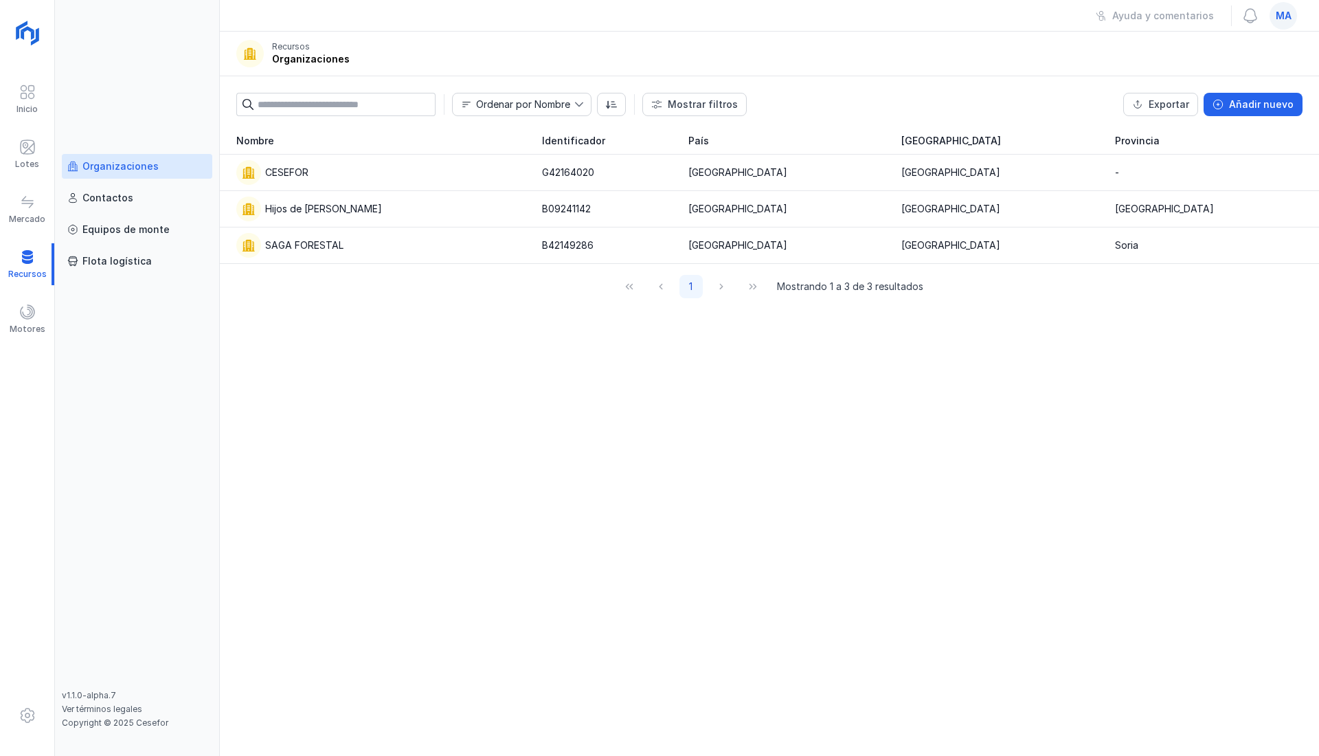
click at [334, 172] on div "CESEFOR" at bounding box center [380, 172] width 289 height 25
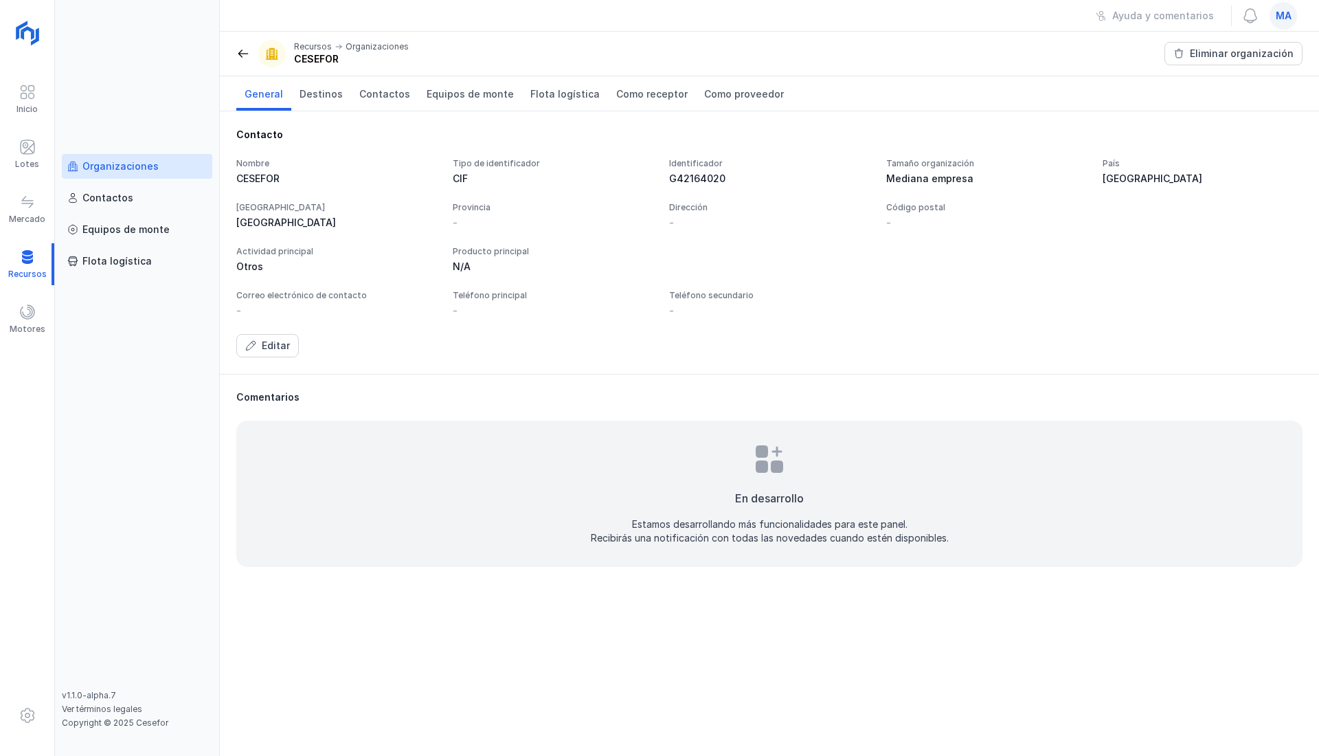
click at [1291, 21] on span "ma" at bounding box center [1284, 16] width 16 height 14
click at [1291, 20] on span "ma" at bounding box center [1284, 16] width 16 height 14
click at [1203, 170] on button "Cerrar sesión" at bounding box center [1159, 177] width 253 height 23
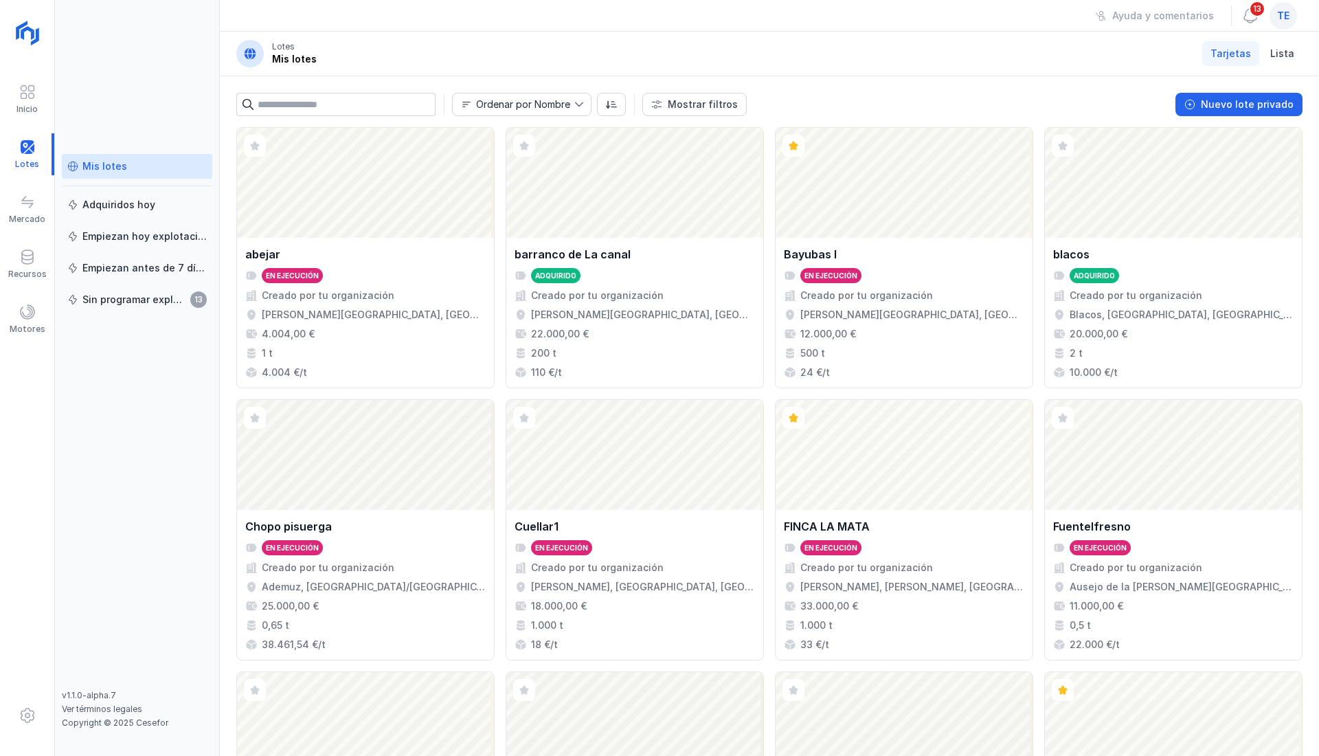
click at [25, 310] on span at bounding box center [27, 312] width 16 height 16
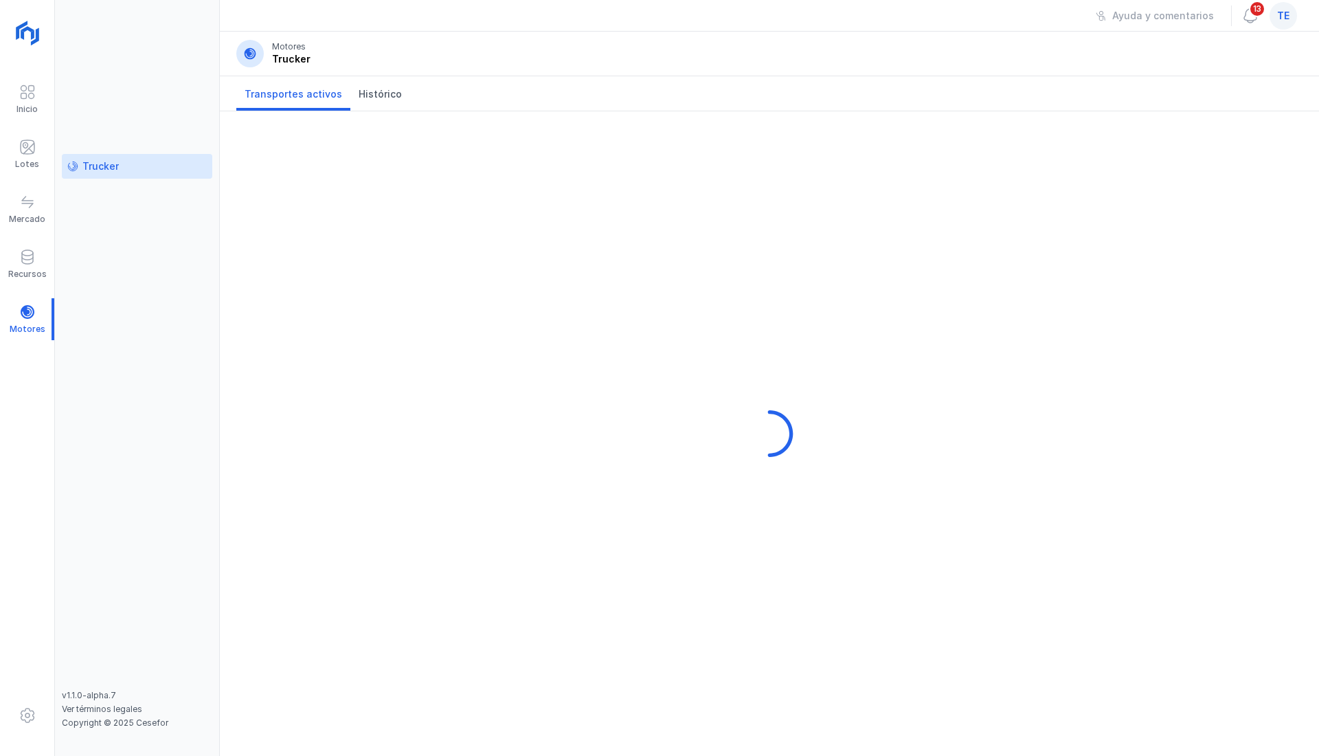
click at [88, 169] on div "Trucker" at bounding box center [100, 166] width 36 height 14
click at [377, 91] on span "Histórico" at bounding box center [380, 94] width 43 height 14
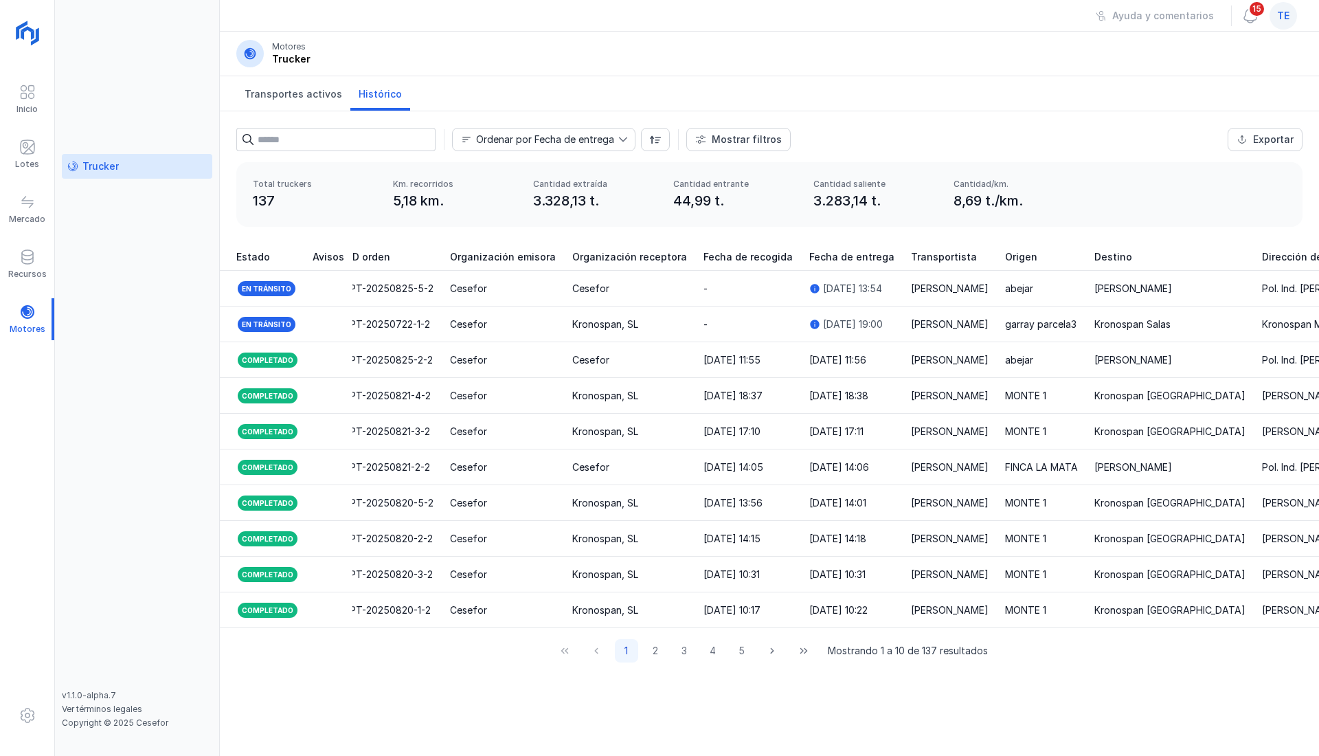
scroll to position [0, 159]
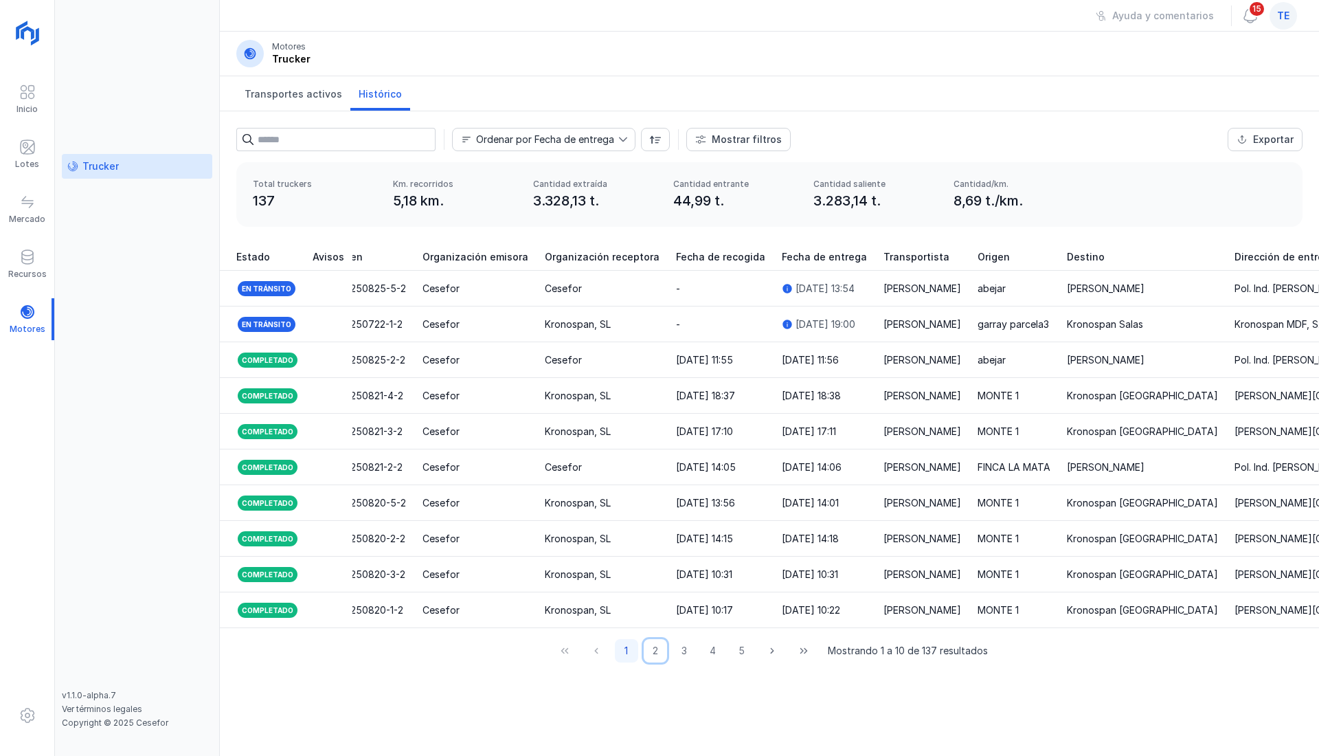
click at [648, 661] on button "2" at bounding box center [655, 650] width 23 height 23
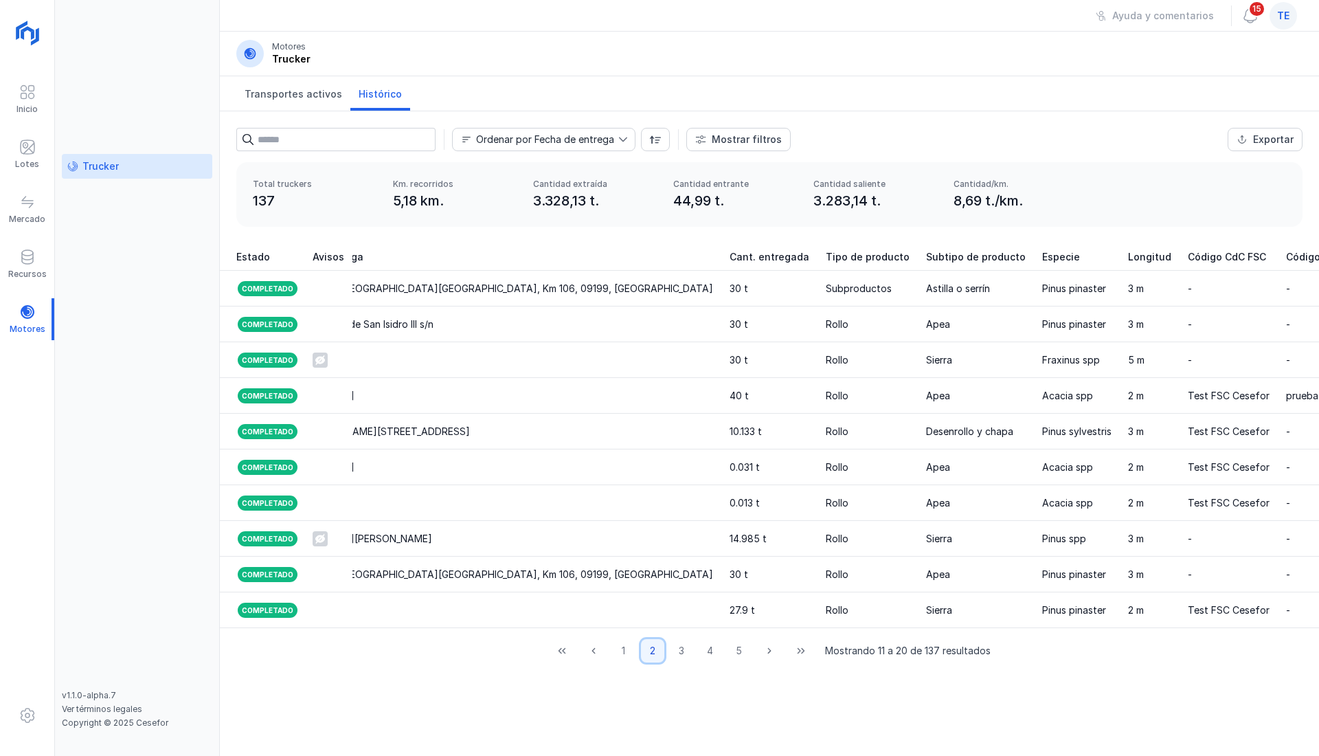
scroll to position [0, 1390]
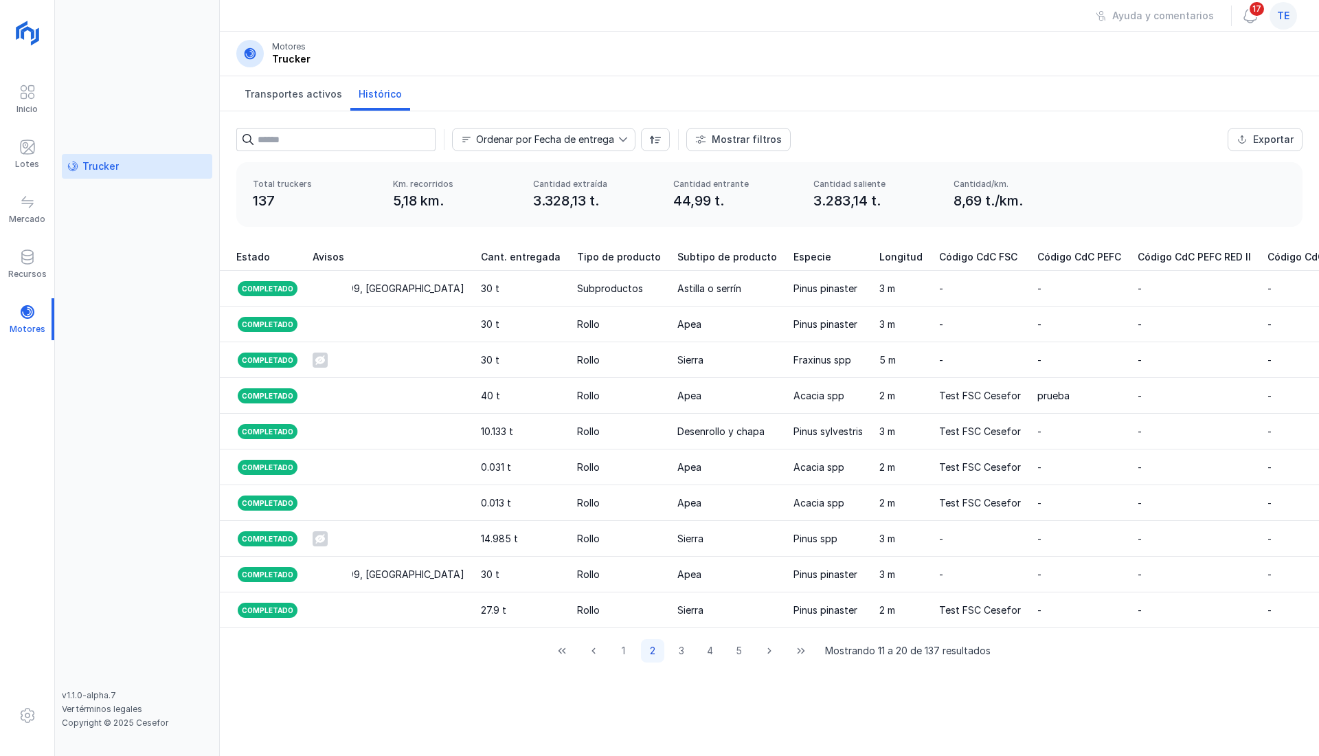
click at [16, 150] on div "Lotes" at bounding box center [27, 154] width 54 height 42
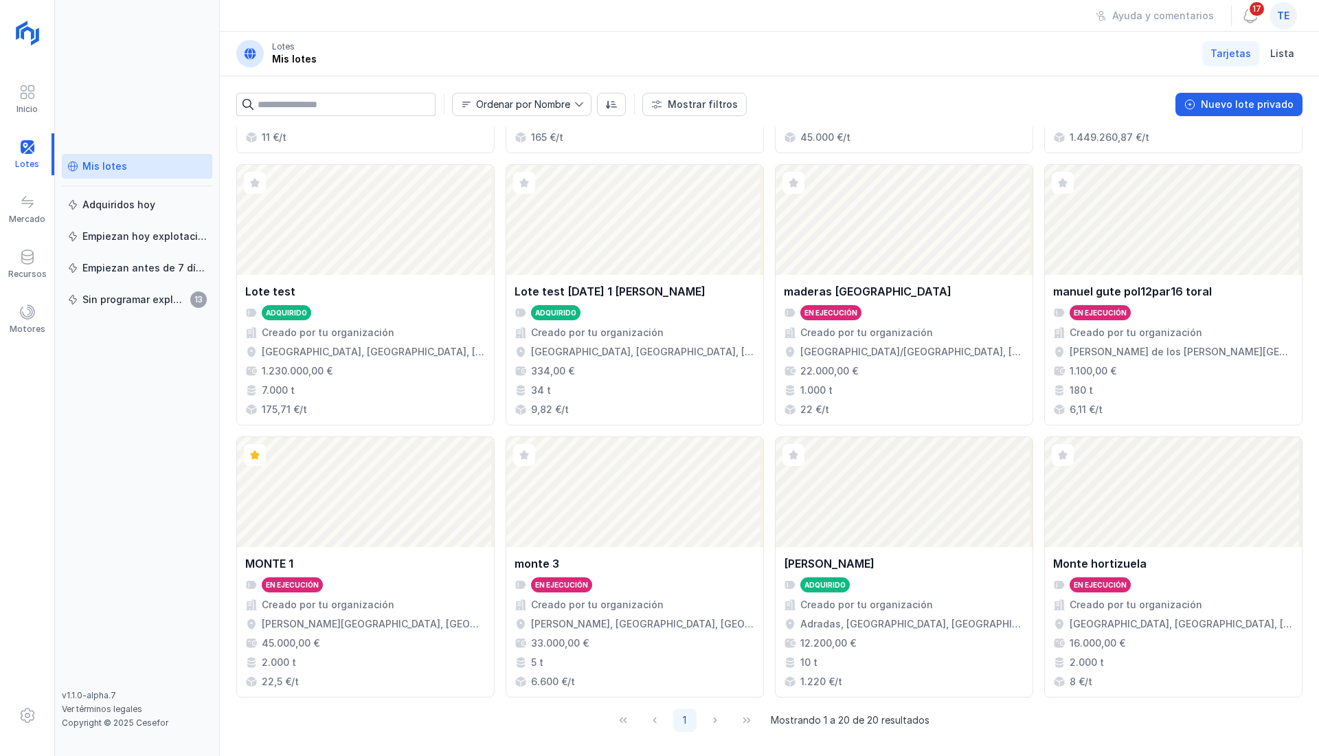
scroll to position [780, 0]
click at [427, 517] on div "Abrir lote" at bounding box center [365, 491] width 257 height 110
click at [429, 515] on div "Abrir lote" at bounding box center [365, 491] width 257 height 110
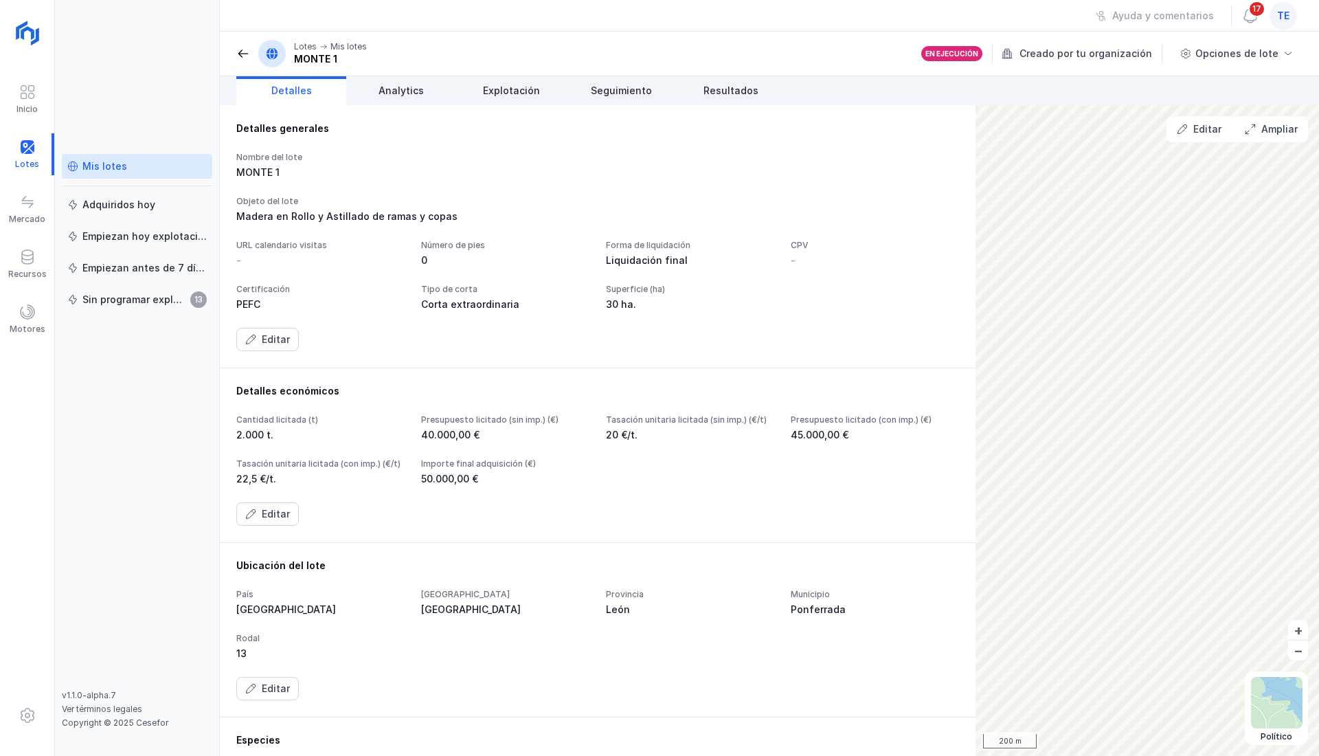
click at [652, 92] on link "Seguimiento" at bounding box center [621, 90] width 110 height 29
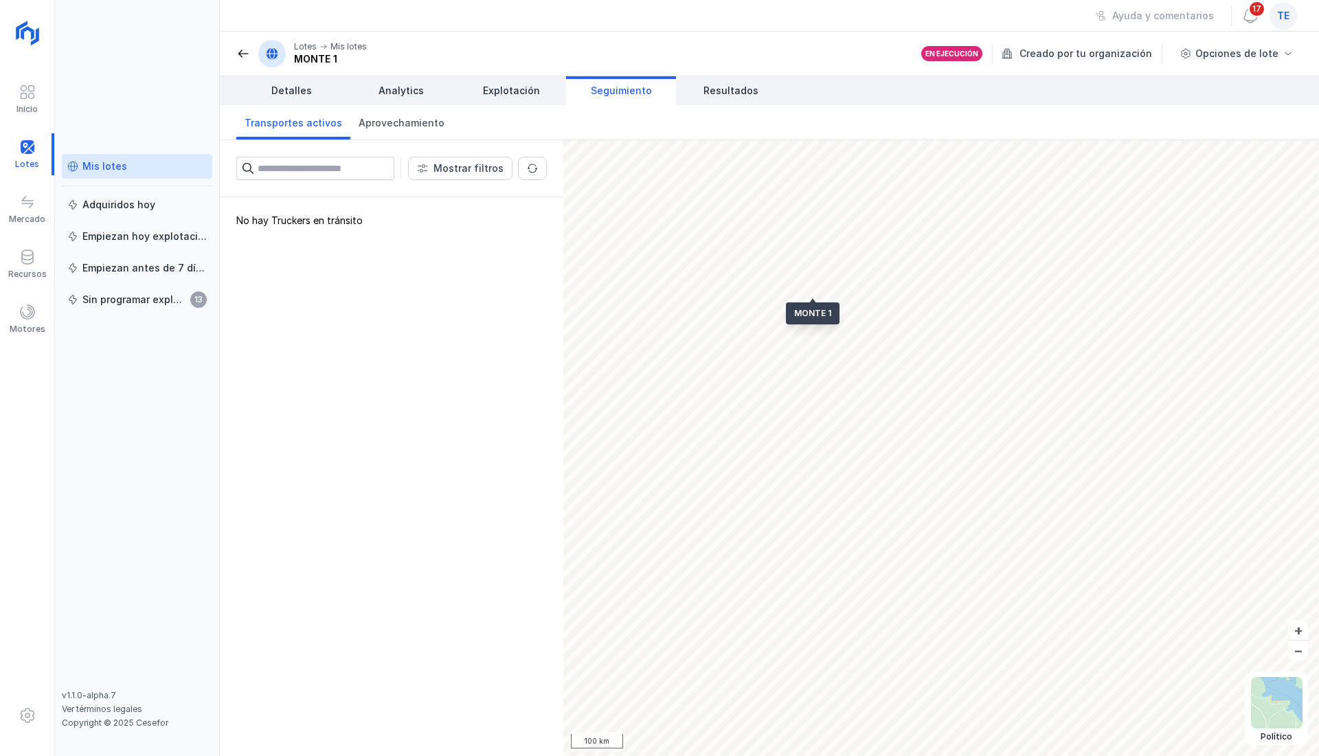
click at [541, 96] on link "Explotación" at bounding box center [511, 90] width 110 height 29
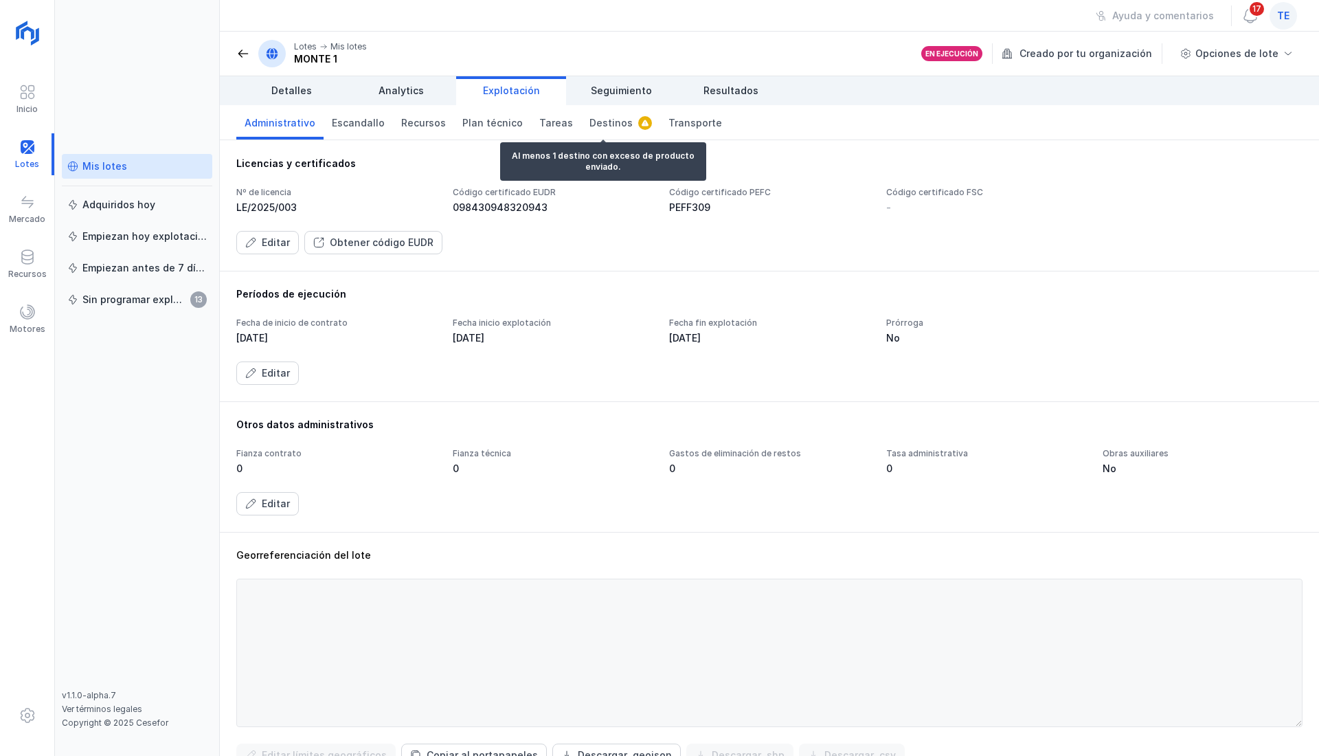
click at [591, 121] on span "Destinos" at bounding box center [610, 123] width 43 height 14
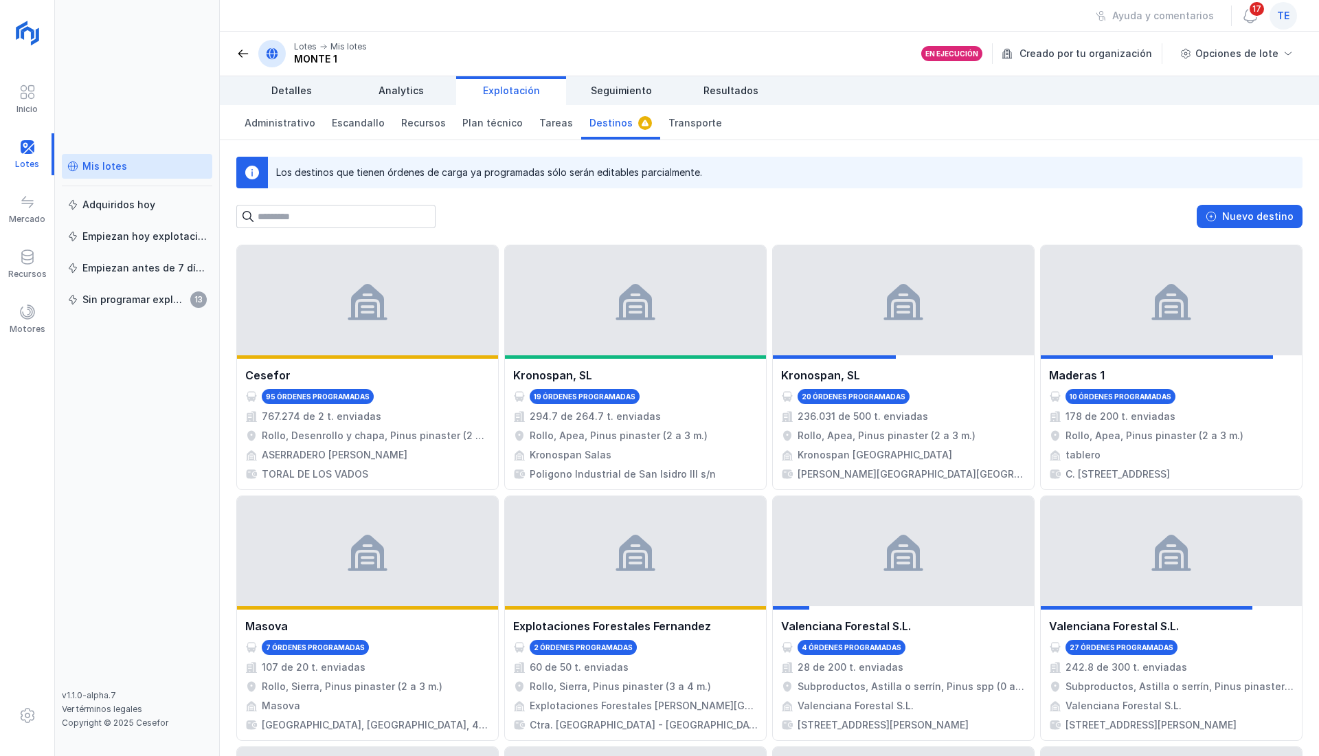
click at [400, 440] on div "Rollo, Desenrollo y chapa, Pinus pinaster (2 a 4 m.)" at bounding box center [376, 436] width 228 height 14
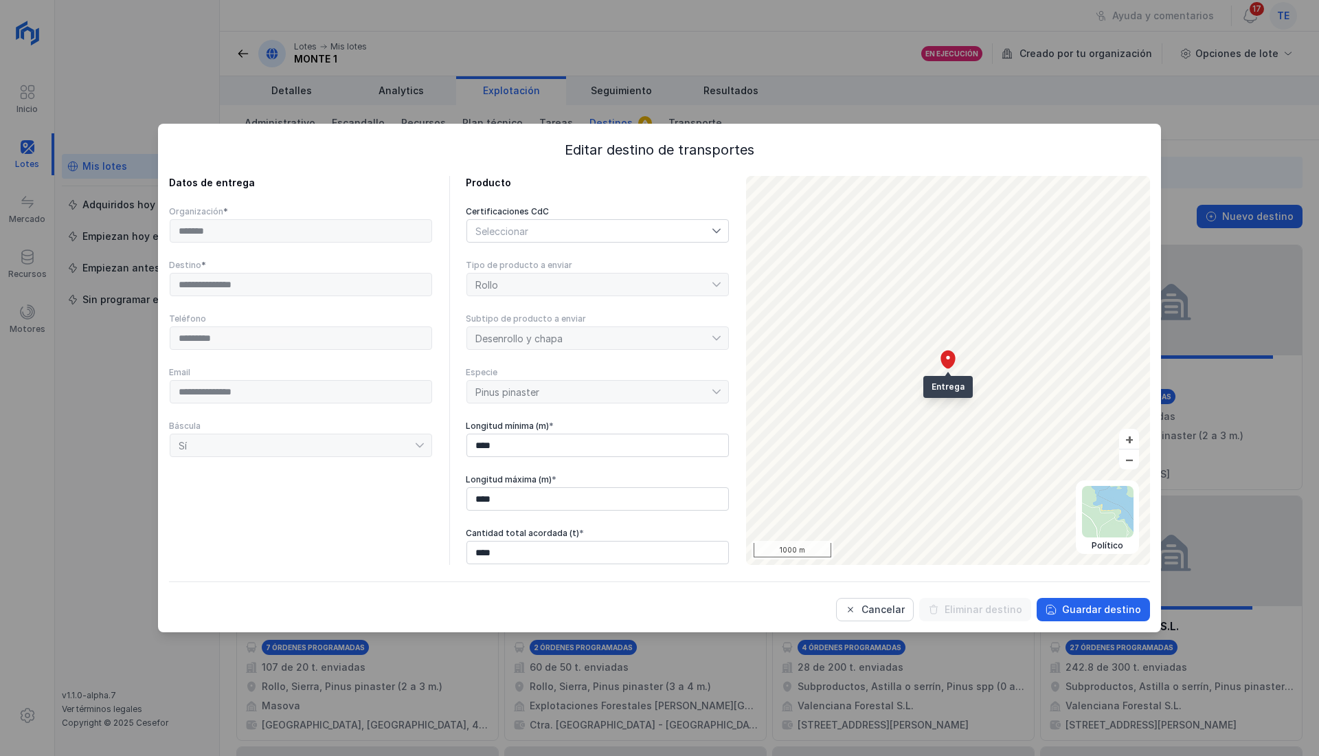
click at [1070, 685] on div "**********" at bounding box center [659, 378] width 1319 height 756
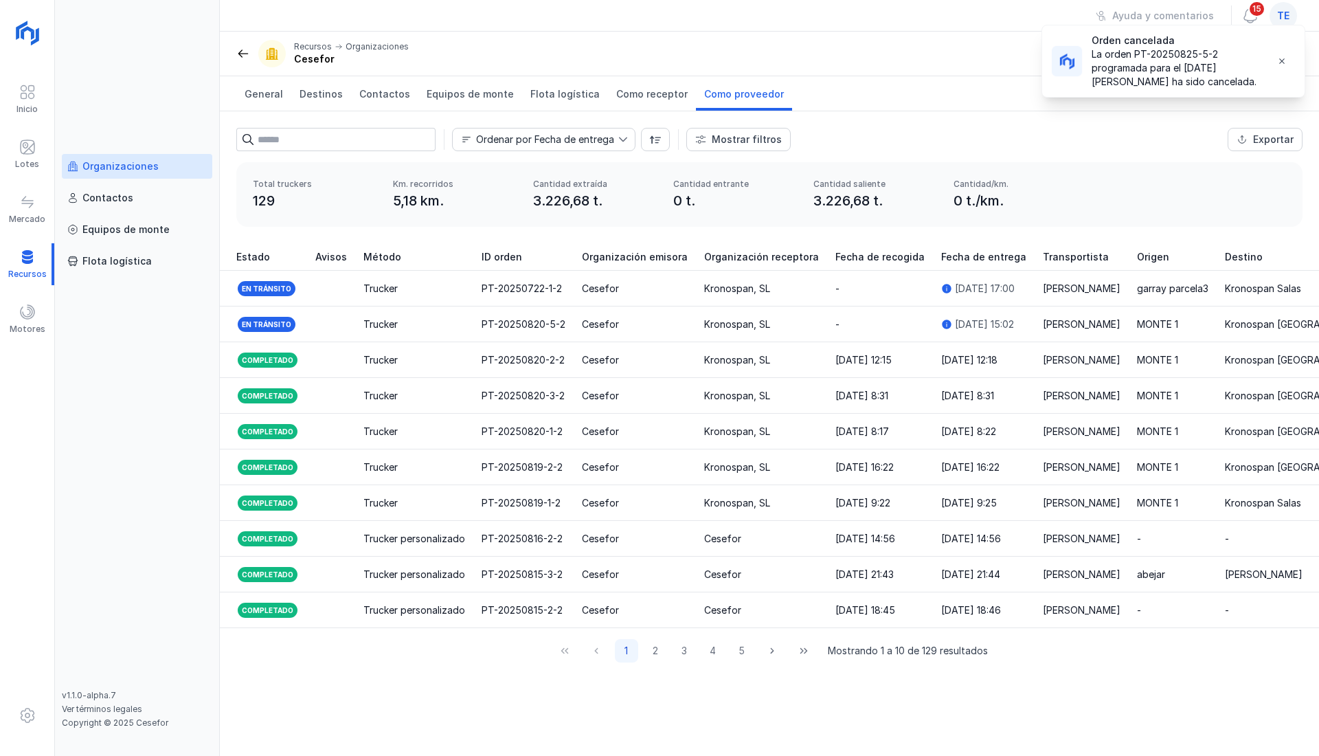
click at [37, 317] on div "Motores" at bounding box center [27, 319] width 54 height 42
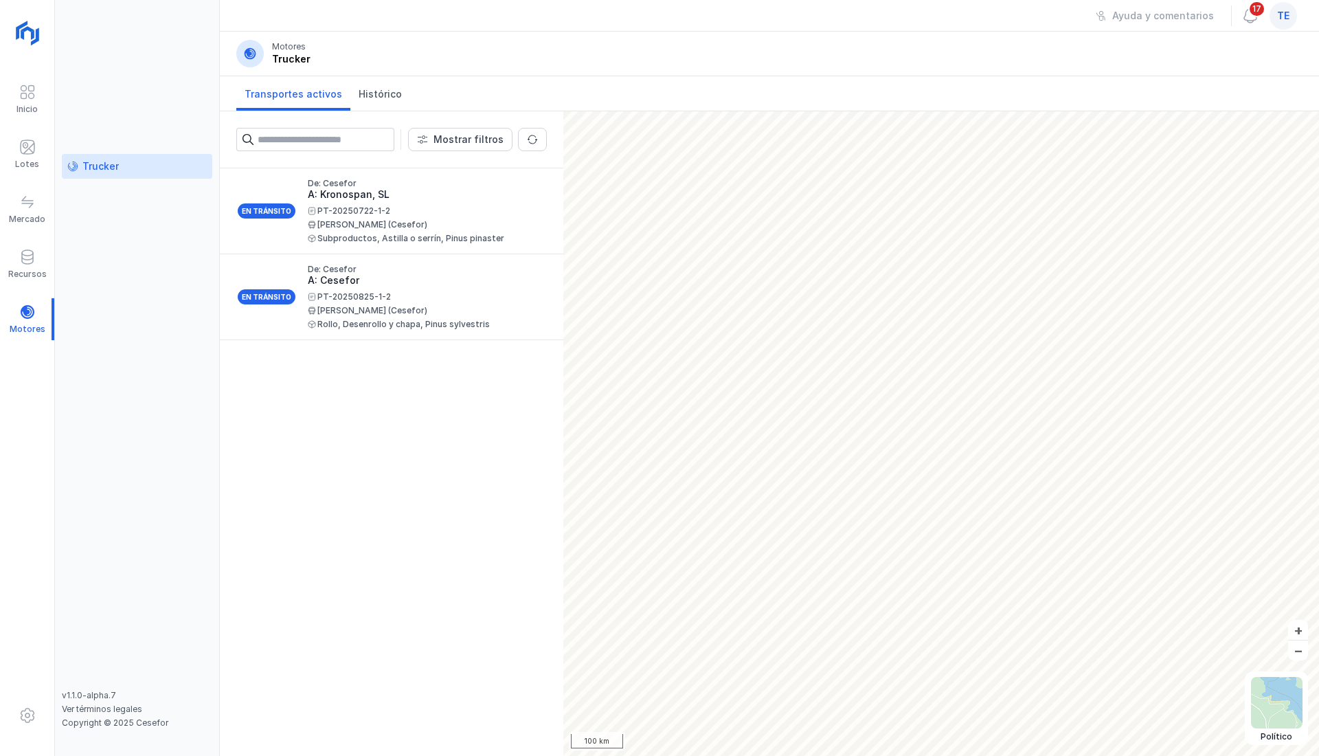
click at [359, 92] on span "Histórico" at bounding box center [380, 94] width 43 height 14
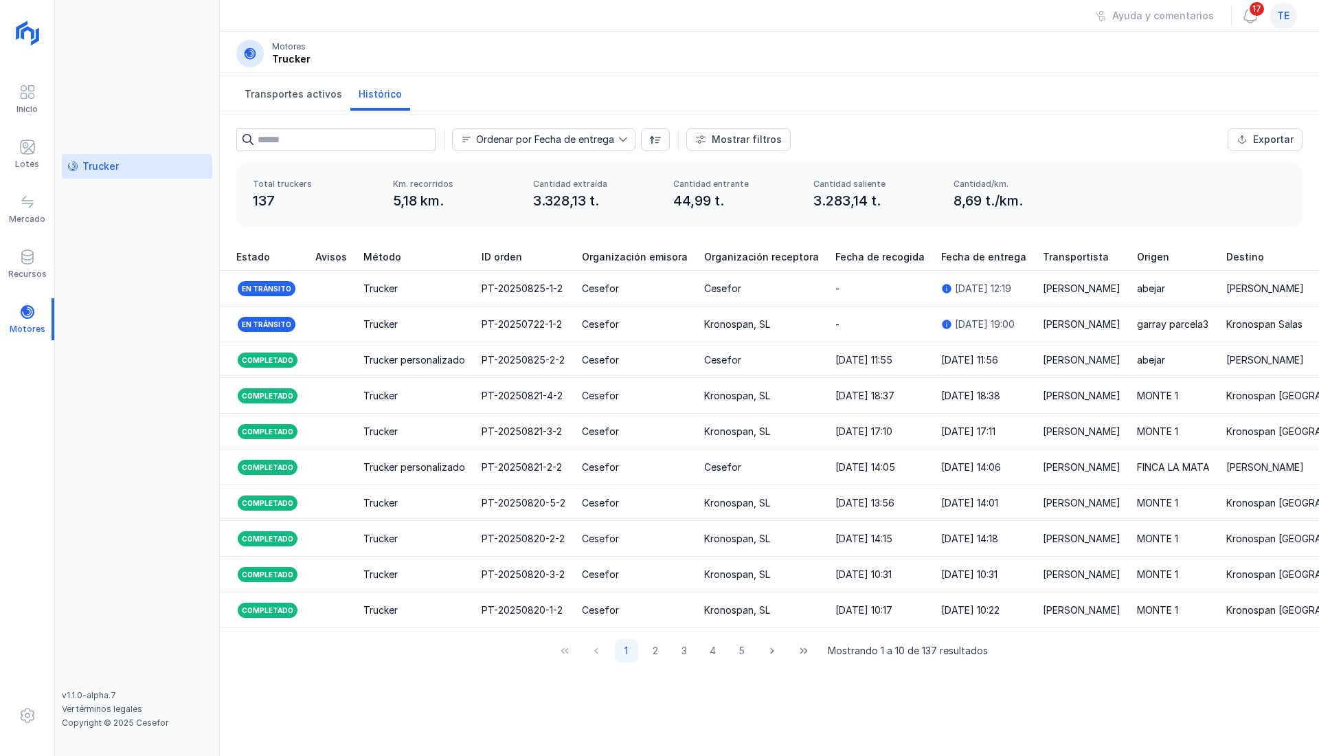
click at [292, 98] on span "Transportes activos" at bounding box center [294, 94] width 98 height 14
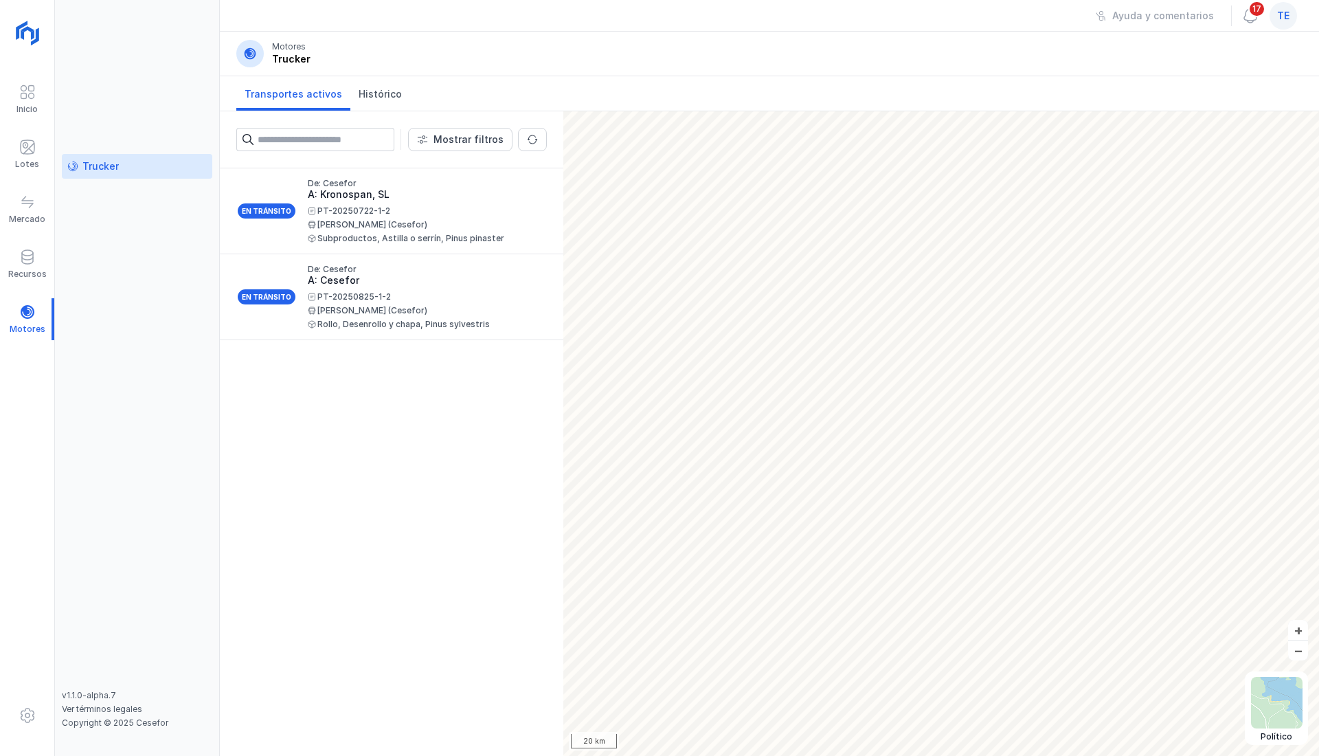
click at [514, 403] on div "Mostrar filtros Lote Organización emisora Organización receptora Tipo de produc…" at bounding box center [769, 433] width 1099 height 644
click at [383, 282] on div "A: Cesefor" at bounding box center [422, 280] width 228 height 14
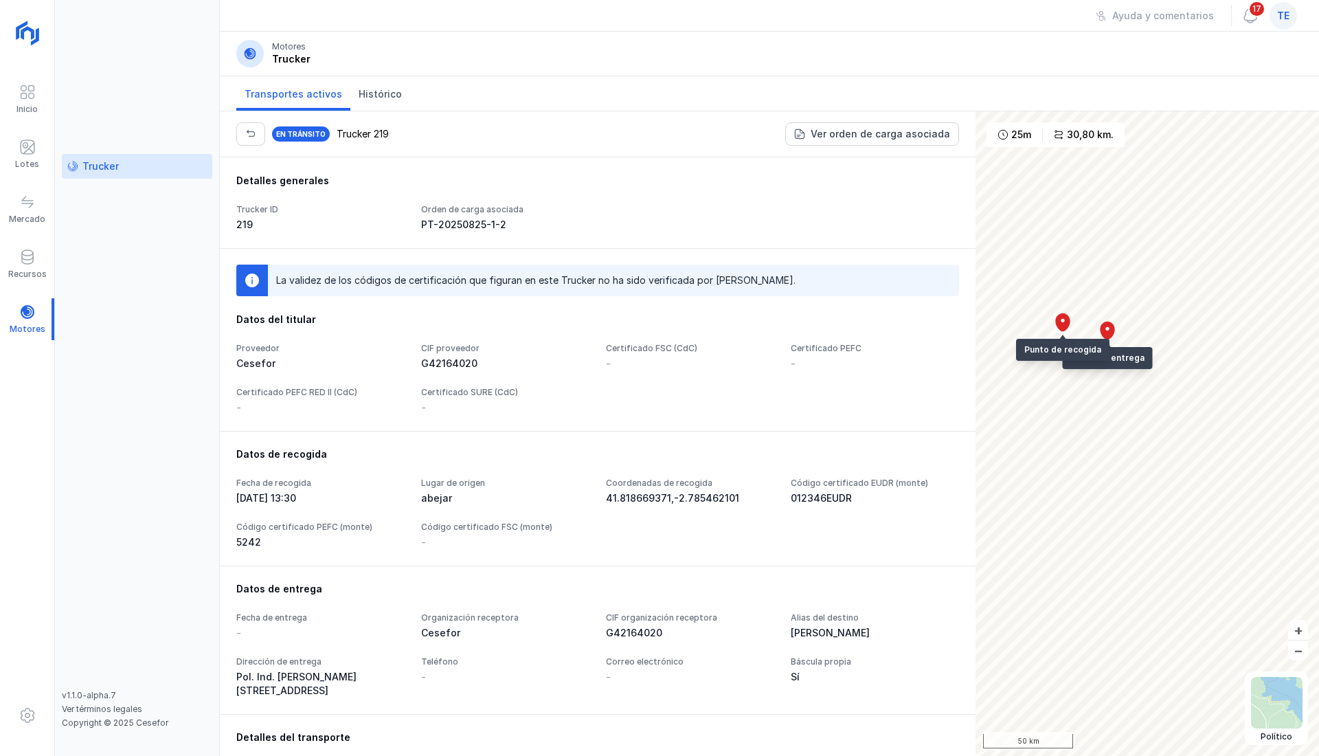
click at [29, 157] on div at bounding box center [27, 149] width 16 height 20
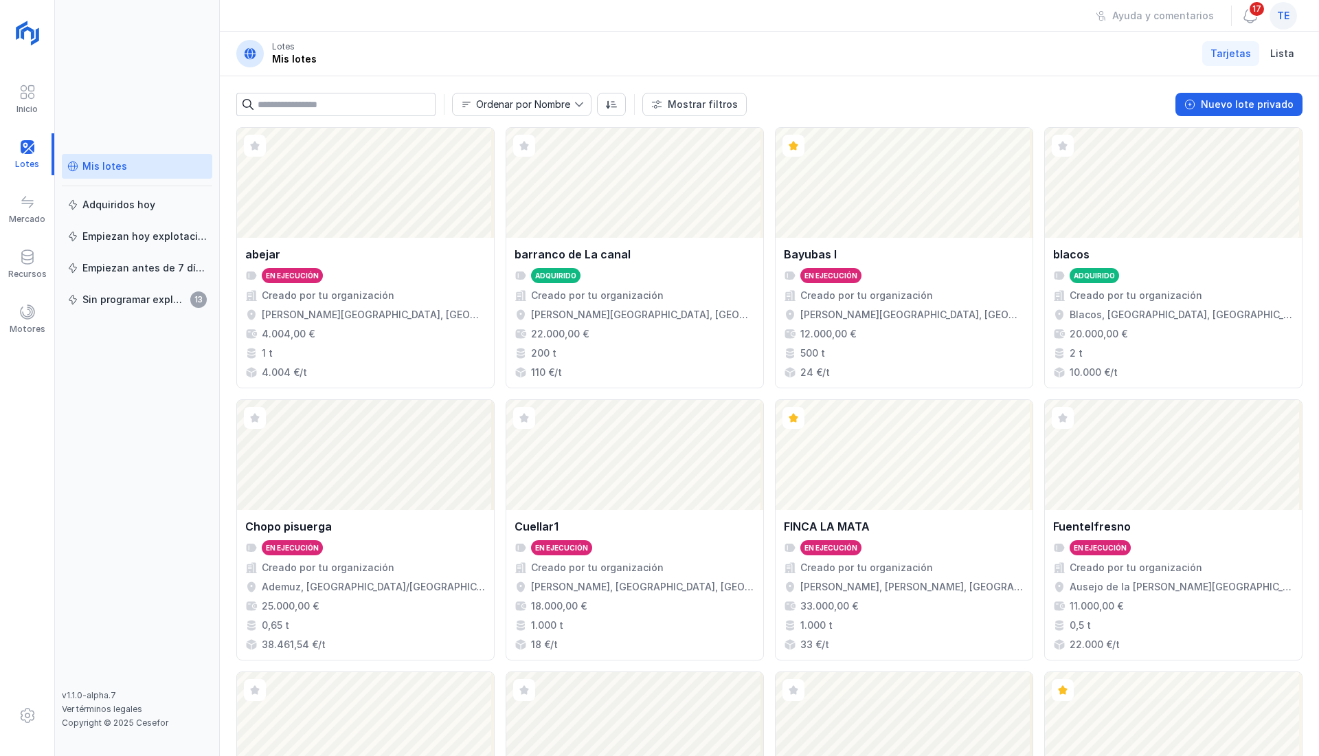
click at [31, 196] on span at bounding box center [27, 202] width 16 height 16
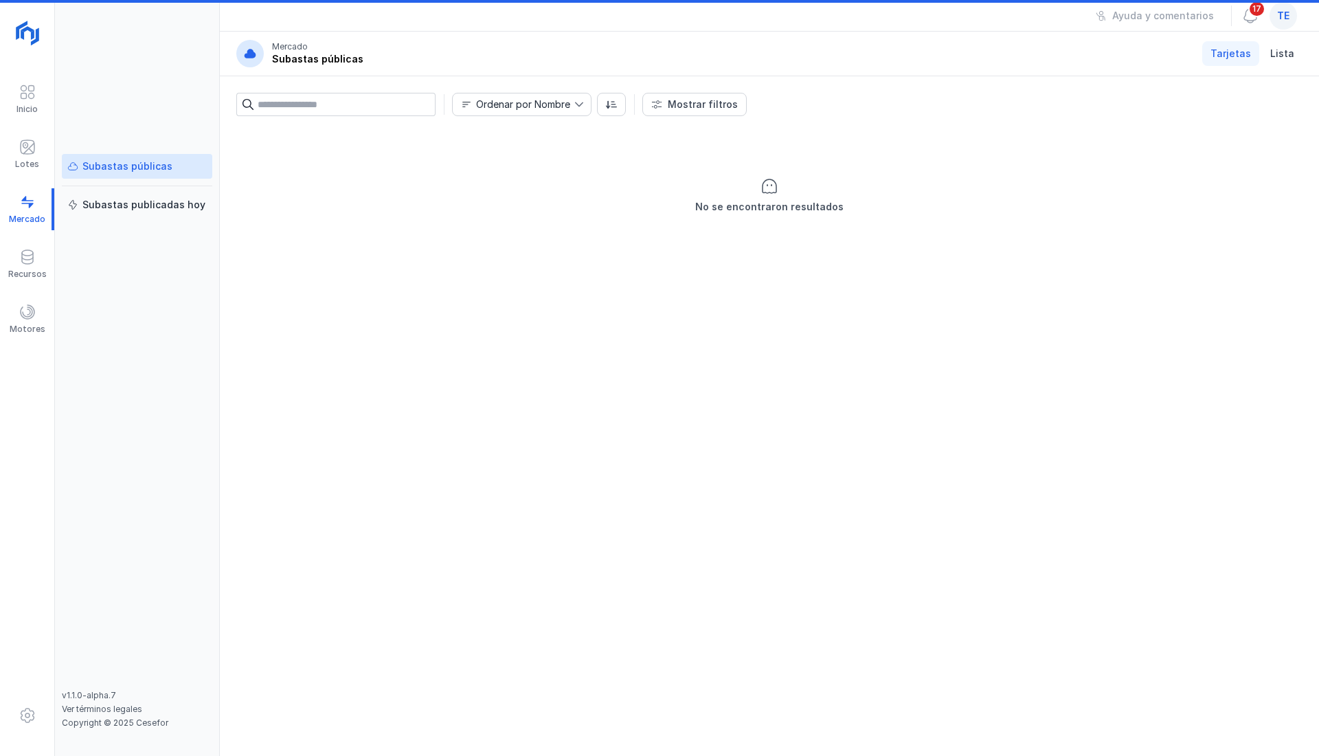
click at [33, 251] on span at bounding box center [27, 257] width 16 height 16
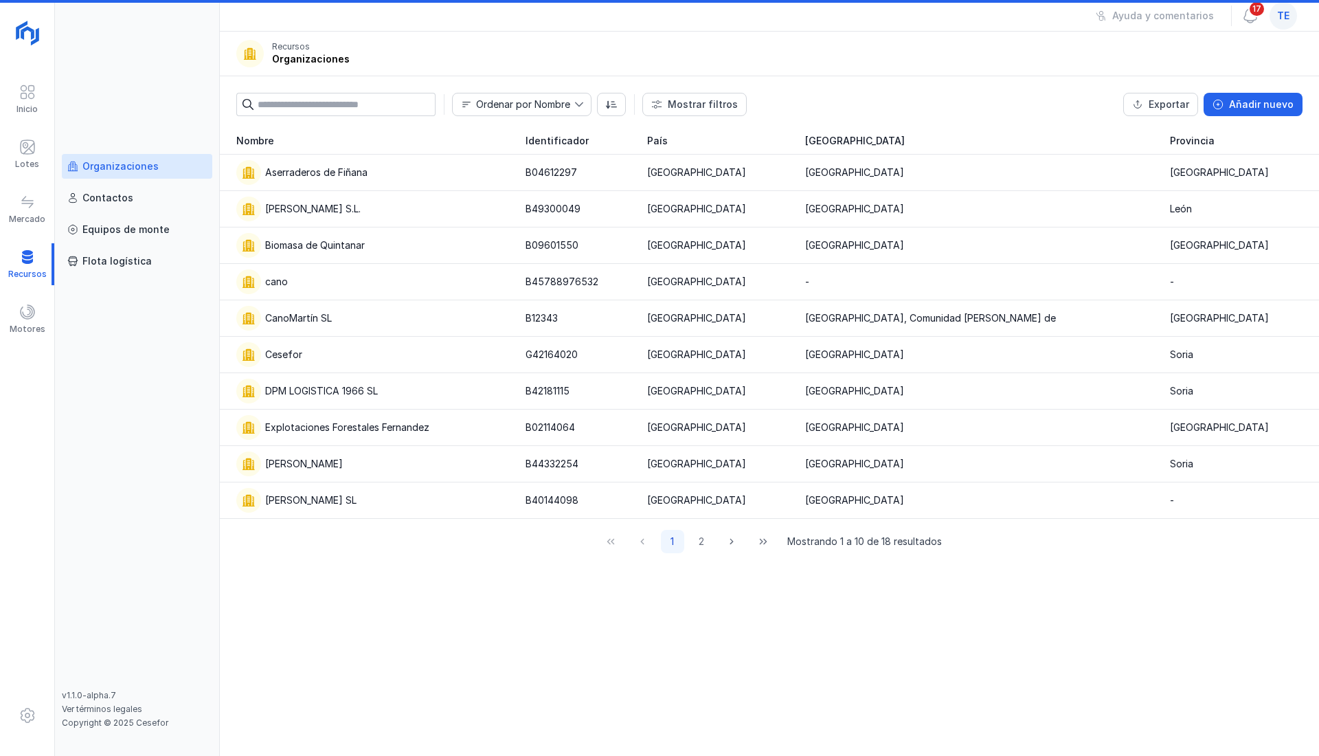
click at [33, 283] on div at bounding box center [27, 264] width 54 height 42
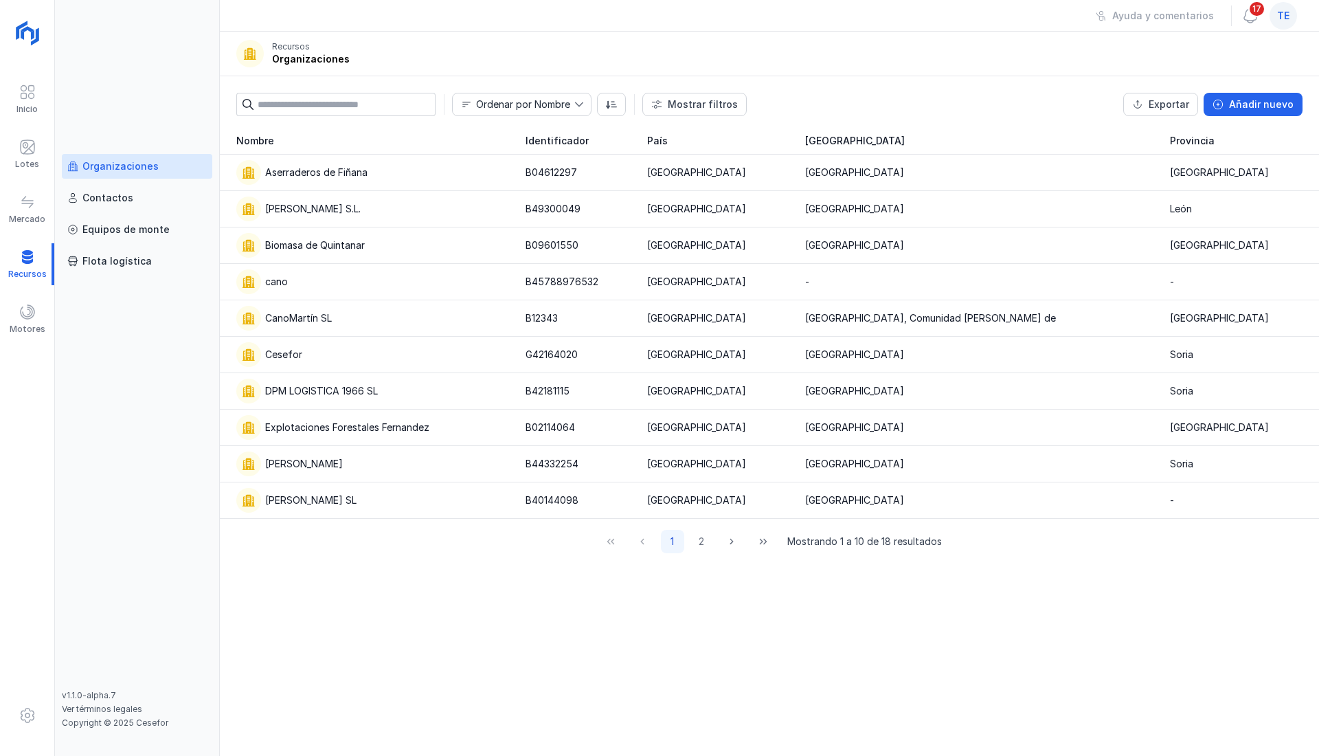
click at [36, 325] on div "Motores" at bounding box center [28, 329] width 36 height 11
